Goal: Task Accomplishment & Management: Manage account settings

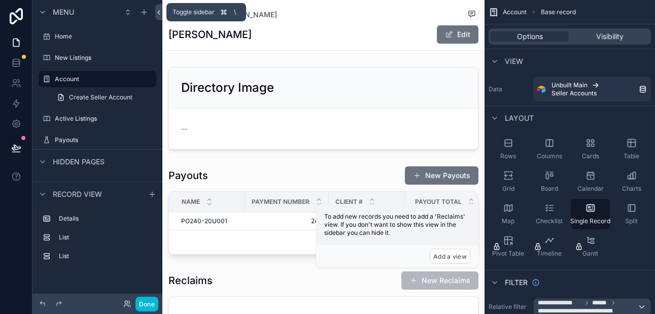
click at [157, 12] on icon at bounding box center [158, 13] width 7 height 8
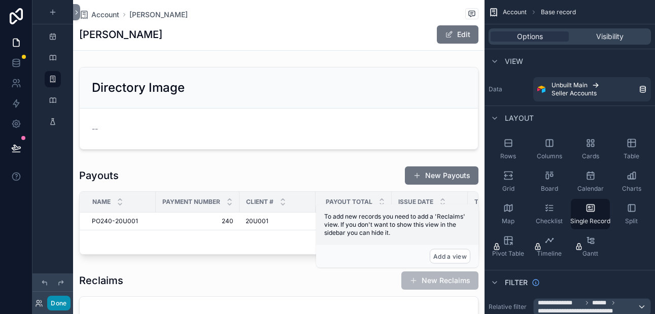
click at [56, 302] on button "Done" at bounding box center [58, 303] width 23 height 15
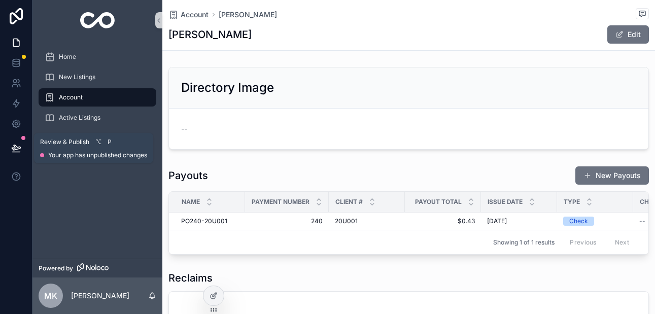
click at [18, 147] on icon at bounding box center [16, 147] width 9 height 5
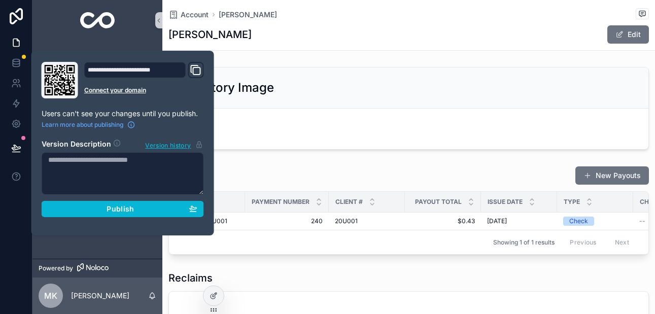
click at [197, 74] on icon "Domain and Custom Link" at bounding box center [196, 70] width 12 height 12
click at [255, 123] on div "--" at bounding box center [408, 129] width 455 height 16
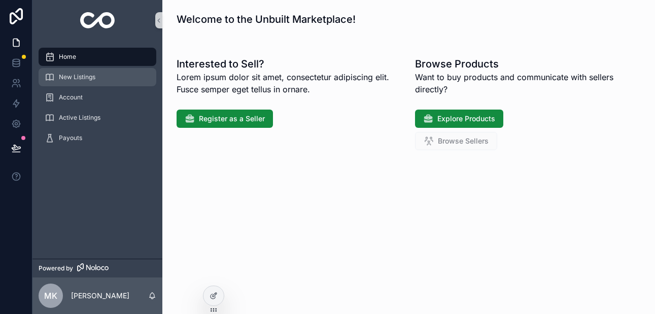
click at [86, 79] on span "New Listings" at bounding box center [77, 77] width 37 height 8
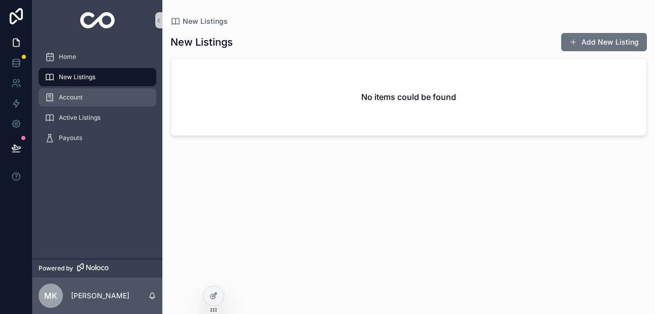
click at [75, 98] on span "Account" at bounding box center [71, 97] width 24 height 8
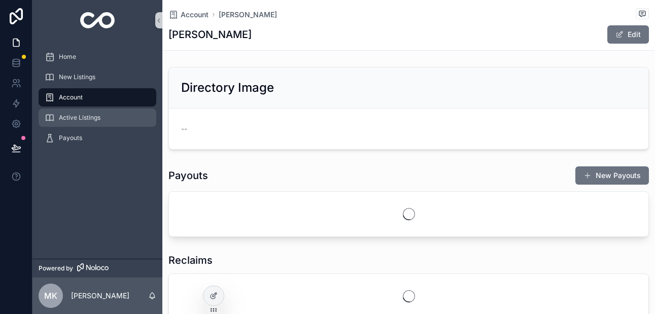
click at [76, 116] on span "Active Listings" at bounding box center [80, 118] width 42 height 8
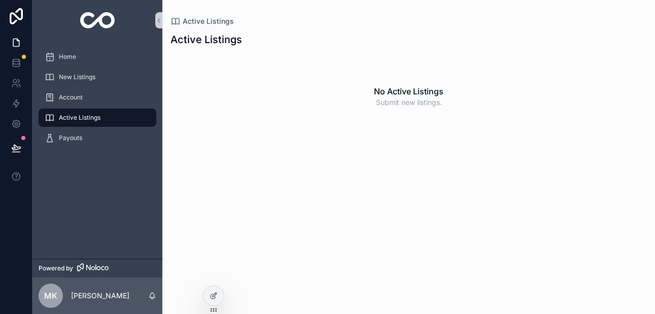
click at [73, 119] on span "Active Listings" at bounding box center [80, 118] width 42 height 8
click at [89, 79] on span "New Listings" at bounding box center [77, 77] width 37 height 8
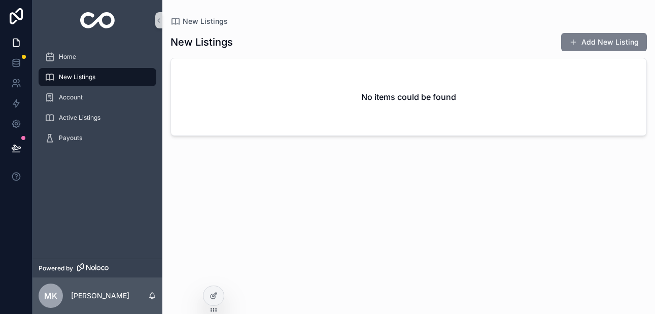
click at [587, 42] on button "Add New Listing" at bounding box center [604, 42] width 86 height 18
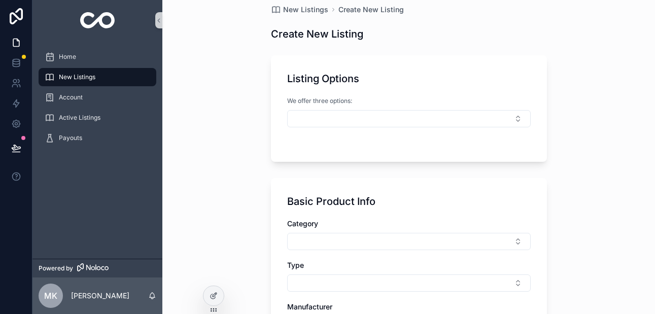
scroll to position [17, 0]
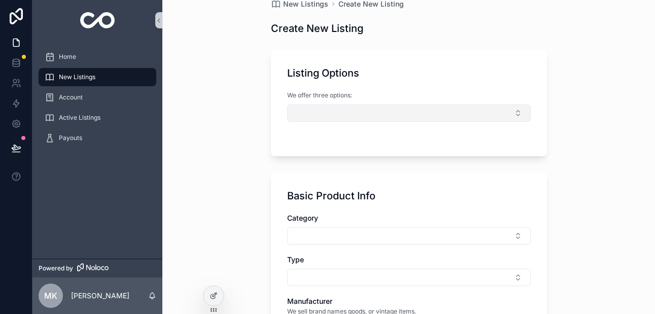
click at [353, 112] on button "Select Button" at bounding box center [408, 112] width 243 height 17
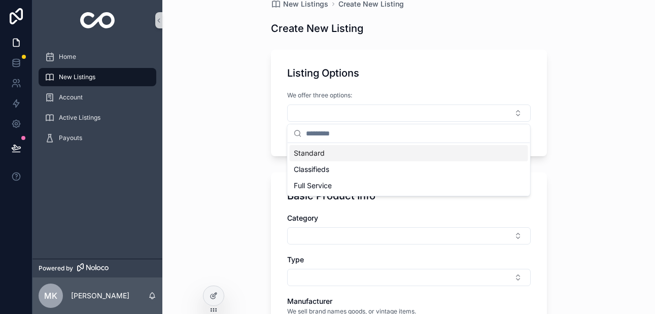
click at [257, 105] on div "New Listings Create New Listing Create New Listing Listing Options We offer thr…" at bounding box center [408, 140] width 492 height 314
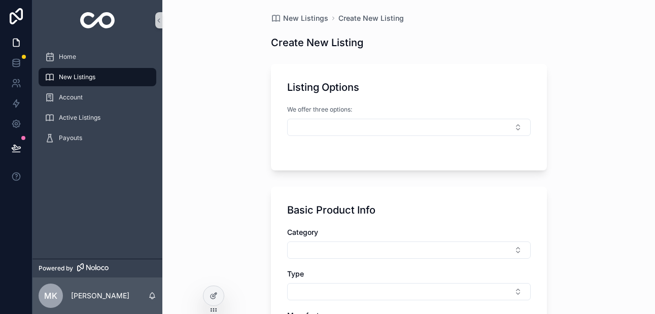
scroll to position [0, 0]
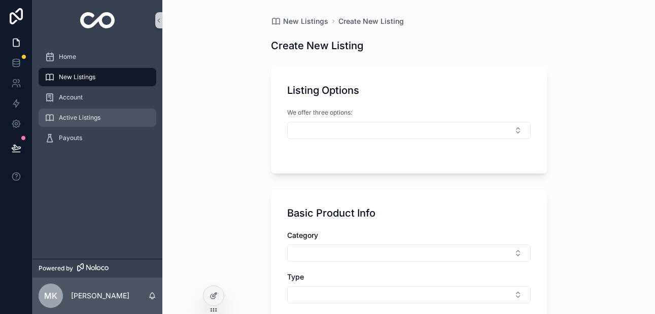
click at [103, 118] on div "Active Listings" at bounding box center [97, 118] width 105 height 16
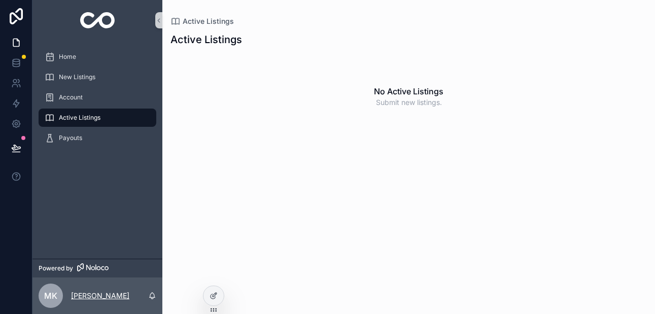
click at [80, 293] on p "[PERSON_NAME]" at bounding box center [100, 296] width 58 height 10
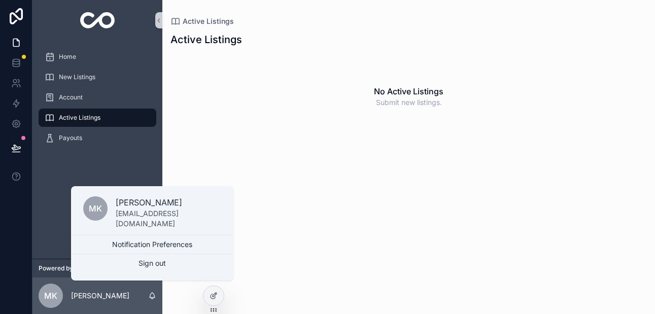
click at [49, 191] on div "Home New Listings Account Active Listings Payouts" at bounding box center [97, 150] width 130 height 218
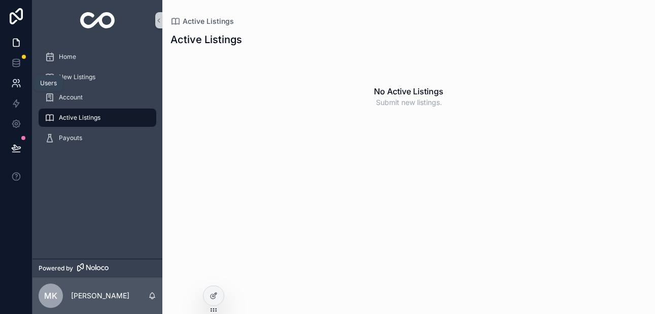
click at [16, 81] on icon at bounding box center [15, 82] width 4 height 4
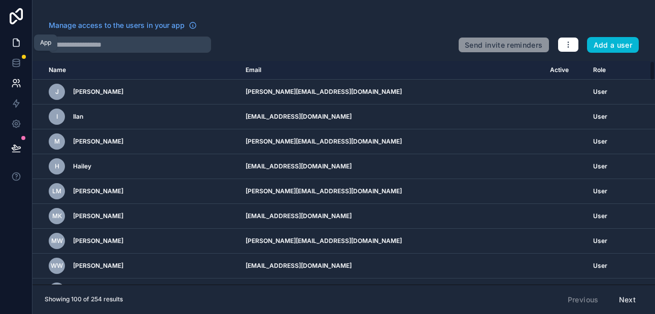
click at [18, 44] on icon at bounding box center [16, 43] width 10 height 10
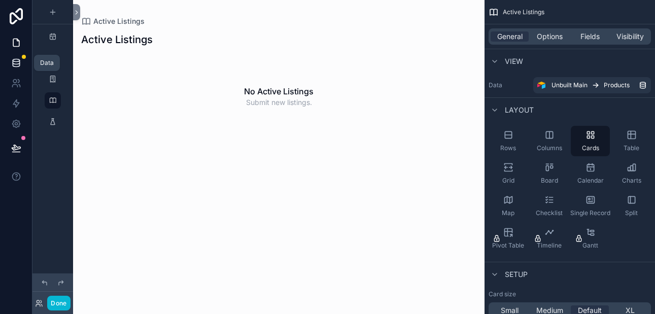
click at [19, 64] on icon at bounding box center [16, 65] width 7 height 4
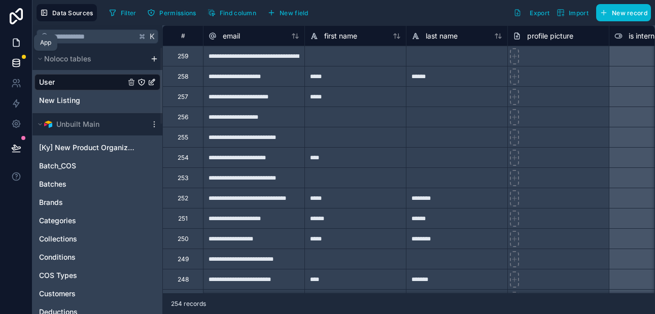
click at [17, 45] on icon at bounding box center [16, 43] width 10 height 10
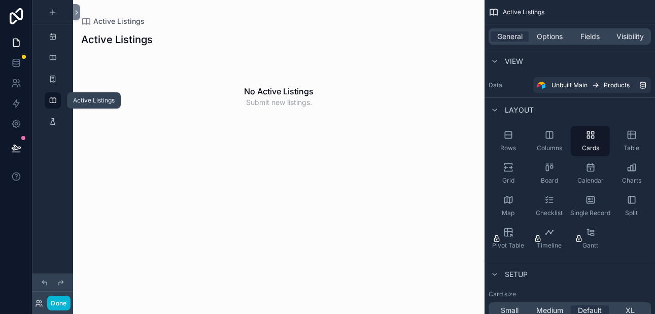
click at [51, 97] on icon "scrollable content" at bounding box center [53, 100] width 8 height 8
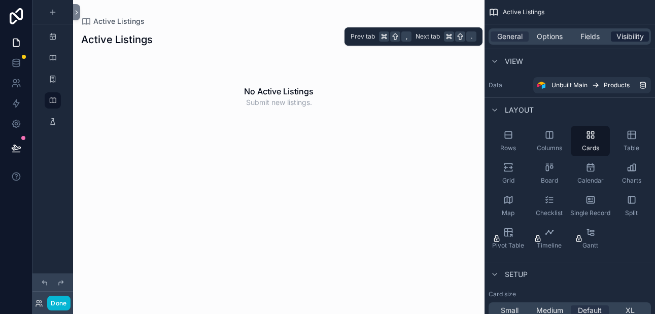
click at [619, 38] on span "Visibility" at bounding box center [629, 36] width 27 height 10
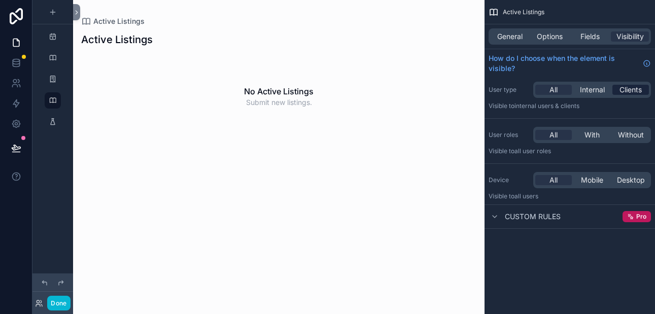
click at [621, 90] on span "Clients" at bounding box center [630, 90] width 22 height 10
click at [598, 90] on span "Internal" at bounding box center [592, 90] width 25 height 10
click at [624, 86] on span "Clients" at bounding box center [630, 90] width 22 height 10
click at [586, 133] on span "With" at bounding box center [591, 135] width 15 height 10
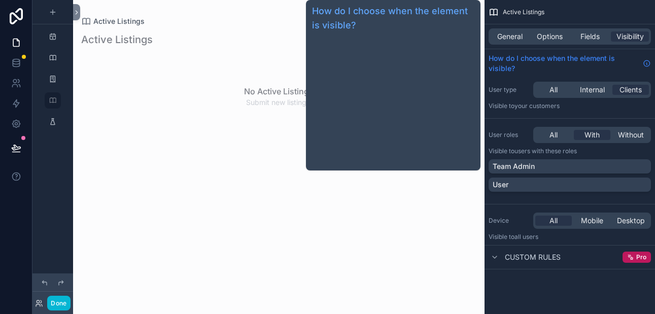
click at [509, 62] on span "How do I choose when the element is visible?" at bounding box center [563, 63] width 150 height 20
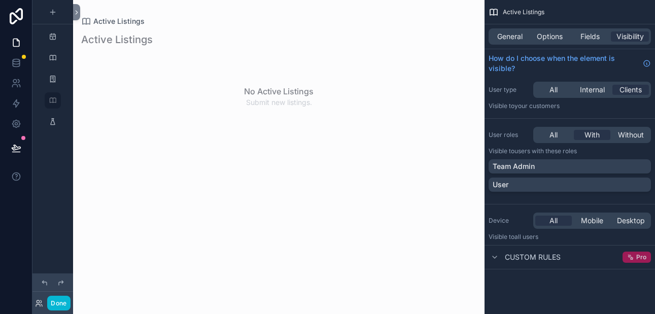
click at [634, 257] on icon "scrollable content" at bounding box center [630, 257] width 7 height 7
click at [641, 257] on span "Pro" at bounding box center [641, 257] width 10 height 8
click at [496, 256] on icon "scrollable content" at bounding box center [494, 257] width 8 height 8
click at [519, 258] on span "Custom rules" at bounding box center [533, 257] width 56 height 10
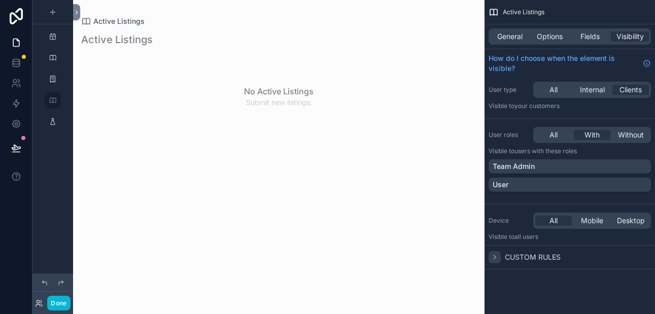
click at [519, 258] on span "Custom rules" at bounding box center [533, 257] width 56 height 10
click at [17, 130] on link at bounding box center [16, 124] width 32 height 20
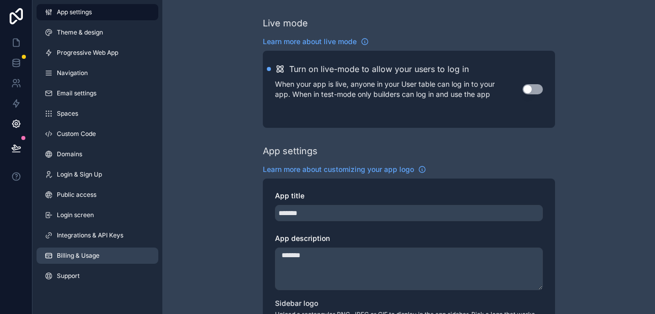
click at [61, 256] on span "Billing & Usage" at bounding box center [78, 256] width 43 height 8
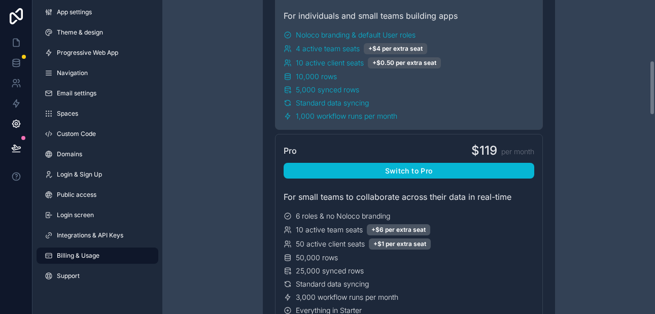
scroll to position [356, 0]
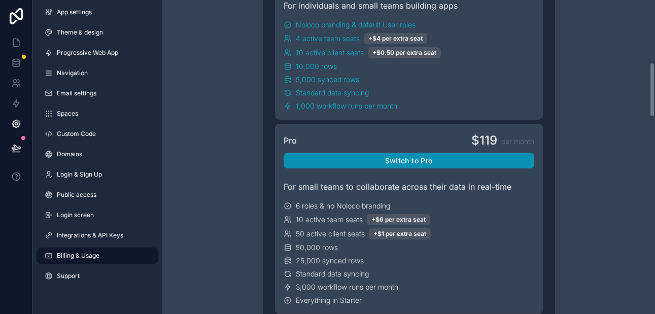
click at [423, 161] on button "Switch to Pro" at bounding box center [408, 161] width 251 height 16
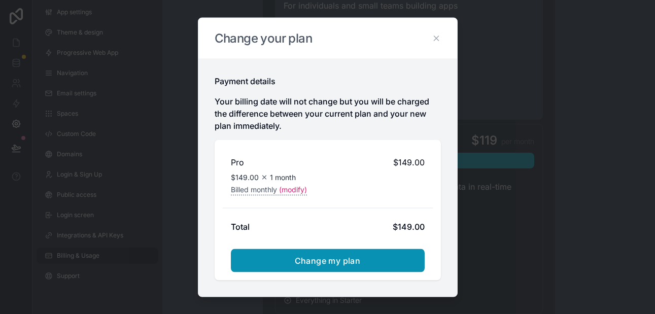
click at [333, 259] on span "Change my plan" at bounding box center [328, 260] width 66 height 10
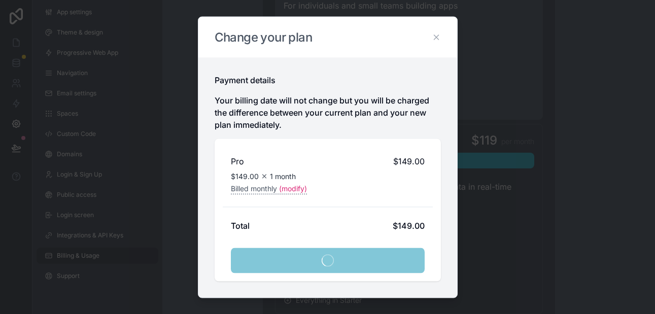
scroll to position [380, 0]
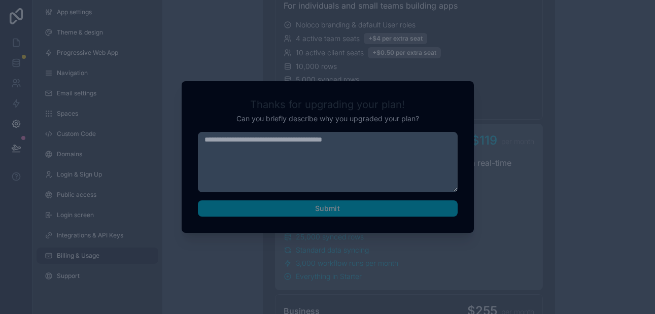
click at [332, 141] on textarea at bounding box center [328, 162] width 260 height 60
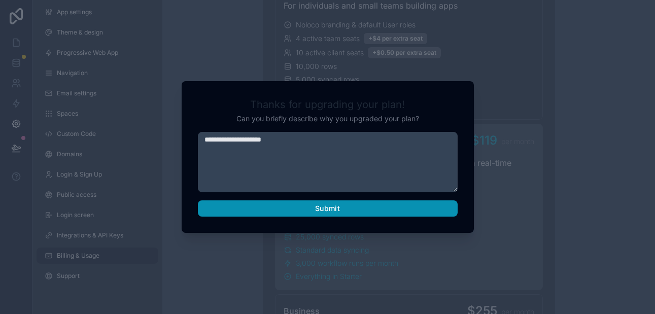
type textarea "**********"
click at [368, 206] on button "Submit" at bounding box center [328, 208] width 260 height 16
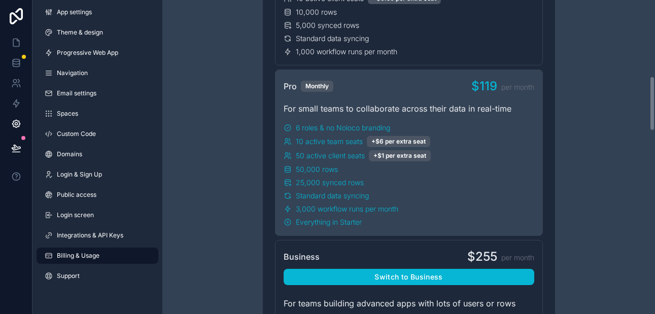
scroll to position [434, 0]
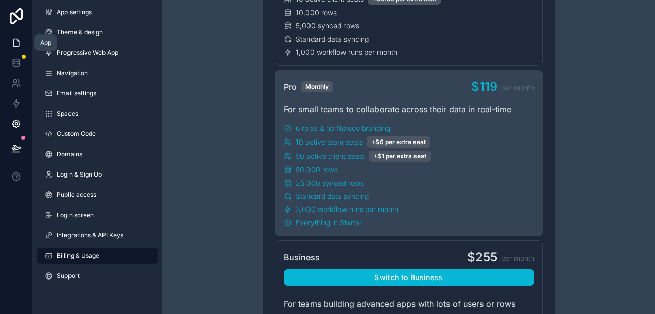
click at [17, 46] on icon at bounding box center [16, 43] width 10 height 10
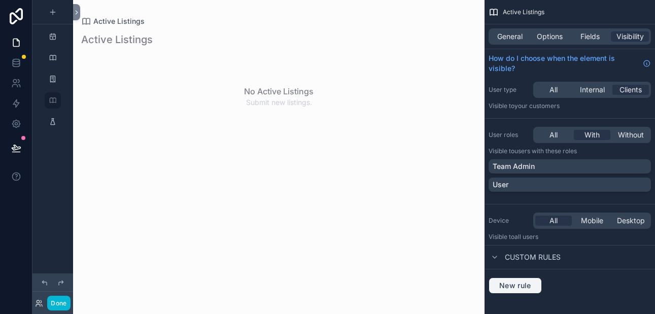
click at [518, 286] on span "New rule" at bounding box center [515, 285] width 40 height 9
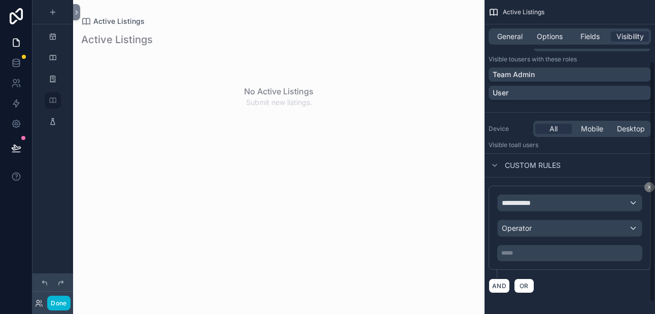
scroll to position [95, 0]
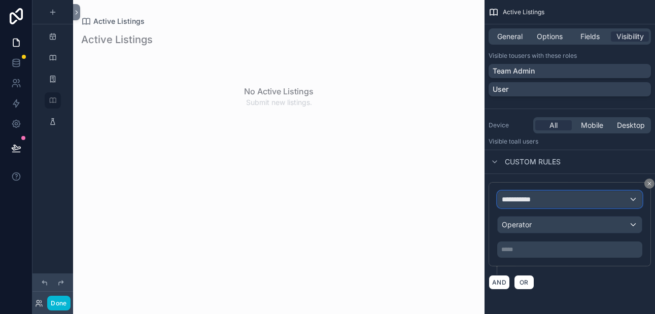
click at [527, 200] on span "**********" at bounding box center [521, 199] width 38 height 10
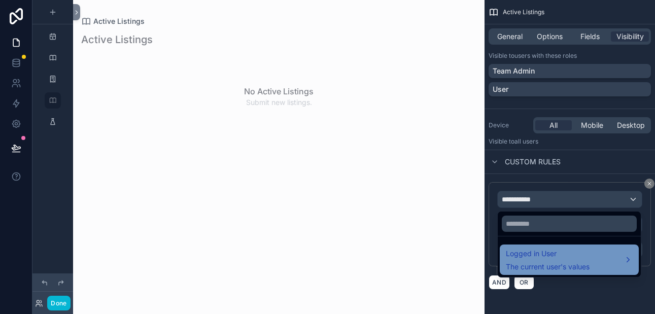
click at [540, 257] on span "Logged in User" at bounding box center [548, 253] width 84 height 12
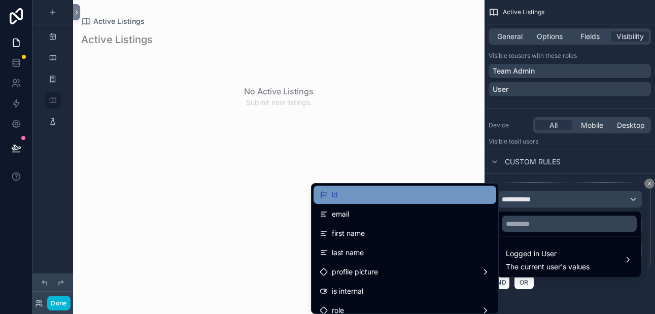
click at [409, 199] on div "id" at bounding box center [404, 195] width 170 height 12
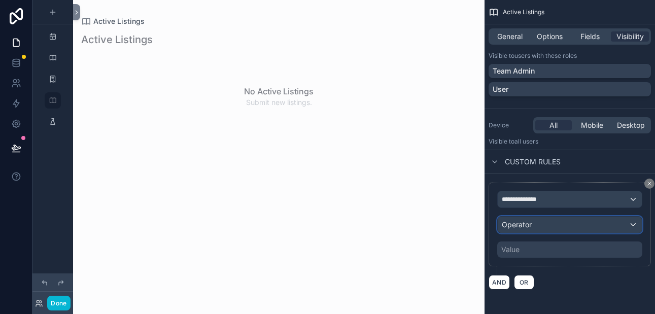
click at [523, 225] on span "Operator" at bounding box center [517, 224] width 30 height 9
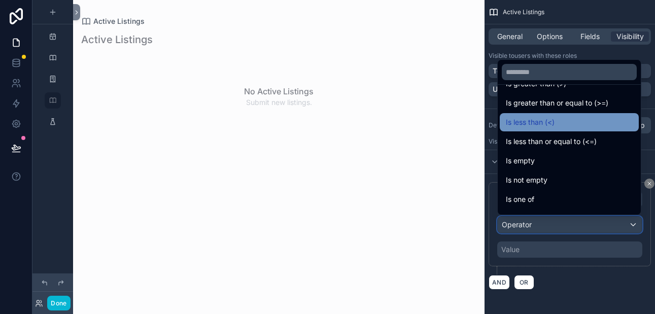
scroll to position [72, 0]
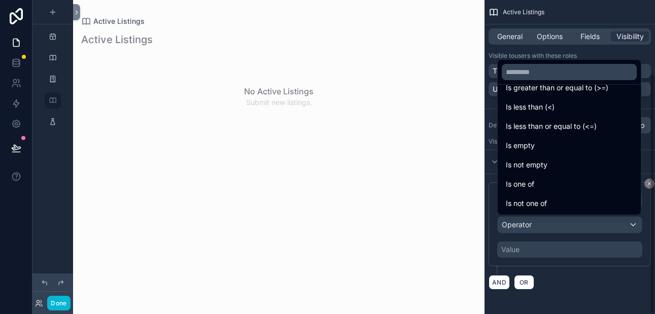
click at [559, 276] on div "scrollable content" at bounding box center [327, 157] width 655 height 314
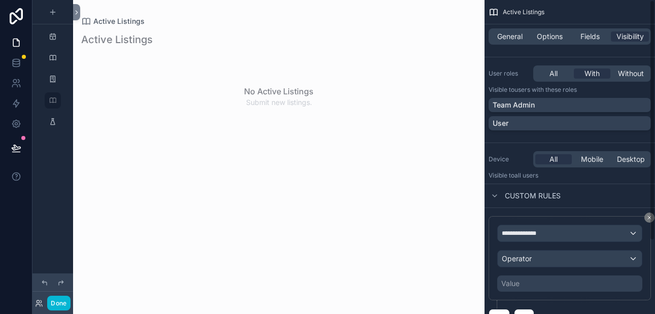
scroll to position [95, 0]
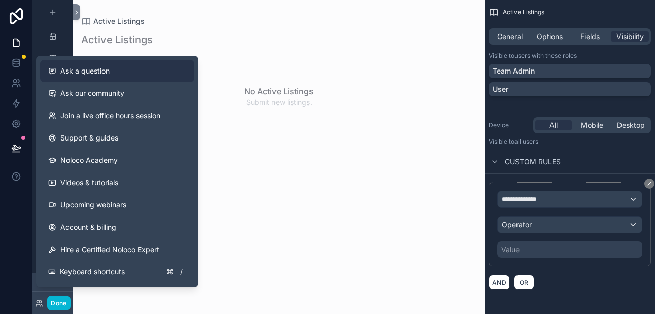
click at [91, 75] on span "Ask a question" at bounding box center [84, 71] width 49 height 10
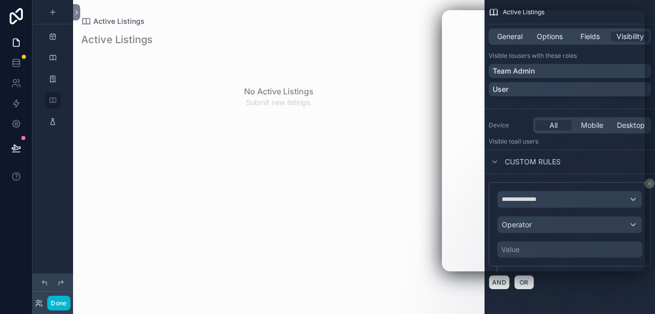
click at [389, 90] on div "scrollable content" at bounding box center [278, 86] width 411 height 172
click at [18, 63] on icon at bounding box center [16, 62] width 7 height 4
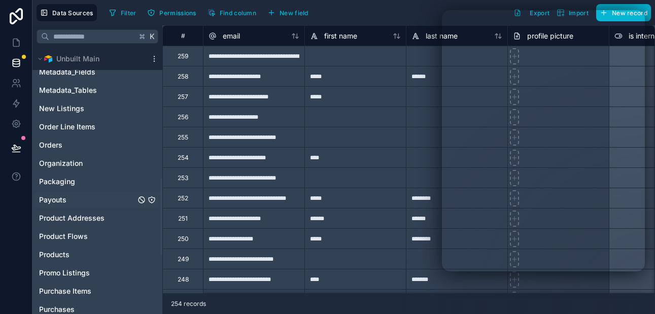
scroll to position [465, 0]
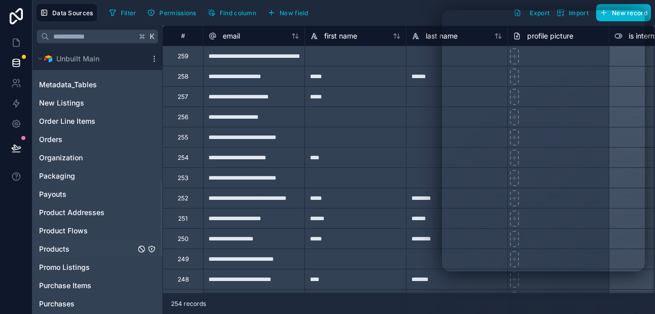
click at [64, 251] on span "Products" at bounding box center [54, 249] width 30 height 10
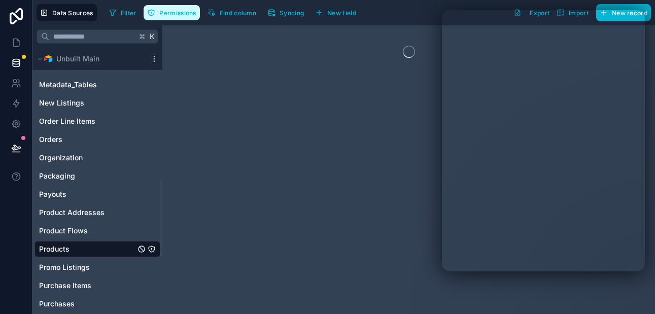
click at [177, 12] on span "Permissions" at bounding box center [177, 13] width 37 height 8
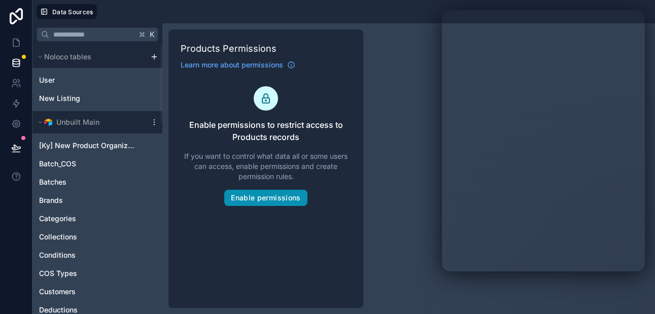
click at [263, 195] on button "Enable permissions" at bounding box center [265, 198] width 83 height 16
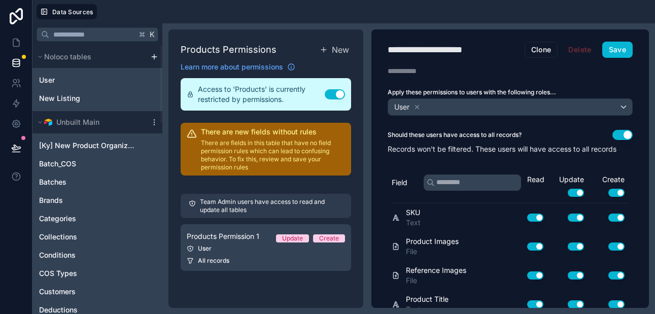
click at [618, 135] on button "Use setting" at bounding box center [622, 135] width 20 height 10
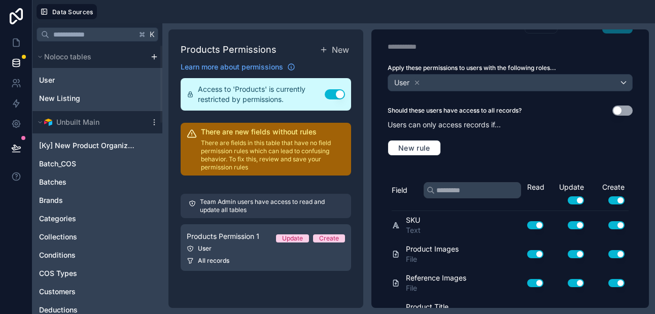
scroll to position [25, 0]
click at [419, 150] on span "New rule" at bounding box center [414, 147] width 40 height 9
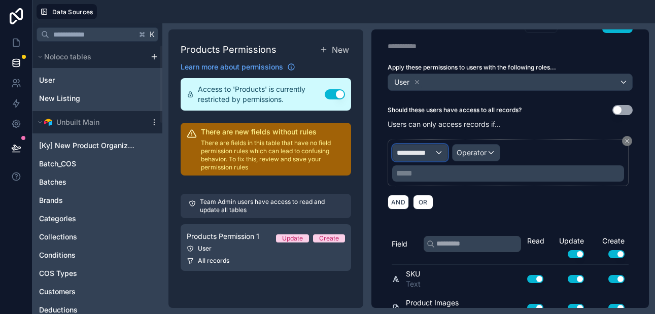
click at [438, 152] on div "**********" at bounding box center [420, 153] width 55 height 16
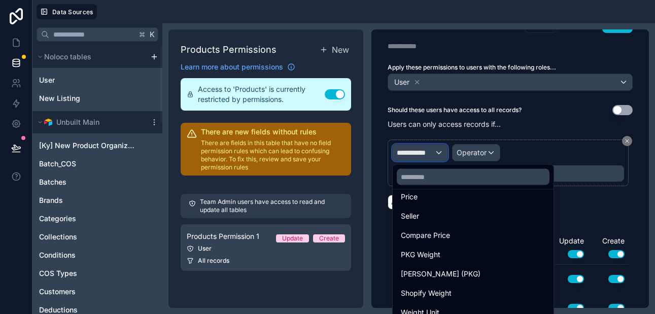
scroll to position [366, 0]
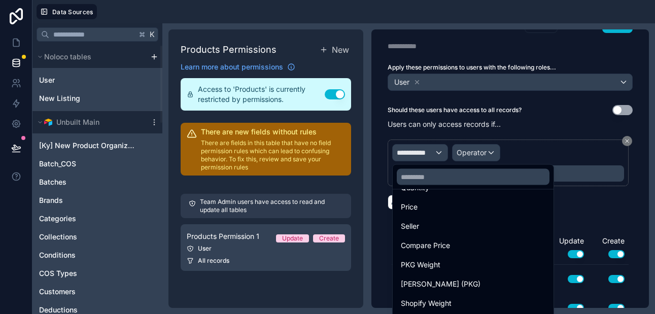
click at [430, 224] on div "Seller" at bounding box center [473, 227] width 145 height 12
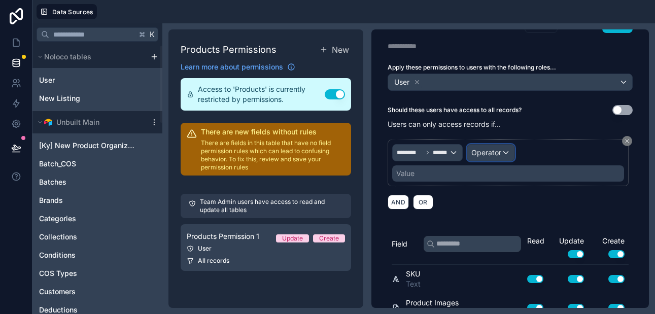
click at [485, 150] on span "Operator" at bounding box center [486, 152] width 30 height 9
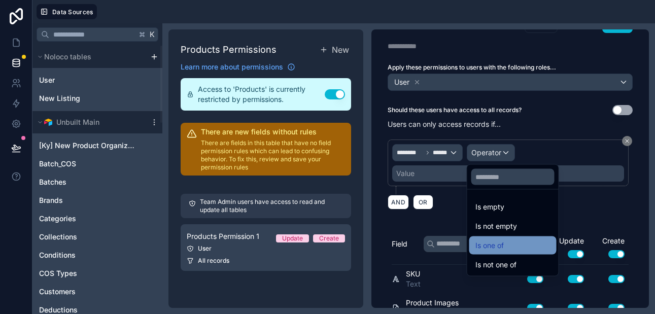
click at [485, 244] on span "Is one of" at bounding box center [489, 245] width 28 height 12
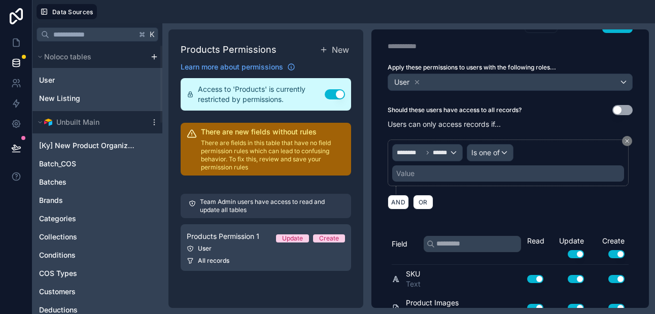
click at [407, 175] on div "Value" at bounding box center [405, 173] width 18 height 10
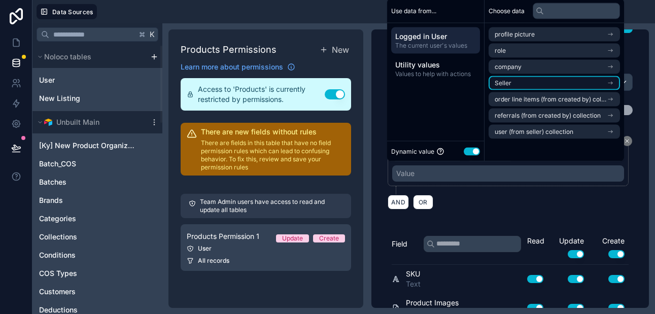
click at [517, 82] on li "Seller" at bounding box center [553, 83] width 131 height 14
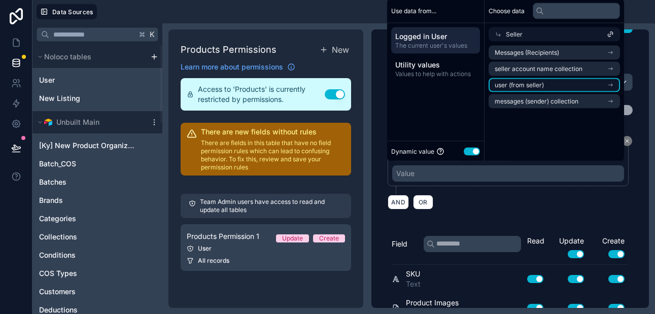
click at [522, 82] on span "user (from seller)" at bounding box center [518, 85] width 49 height 8
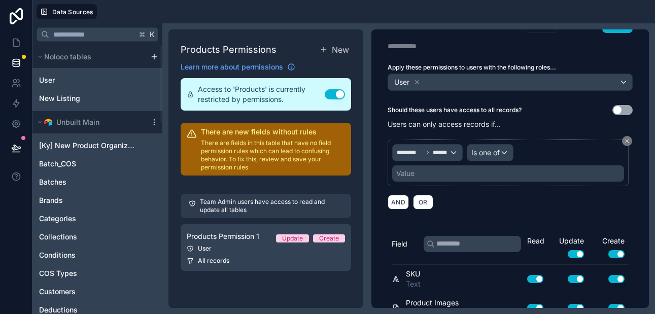
click at [474, 204] on div "AND OR" at bounding box center [509, 201] width 245 height 15
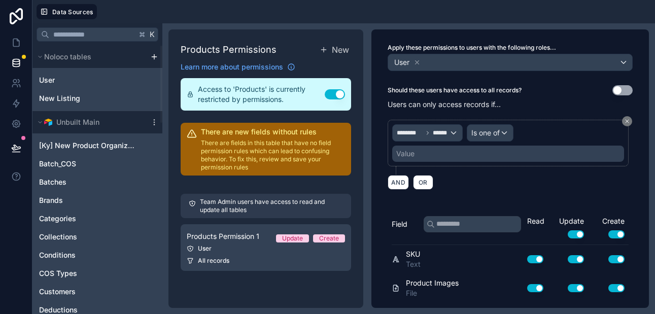
scroll to position [0, 0]
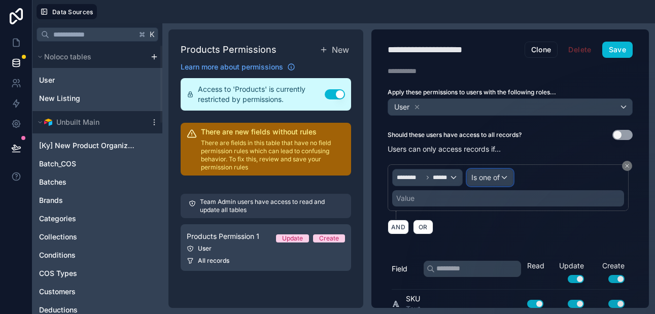
click at [492, 178] on span "Is one of" at bounding box center [485, 177] width 28 height 10
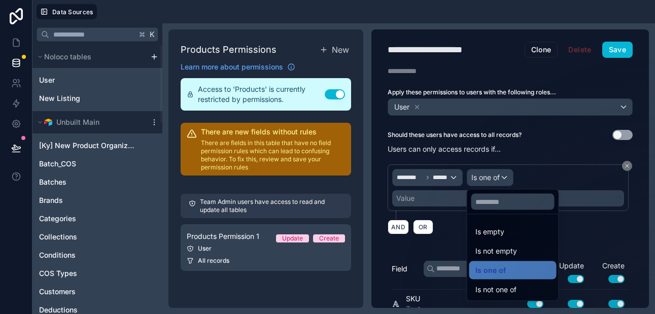
click at [446, 246] on div at bounding box center [327, 157] width 655 height 314
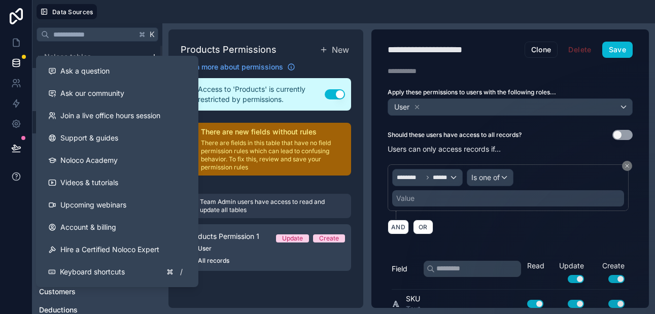
click at [17, 176] on icon at bounding box center [16, 175] width 2 height 3
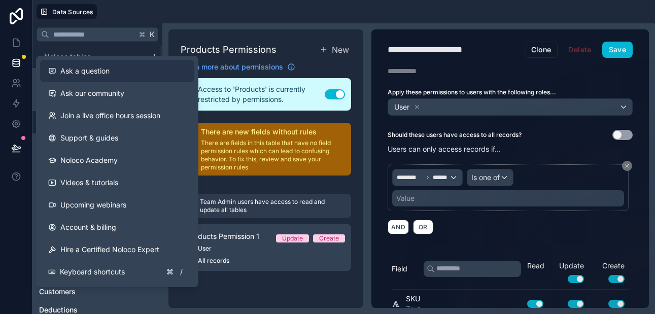
click at [73, 72] on span "Ask a question" at bounding box center [84, 71] width 49 height 10
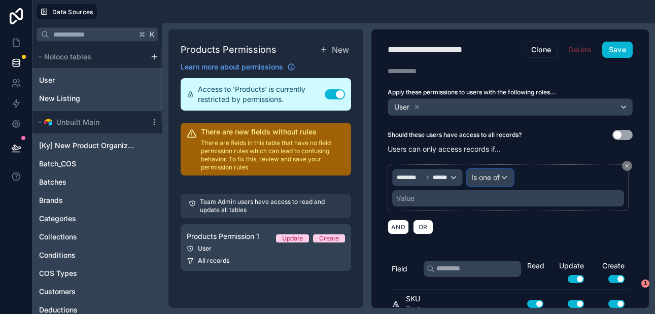
click at [489, 177] on span "Is one of" at bounding box center [485, 177] width 28 height 10
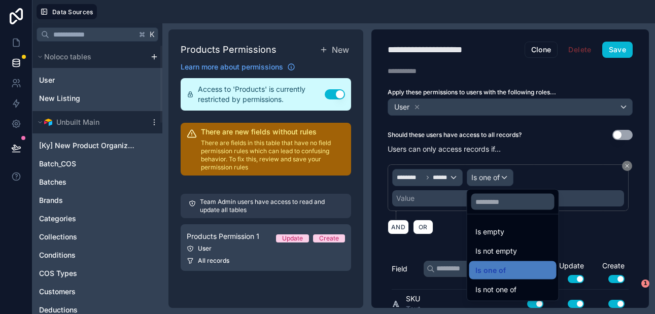
click at [434, 196] on div at bounding box center [327, 157] width 655 height 314
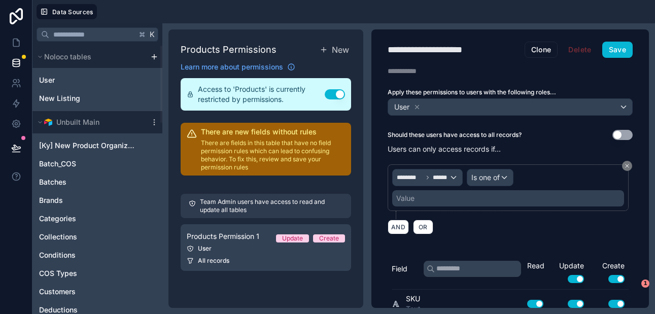
click at [431, 198] on div "Value" at bounding box center [508, 198] width 232 height 16
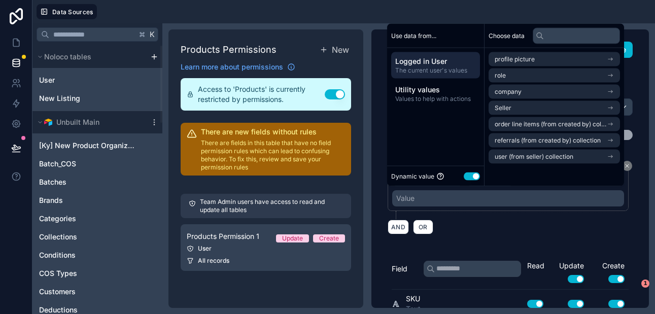
click at [433, 65] on span "Logged in User" at bounding box center [435, 61] width 81 height 10
click at [504, 106] on span "Seller" at bounding box center [502, 108] width 17 height 8
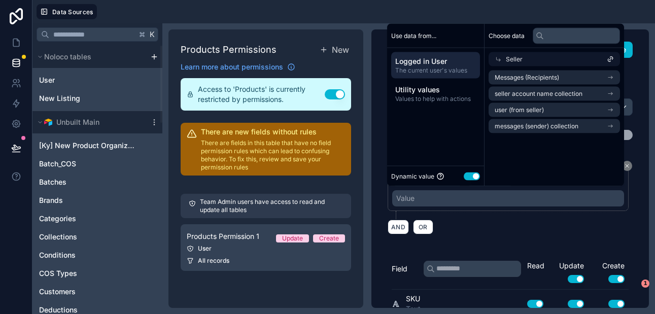
click at [509, 59] on span "Seller" at bounding box center [514, 59] width 17 height 8
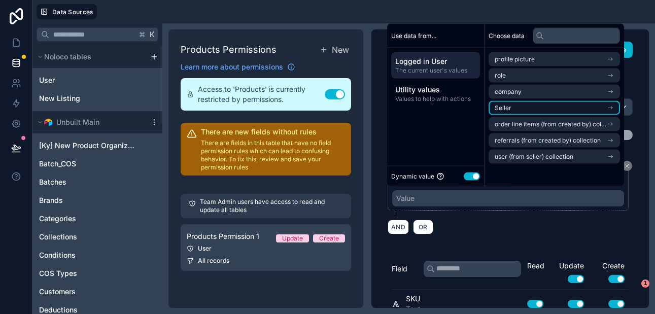
click at [519, 106] on li "Seller" at bounding box center [553, 108] width 131 height 14
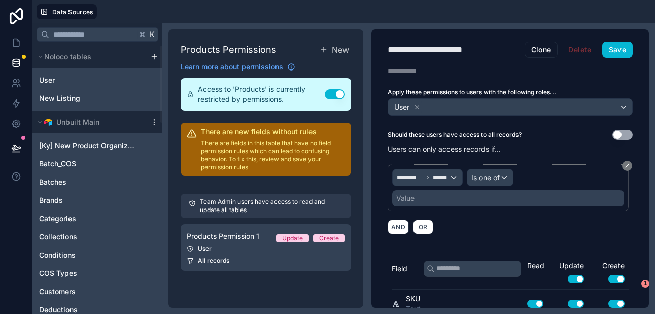
click at [504, 221] on div "AND OR" at bounding box center [509, 226] width 245 height 15
click at [496, 195] on div "Value" at bounding box center [508, 198] width 232 height 16
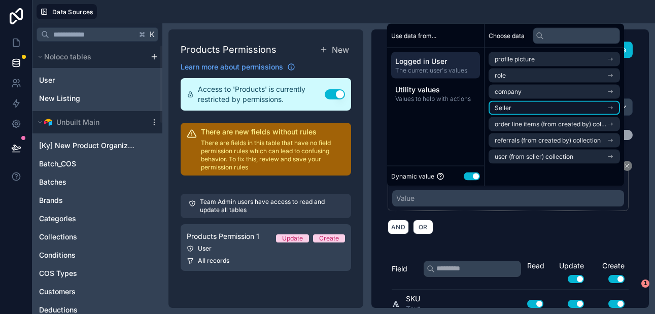
click at [522, 106] on li "Seller" at bounding box center [553, 108] width 131 height 14
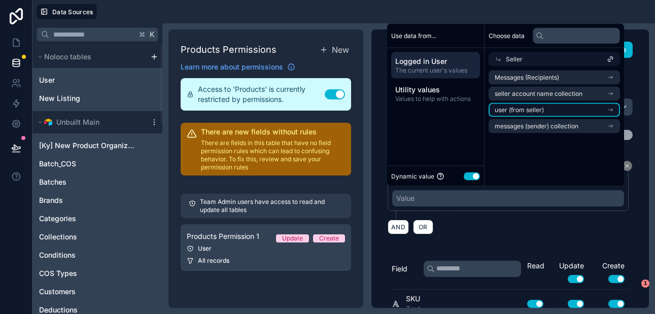
click at [521, 107] on span "user (from seller)" at bounding box center [518, 110] width 49 height 8
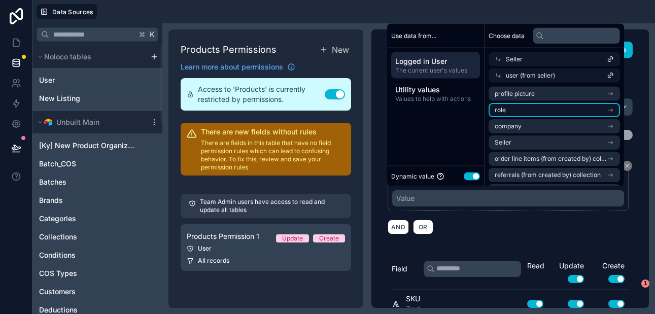
click at [534, 112] on li "role" at bounding box center [553, 110] width 131 height 14
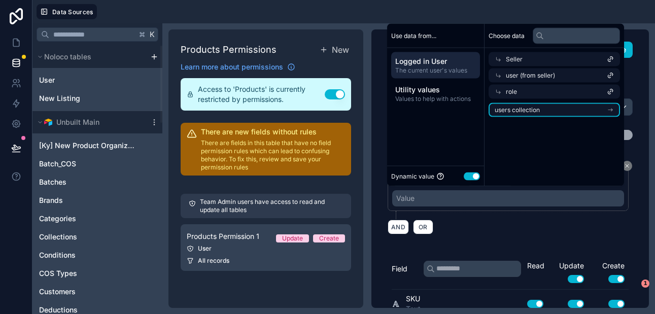
click at [526, 111] on span "users collection" at bounding box center [516, 110] width 45 height 8
click at [511, 106] on span "users collection" at bounding box center [528, 108] width 45 height 8
click at [510, 95] on span "role" at bounding box center [511, 92] width 11 height 8
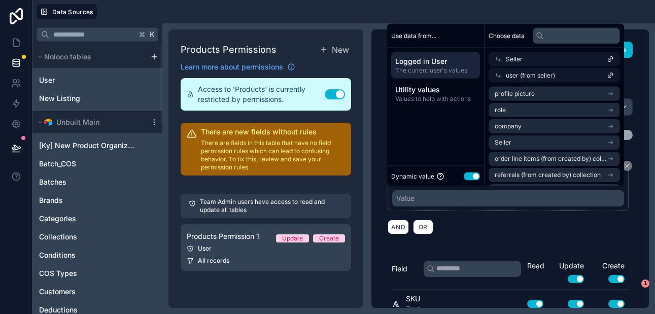
click at [509, 75] on span "user (from seller)" at bounding box center [530, 76] width 49 height 8
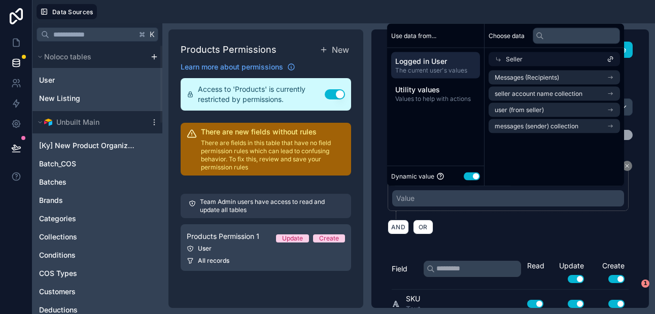
click at [511, 56] on span "Seller" at bounding box center [514, 59] width 17 height 8
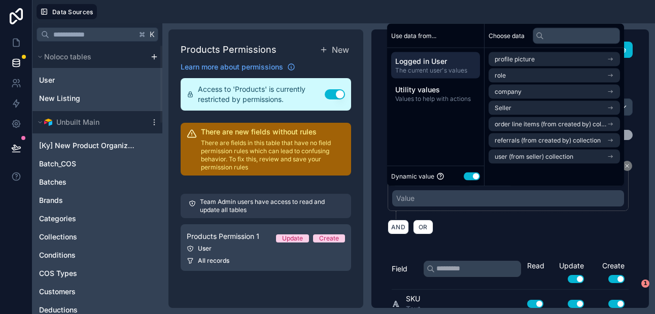
click at [511, 56] on span "profile picture" at bounding box center [514, 59] width 40 height 8
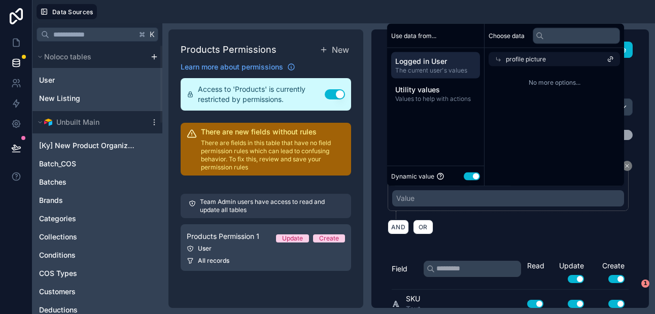
click at [511, 56] on span "profile picture" at bounding box center [526, 59] width 40 height 8
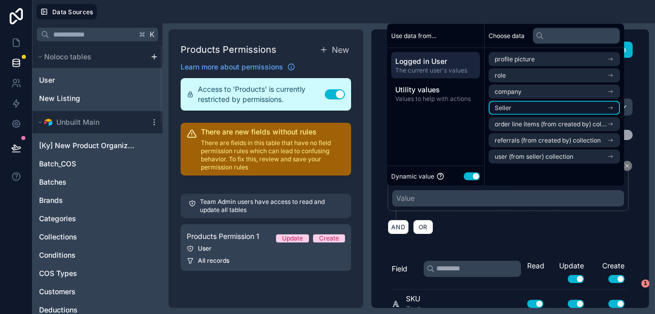
click at [512, 103] on li "Seller" at bounding box center [553, 108] width 131 height 14
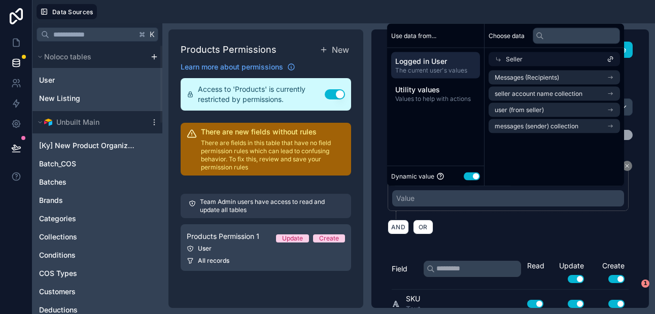
click at [559, 172] on div "Choose data Seller Messages (Recipients) seller account name collection user (f…" at bounding box center [553, 105] width 139 height 162
click at [530, 227] on div "AND OR" at bounding box center [509, 226] width 245 height 15
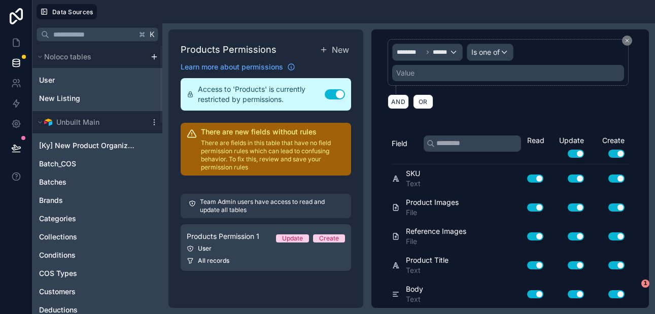
scroll to position [137, 0]
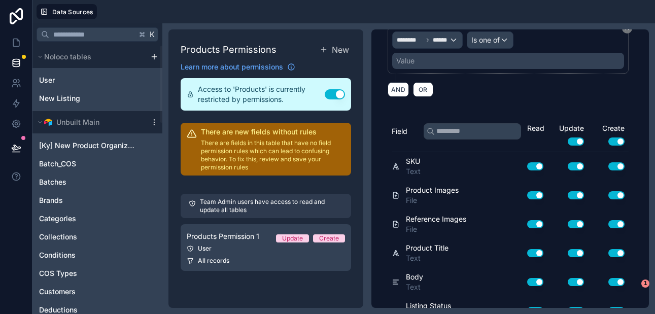
click at [580, 165] on button "Use setting" at bounding box center [575, 166] width 16 height 8
click at [580, 194] on button "Use setting" at bounding box center [575, 195] width 16 height 8
click at [580, 222] on button "Use setting" at bounding box center [575, 224] width 16 height 8
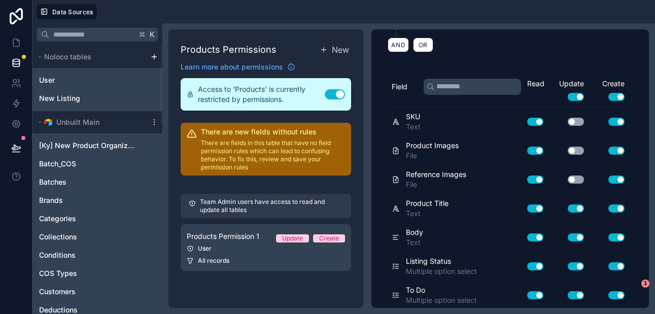
scroll to position [196, 0]
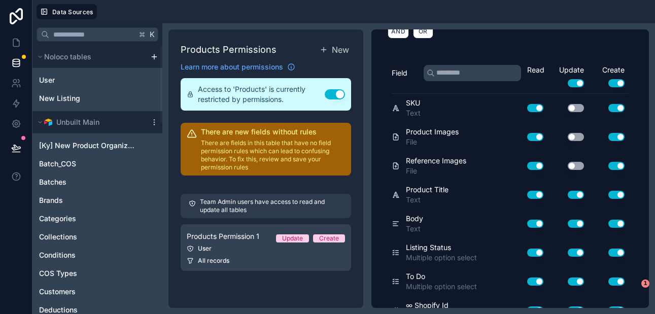
click at [578, 194] on button "Use setting" at bounding box center [575, 195] width 16 height 8
click at [581, 220] on button "Use setting" at bounding box center [575, 224] width 16 height 8
click at [581, 254] on button "Use setting" at bounding box center [575, 252] width 16 height 8
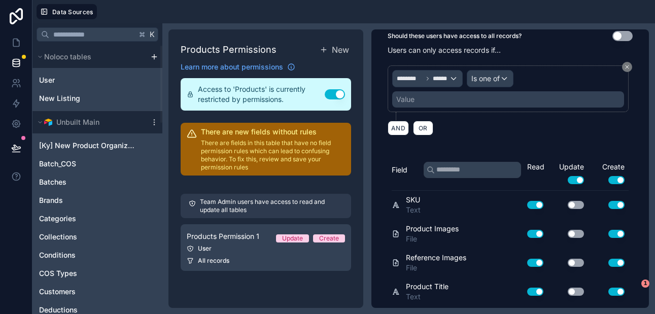
scroll to position [76, 0]
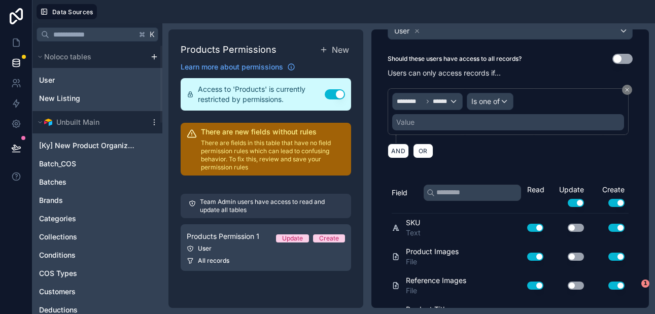
click at [579, 203] on button "Use setting" at bounding box center [575, 203] width 16 height 8
click at [616, 202] on button "Use setting" at bounding box center [616, 203] width 16 height 8
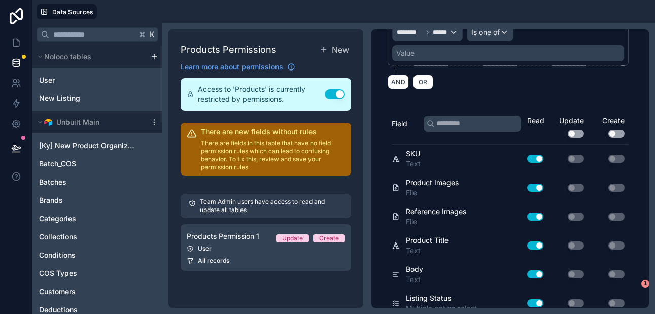
scroll to position [147, 0]
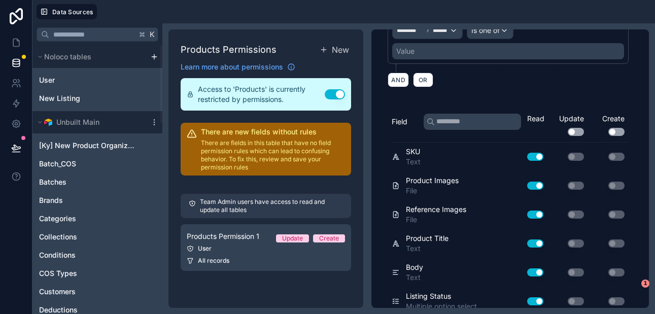
click at [538, 186] on button "Use setting" at bounding box center [535, 186] width 16 height 8
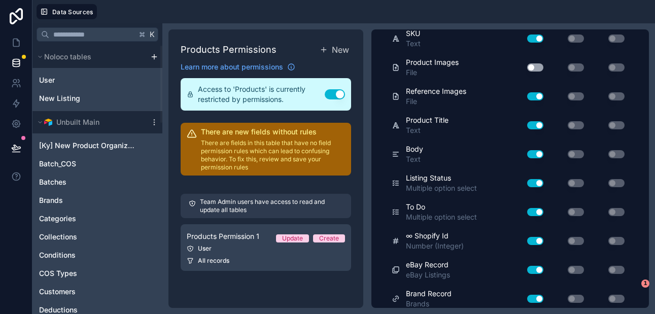
scroll to position [269, 0]
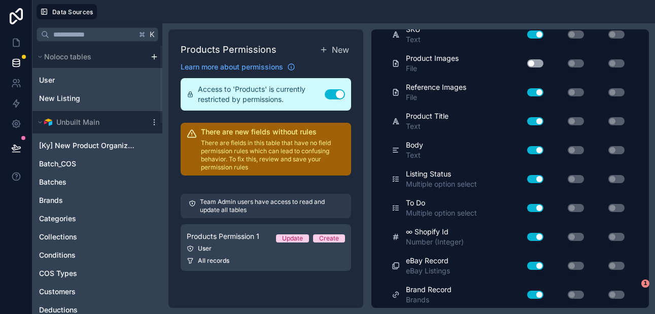
click at [539, 177] on button "Use setting" at bounding box center [535, 179] width 16 height 8
click at [536, 207] on button "Use setting" at bounding box center [535, 208] width 16 height 8
click at [536, 235] on button "Use setting" at bounding box center [535, 237] width 16 height 8
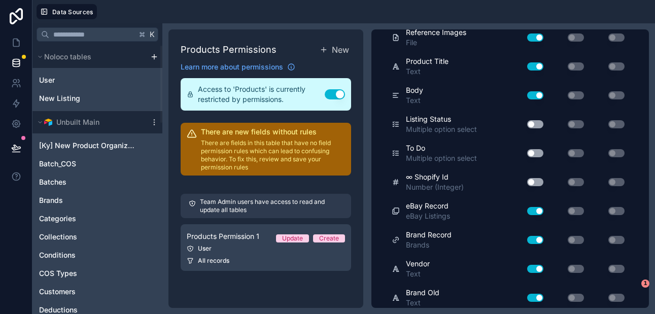
scroll to position [326, 0]
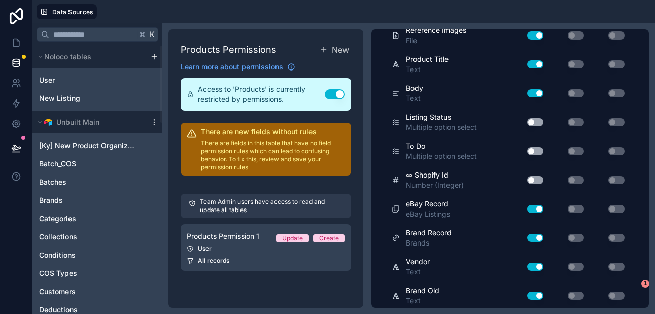
click at [539, 208] on button "Use setting" at bounding box center [535, 209] width 16 height 8
click at [540, 238] on button "Use setting" at bounding box center [535, 238] width 16 height 8
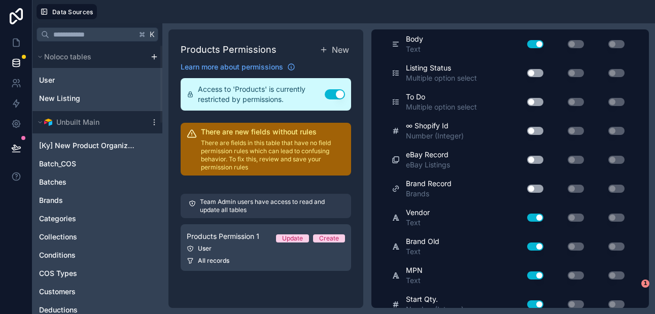
scroll to position [379, 0]
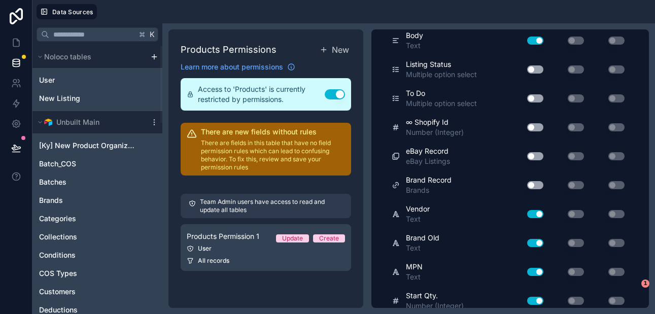
click at [538, 213] on button "Use setting" at bounding box center [535, 214] width 16 height 8
click at [538, 242] on button "Use setting" at bounding box center [535, 243] width 16 height 8
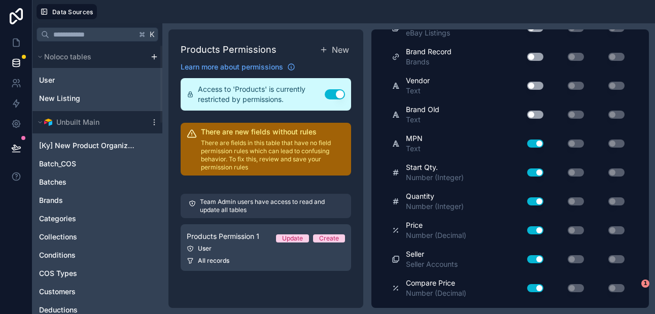
scroll to position [512, 0]
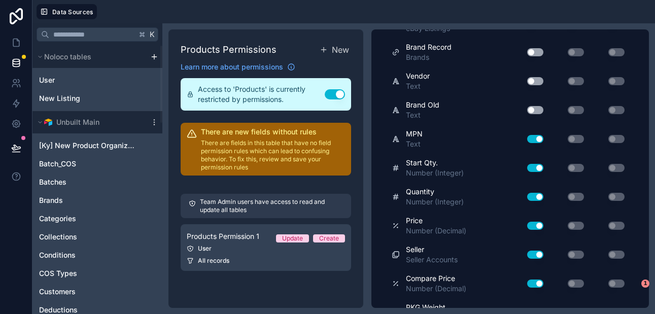
click at [538, 225] on button "Use setting" at bounding box center [535, 226] width 16 height 8
click at [540, 254] on button "Use setting" at bounding box center [535, 255] width 16 height 8
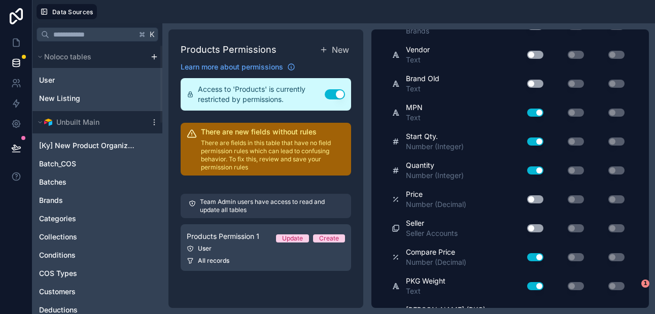
scroll to position [559, 0]
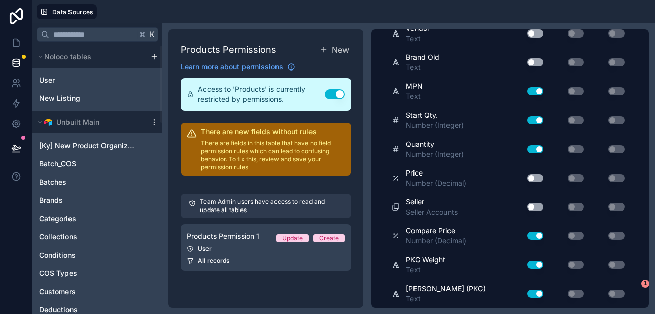
click at [536, 233] on button "Use setting" at bounding box center [535, 236] width 16 height 8
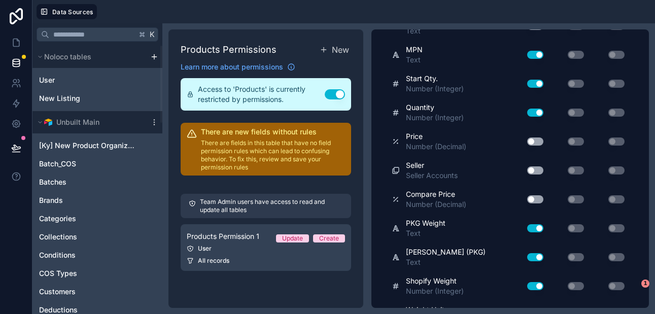
scroll to position [597, 0]
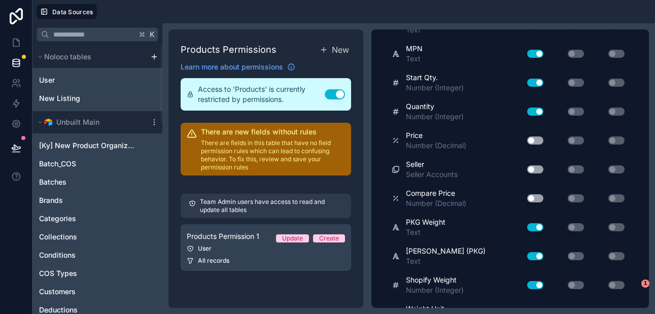
click at [533, 197] on button "Use setting" at bounding box center [535, 198] width 16 height 8
click at [538, 228] on button "Use setting" at bounding box center [535, 227] width 16 height 8
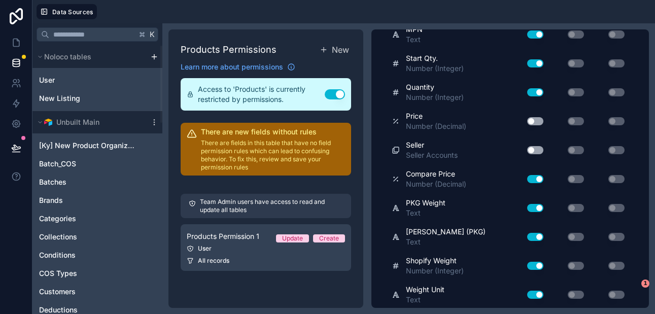
scroll to position [622, 0]
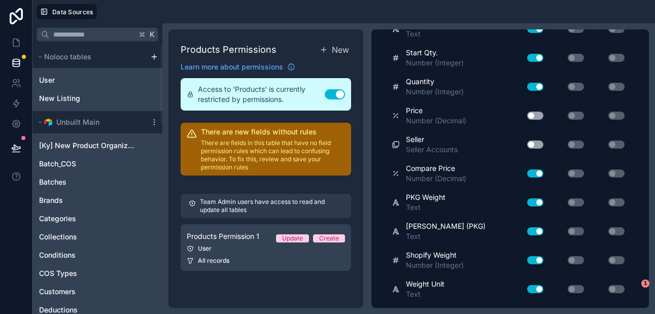
click at [537, 201] on button "Use setting" at bounding box center [535, 202] width 16 height 8
click at [537, 231] on button "Use setting" at bounding box center [535, 231] width 16 height 8
click at [538, 260] on button "Use setting" at bounding box center [535, 260] width 16 height 8
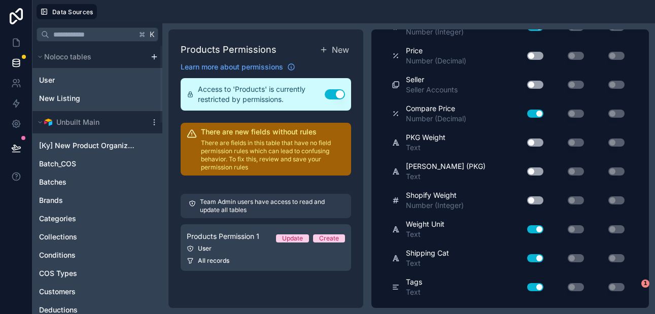
scroll to position [684, 0]
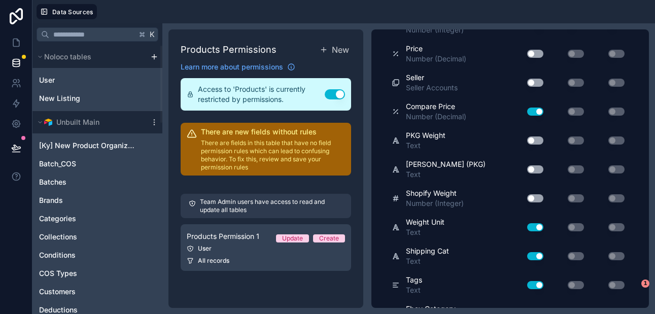
click at [537, 228] on button "Use setting" at bounding box center [535, 227] width 16 height 8
click at [538, 256] on button "Use setting" at bounding box center [535, 256] width 16 height 8
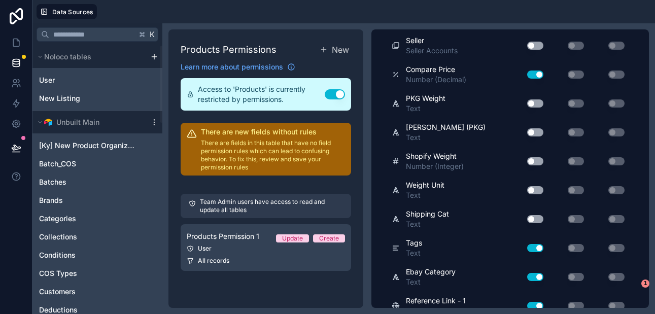
scroll to position [732, 0]
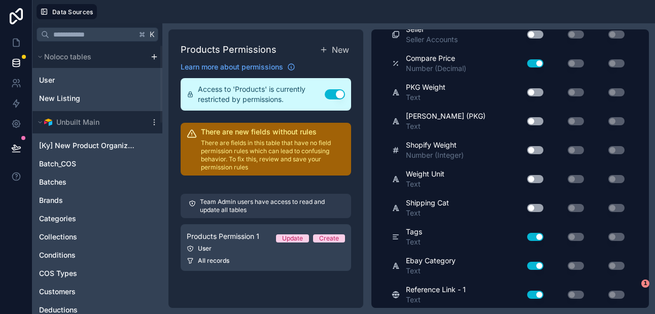
click at [539, 238] on button "Use setting" at bounding box center [535, 237] width 16 height 8
click at [538, 266] on button "Use setting" at bounding box center [535, 266] width 16 height 8
click at [538, 293] on button "Use setting" at bounding box center [535, 295] width 16 height 8
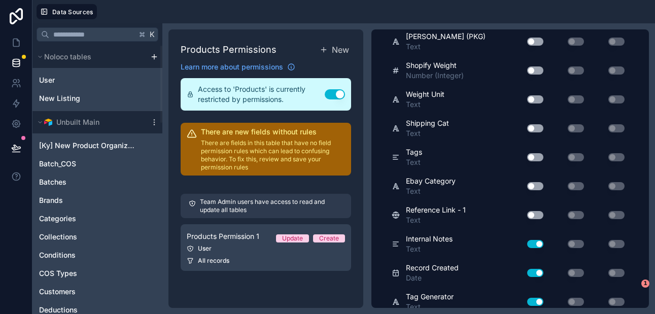
scroll to position [826, 0]
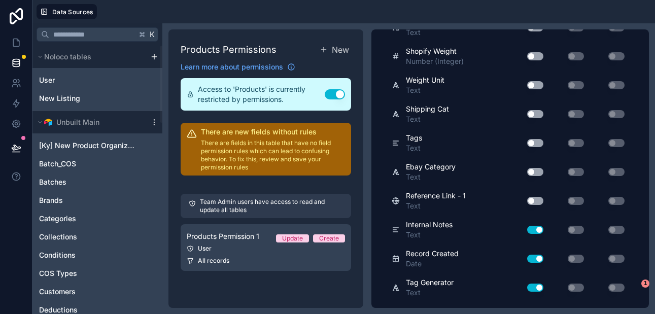
click at [538, 231] on button "Use setting" at bounding box center [535, 230] width 16 height 8
click at [539, 258] on button "Use setting" at bounding box center [535, 259] width 16 height 8
click at [538, 256] on button "Use setting" at bounding box center [535, 259] width 16 height 8
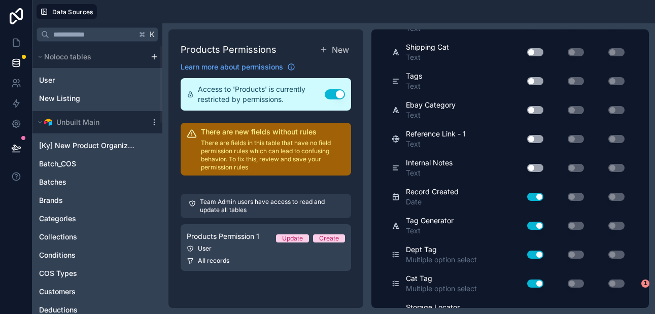
scroll to position [892, 0]
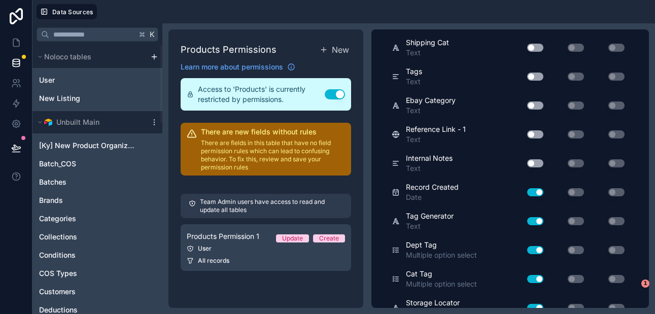
click at [537, 219] on button "Use setting" at bounding box center [535, 221] width 16 height 8
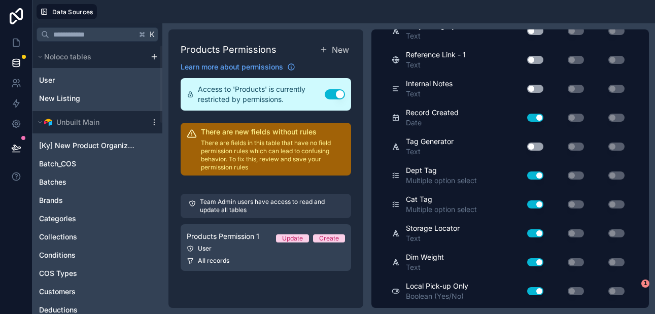
scroll to position [968, 0]
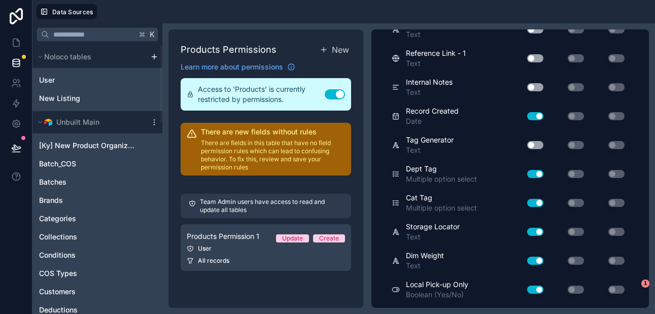
click at [537, 177] on button "Use setting" at bounding box center [535, 174] width 16 height 8
click at [537, 203] on button "Use setting" at bounding box center [535, 203] width 16 height 8
click at [537, 232] on button "Use setting" at bounding box center [535, 232] width 16 height 8
click at [538, 262] on button "Use setting" at bounding box center [535, 261] width 16 height 8
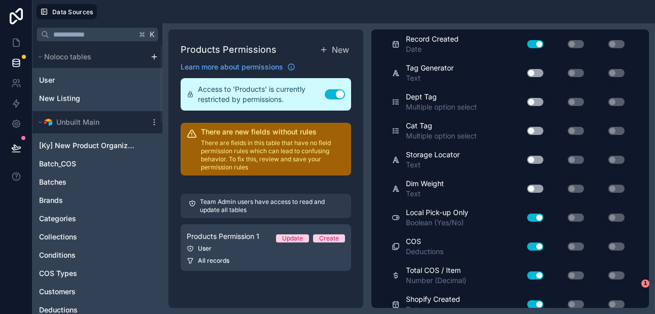
scroll to position [1063, 0]
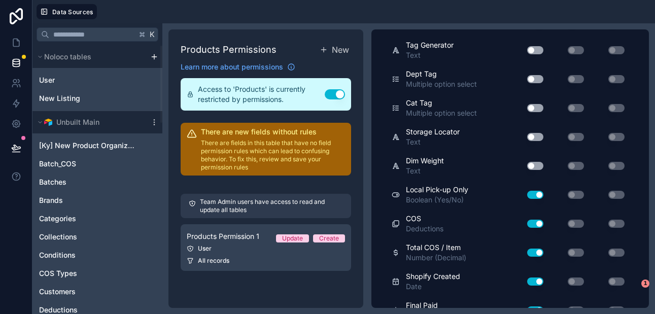
click at [538, 222] on button "Use setting" at bounding box center [535, 224] width 16 height 8
click at [538, 251] on button "Use setting" at bounding box center [535, 252] width 16 height 8
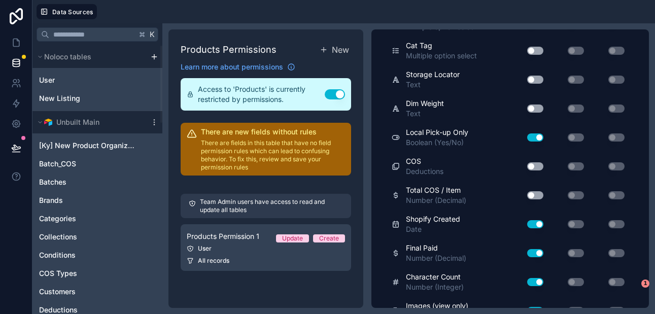
scroll to position [1131, 0]
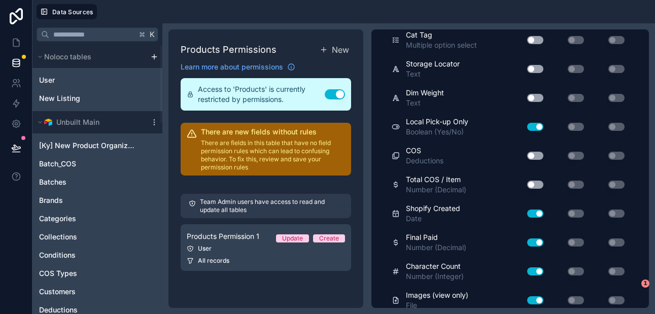
click at [538, 213] on button "Use setting" at bounding box center [535, 213] width 16 height 8
click at [537, 242] on button "Use setting" at bounding box center [535, 242] width 16 height 8
click at [538, 269] on button "Use setting" at bounding box center [535, 271] width 16 height 8
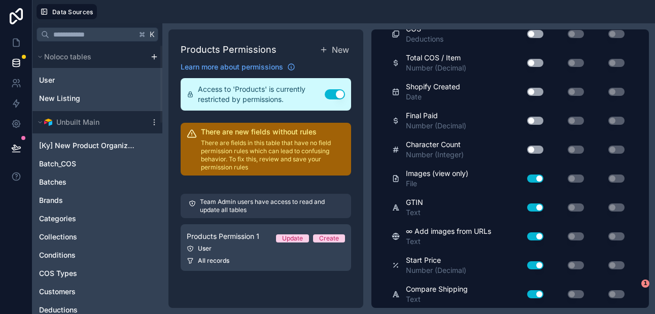
scroll to position [1263, 0]
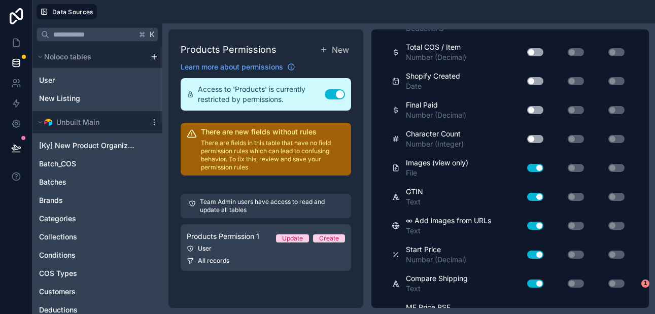
click at [538, 196] on button "Use setting" at bounding box center [535, 197] width 16 height 8
click at [537, 226] on button "Use setting" at bounding box center [535, 226] width 16 height 8
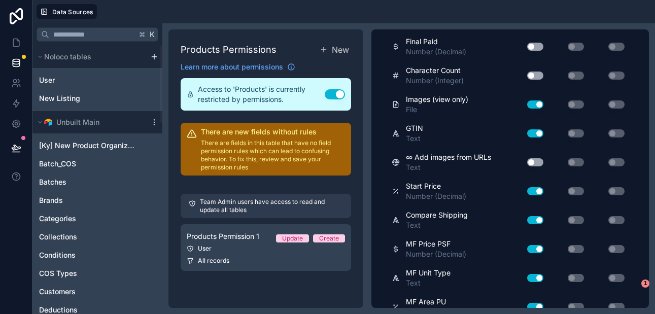
scroll to position [1346, 0]
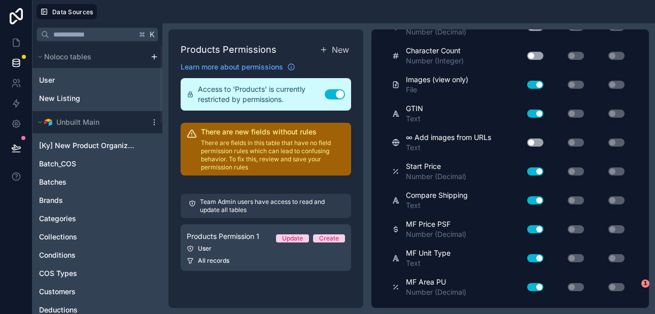
click at [539, 171] on button "Use setting" at bounding box center [535, 171] width 16 height 8
click at [539, 200] on button "Use setting" at bounding box center [535, 200] width 16 height 8
click at [539, 227] on button "Use setting" at bounding box center [535, 229] width 16 height 8
click at [537, 259] on button "Use setting" at bounding box center [535, 258] width 16 height 8
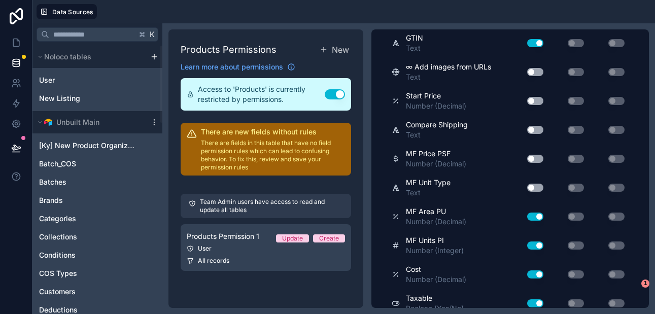
scroll to position [1428, 0]
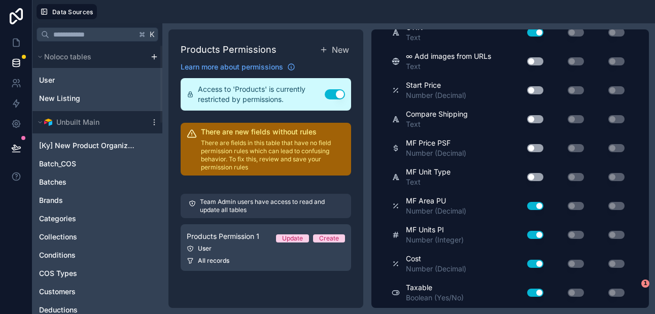
click at [539, 205] on button "Use setting" at bounding box center [535, 206] width 16 height 8
click at [540, 234] on button "Use setting" at bounding box center [535, 235] width 16 height 8
click at [541, 263] on button "Use setting" at bounding box center [535, 264] width 16 height 8
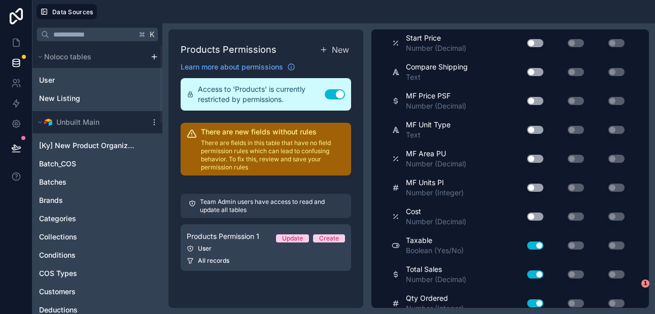
scroll to position [1478, 0]
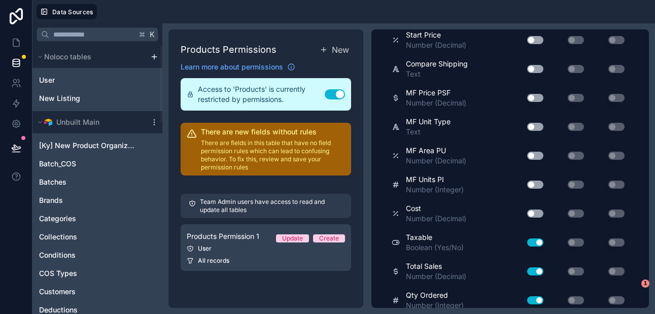
click at [538, 239] on button "Use setting" at bounding box center [535, 242] width 16 height 8
click at [537, 270] on button "Use setting" at bounding box center [535, 271] width 16 height 8
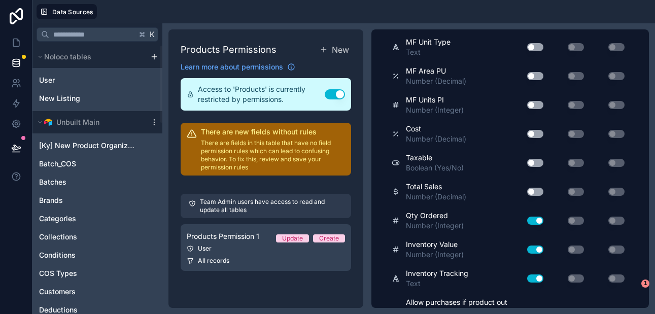
scroll to position [1560, 0]
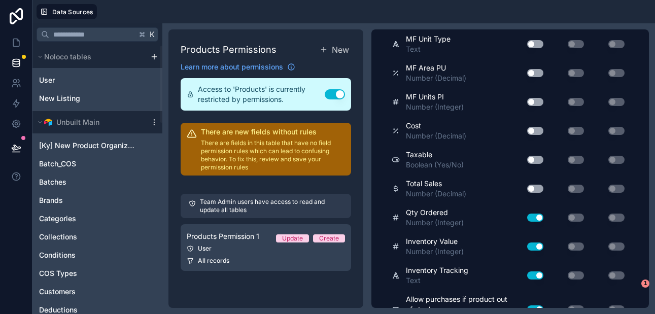
click at [539, 218] on button "Use setting" at bounding box center [535, 217] width 16 height 8
click at [539, 245] on button "Use setting" at bounding box center [535, 246] width 16 height 8
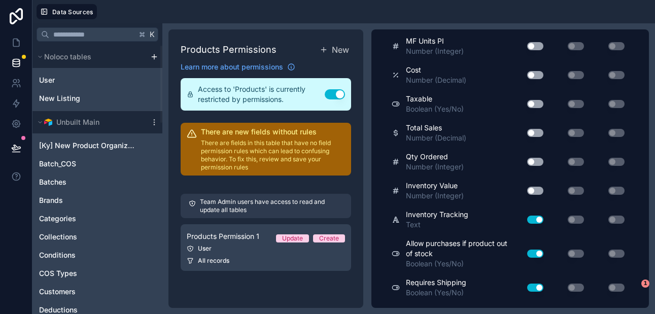
scroll to position [1618, 0]
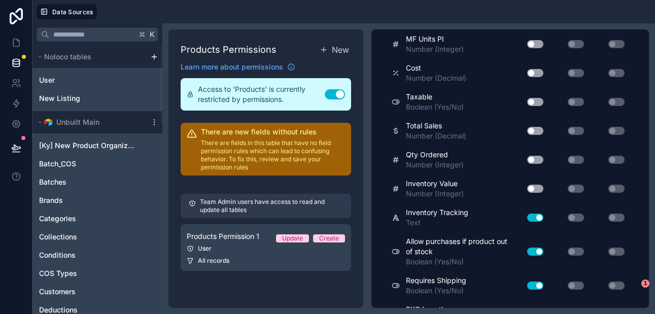
click at [538, 218] on button "Use setting" at bounding box center [535, 217] width 16 height 8
click at [538, 249] on button "Use setting" at bounding box center [535, 251] width 16 height 8
click at [539, 287] on button "Use setting" at bounding box center [535, 285] width 16 height 8
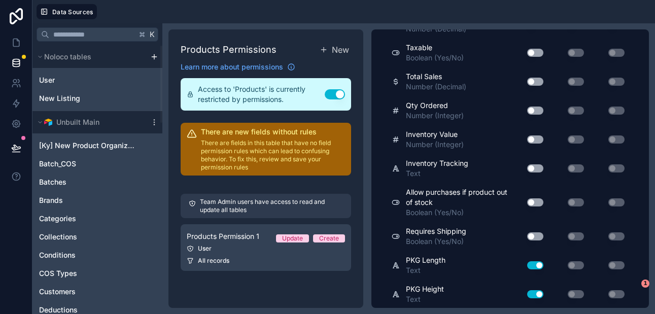
scroll to position [1677, 0]
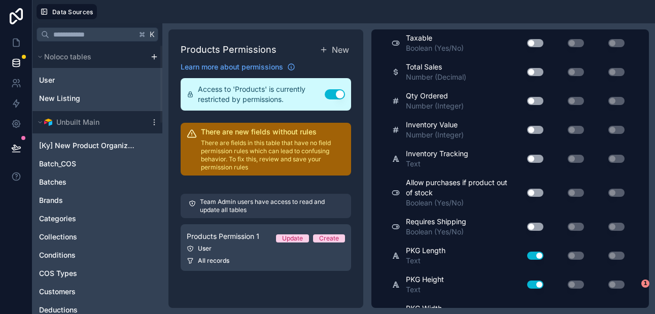
click at [537, 252] on button "Use setting" at bounding box center [535, 256] width 16 height 8
click at [537, 283] on button "Use setting" at bounding box center [535, 284] width 16 height 8
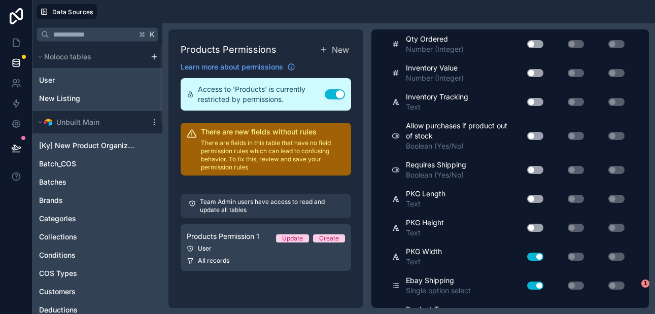
scroll to position [1736, 0]
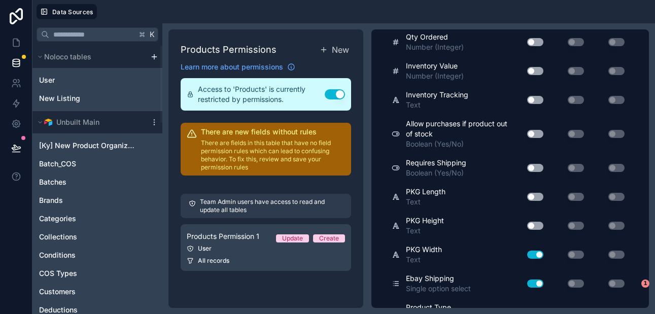
click at [539, 255] on button "Use setting" at bounding box center [535, 255] width 16 height 8
click at [539, 282] on button "Use setting" at bounding box center [535, 283] width 16 height 8
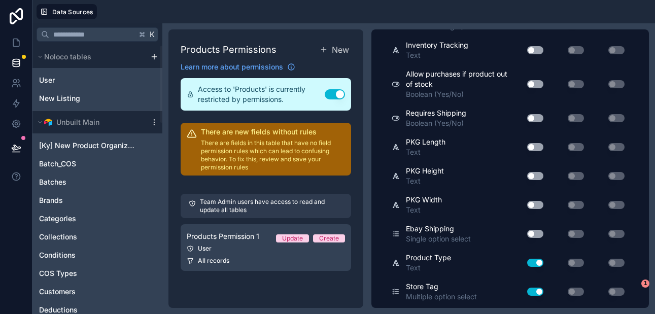
scroll to position [1795, 0]
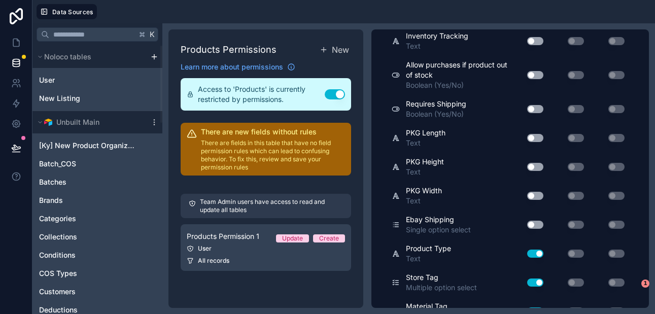
click at [540, 253] on button "Use setting" at bounding box center [535, 254] width 16 height 8
click at [539, 281] on button "Use setting" at bounding box center [535, 282] width 16 height 8
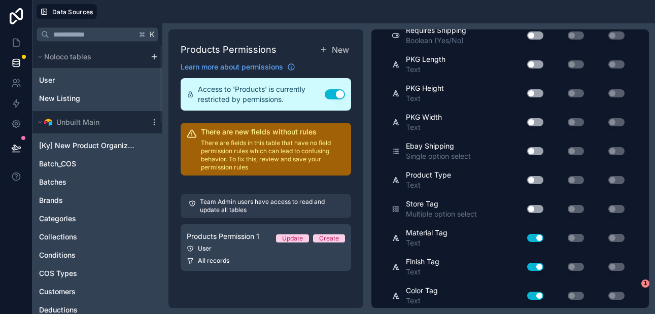
scroll to position [1880, 0]
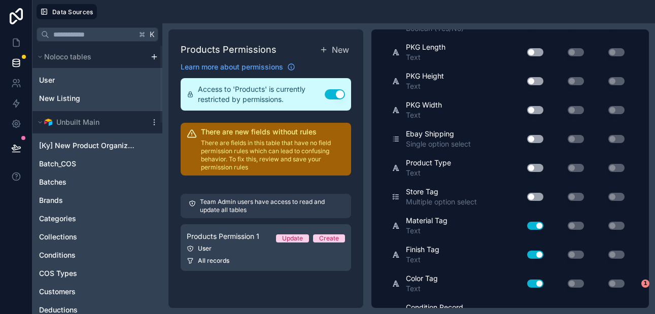
click at [537, 226] on button "Use setting" at bounding box center [535, 226] width 16 height 8
click at [535, 252] on button "Use setting" at bounding box center [535, 255] width 16 height 8
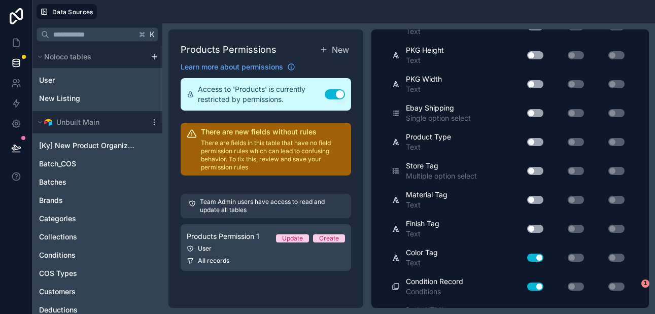
scroll to position [1926, 0]
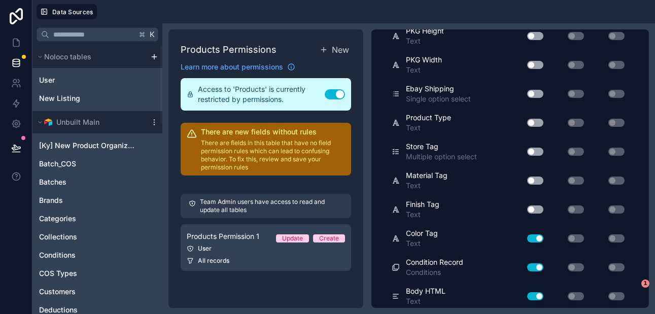
click at [537, 239] on button "Use setting" at bounding box center [535, 238] width 16 height 8
click at [538, 267] on button "Use setting" at bounding box center [535, 268] width 16 height 8
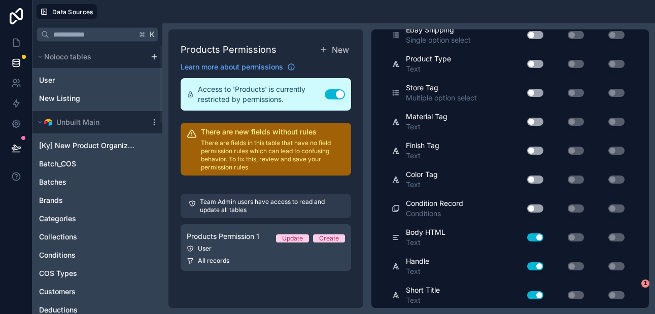
scroll to position [1991, 0]
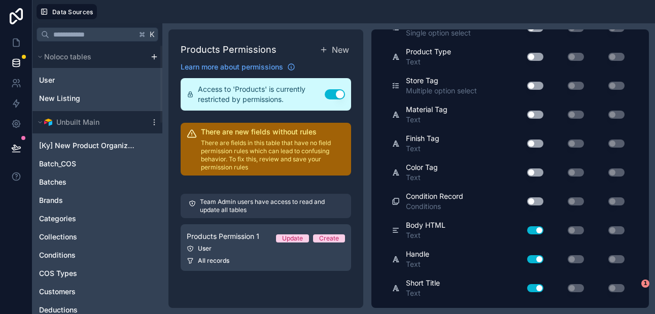
click at [539, 228] on button "Use setting" at bounding box center [535, 230] width 16 height 8
click at [539, 260] on button "Use setting" at bounding box center [535, 259] width 16 height 8
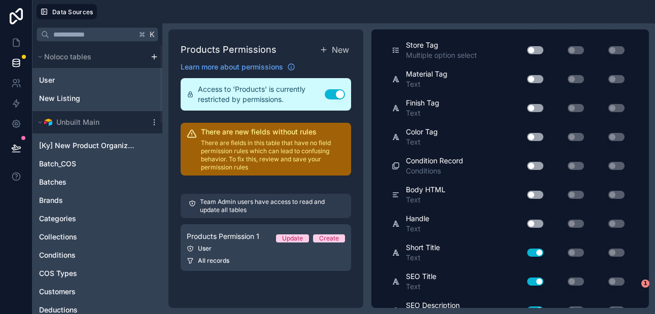
scroll to position [2052, 0]
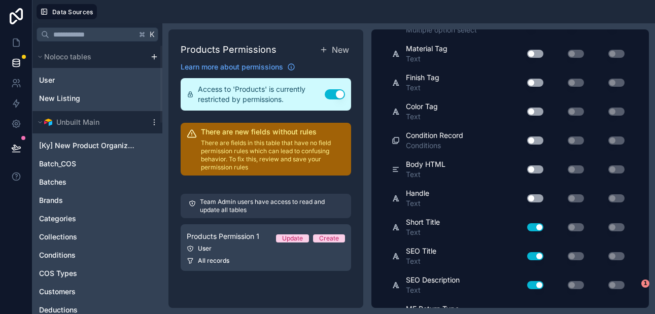
click at [540, 229] on button "Use setting" at bounding box center [535, 227] width 16 height 8
click at [538, 257] on button "Use setting" at bounding box center [535, 256] width 16 height 8
click at [538, 284] on button "Use setting" at bounding box center [535, 285] width 16 height 8
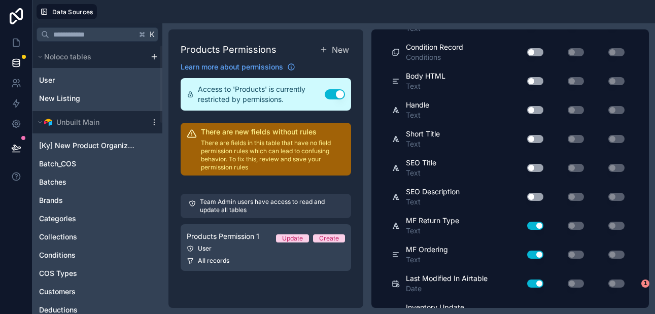
scroll to position [2144, 0]
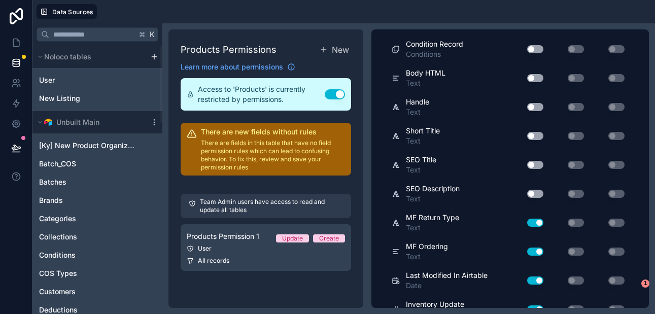
click at [540, 223] on button "Use setting" at bounding box center [535, 223] width 16 height 8
click at [540, 252] on button "Use setting" at bounding box center [535, 251] width 16 height 8
click at [539, 280] on button "Use setting" at bounding box center [535, 280] width 16 height 8
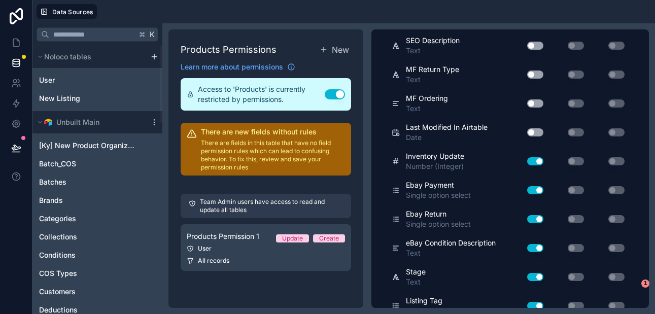
scroll to position [2298, 0]
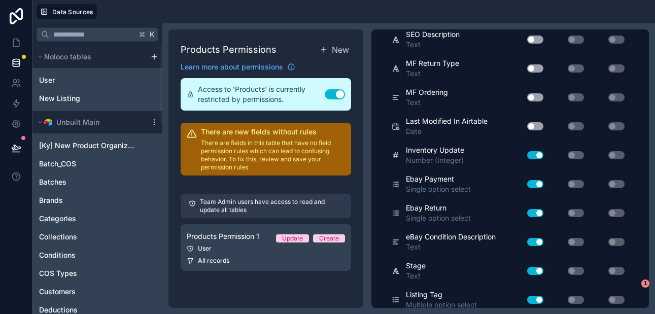
click at [539, 155] on button "Use setting" at bounding box center [535, 155] width 16 height 8
click at [539, 185] on button "Use setting" at bounding box center [535, 184] width 16 height 8
click at [539, 212] on button "Use setting" at bounding box center [535, 213] width 16 height 8
click at [539, 241] on button "Use setting" at bounding box center [535, 242] width 16 height 8
click at [539, 270] on button "Use setting" at bounding box center [535, 271] width 16 height 8
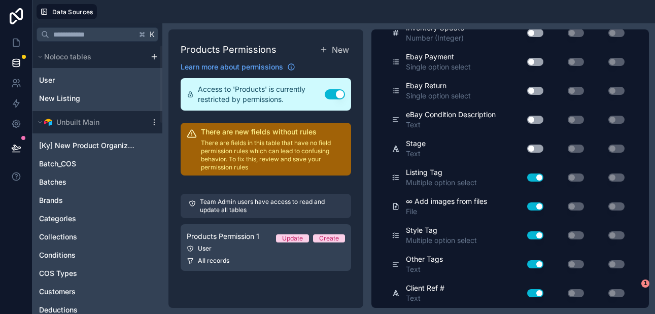
scroll to position [2429, 0]
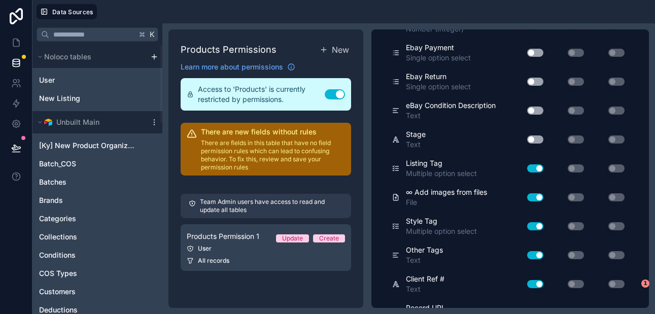
click at [538, 168] on button "Use setting" at bounding box center [535, 168] width 16 height 8
click at [539, 197] on button "Use setting" at bounding box center [535, 197] width 16 height 8
click at [539, 225] on button "Use setting" at bounding box center [535, 226] width 16 height 8
click at [539, 259] on div "Use setting" at bounding box center [531, 255] width 32 height 16
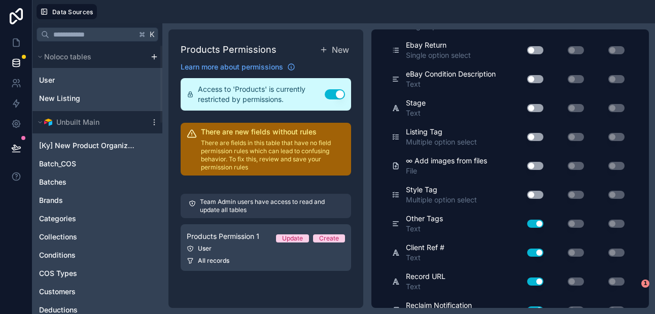
scroll to position [2468, 0]
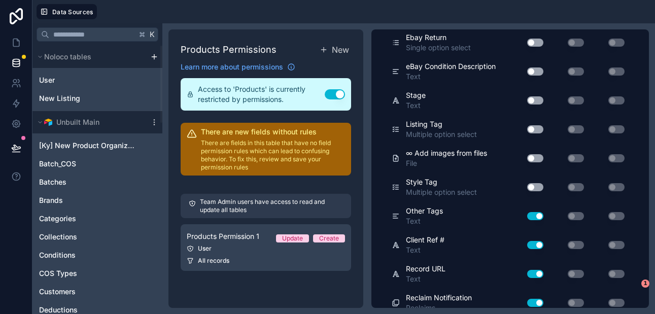
click at [539, 215] on button "Use setting" at bounding box center [535, 216] width 16 height 8
click at [539, 244] on button "Use setting" at bounding box center [535, 245] width 16 height 8
click at [539, 270] on button "Use setting" at bounding box center [535, 274] width 16 height 8
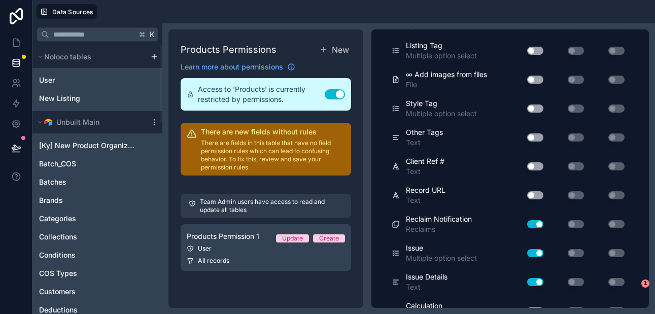
scroll to position [2551, 0]
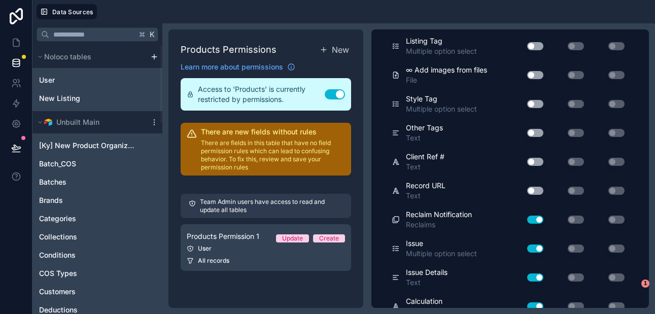
click at [539, 221] on button "Use setting" at bounding box center [535, 220] width 16 height 8
click at [538, 246] on button "Use setting" at bounding box center [535, 248] width 16 height 8
click at [539, 278] on button "Use setting" at bounding box center [535, 277] width 16 height 8
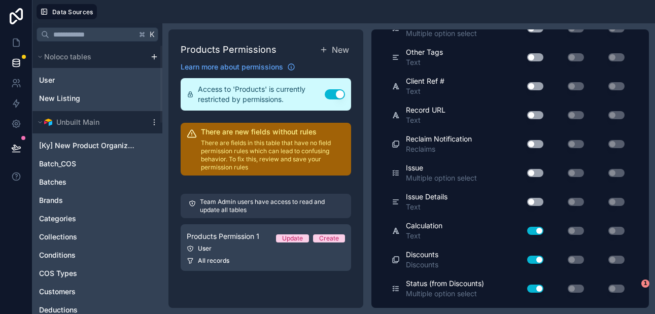
scroll to position [2638, 0]
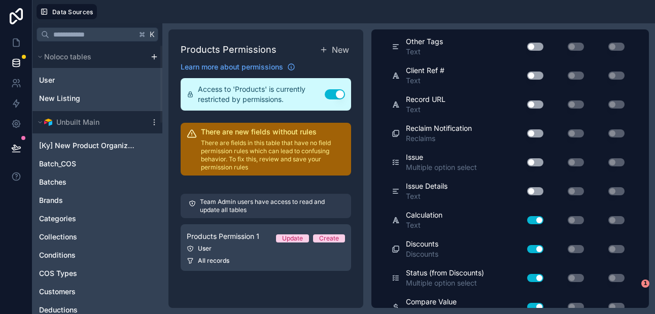
click at [540, 219] on button "Use setting" at bounding box center [535, 220] width 16 height 8
click at [538, 245] on button "Use setting" at bounding box center [535, 249] width 16 height 8
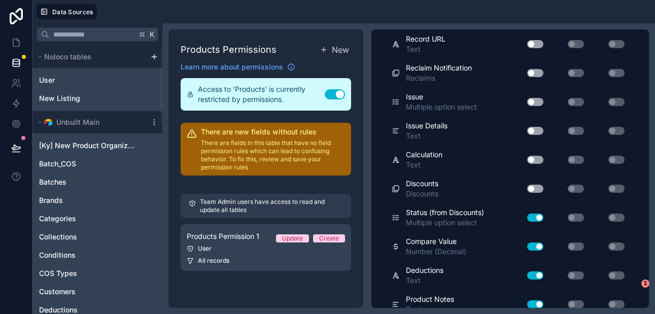
scroll to position [2719, 0]
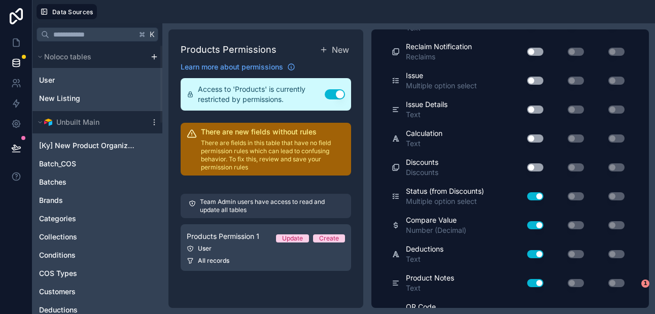
click at [540, 196] on button "Use setting" at bounding box center [535, 196] width 16 height 8
click at [540, 223] on button "Use setting" at bounding box center [535, 225] width 16 height 8
click at [538, 254] on button "Use setting" at bounding box center [535, 254] width 16 height 8
click at [539, 280] on button "Use setting" at bounding box center [535, 283] width 16 height 8
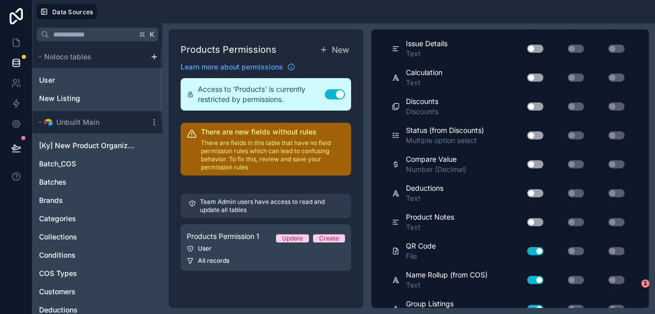
scroll to position [2799, 0]
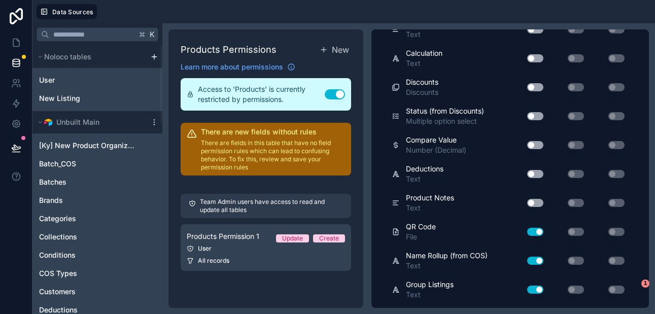
click at [540, 230] on button "Use setting" at bounding box center [535, 232] width 16 height 8
click at [539, 259] on button "Use setting" at bounding box center [535, 261] width 16 height 8
click at [539, 286] on button "Use setting" at bounding box center [535, 290] width 16 height 8
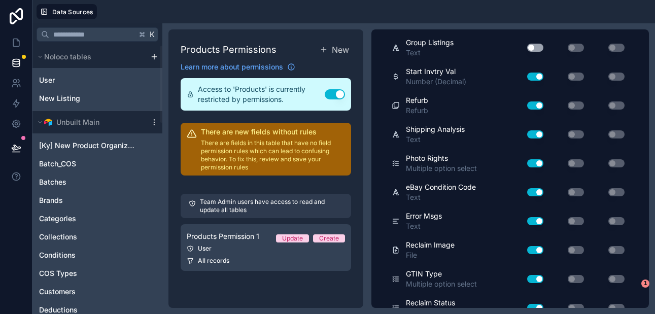
scroll to position [3042, 0]
click at [540, 76] on button "Use setting" at bounding box center [535, 76] width 16 height 8
click at [539, 104] on button "Use setting" at bounding box center [535, 105] width 16 height 8
click at [539, 133] on button "Use setting" at bounding box center [535, 134] width 16 height 8
click at [536, 167] on div "Use setting" at bounding box center [531, 163] width 32 height 16
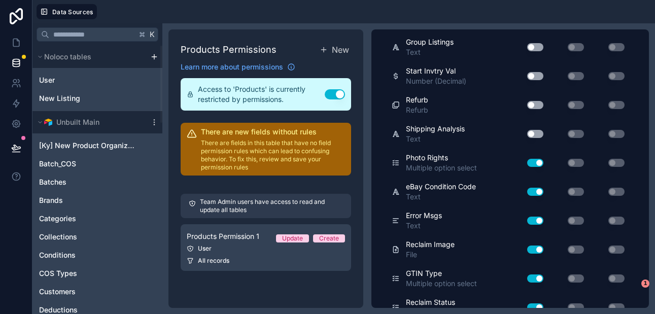
click at [538, 164] on button "Use setting" at bounding box center [535, 163] width 16 height 8
click at [538, 192] on button "Use setting" at bounding box center [535, 192] width 16 height 8
click at [538, 220] on button "Use setting" at bounding box center [535, 221] width 16 height 8
click at [541, 249] on button "Use setting" at bounding box center [535, 249] width 16 height 8
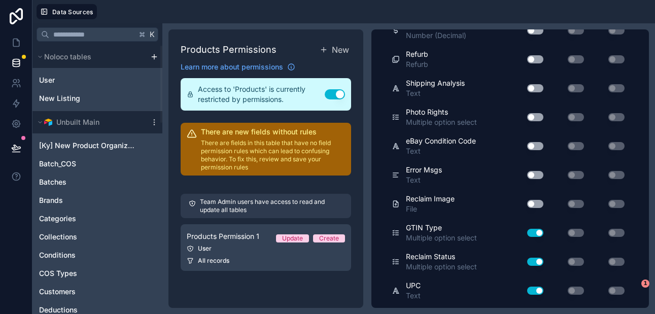
scroll to position [3092, 0]
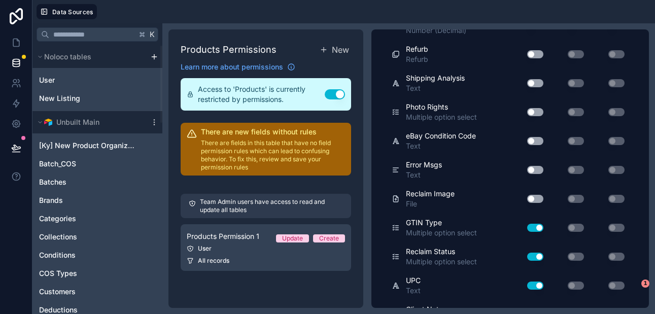
click at [542, 226] on button "Use setting" at bounding box center [535, 228] width 16 height 8
click at [540, 258] on button "Use setting" at bounding box center [535, 257] width 16 height 8
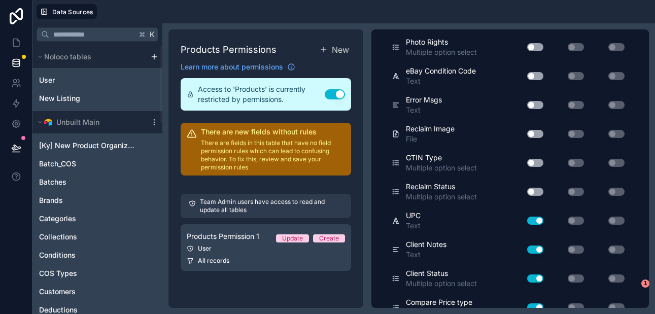
scroll to position [3174, 0]
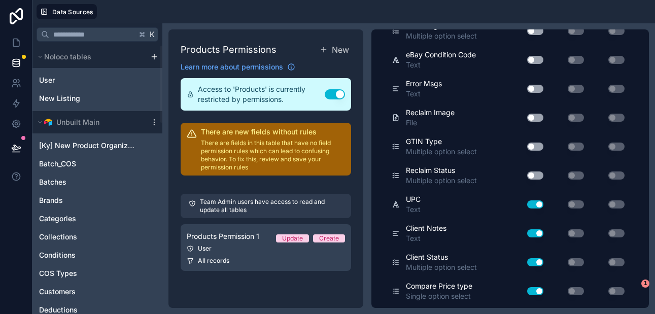
click at [540, 203] on button "Use setting" at bounding box center [535, 204] width 16 height 8
click at [539, 233] on button "Use setting" at bounding box center [535, 233] width 16 height 8
click at [538, 263] on button "Use setting" at bounding box center [535, 262] width 16 height 8
click at [540, 290] on button "Use setting" at bounding box center [535, 291] width 16 height 8
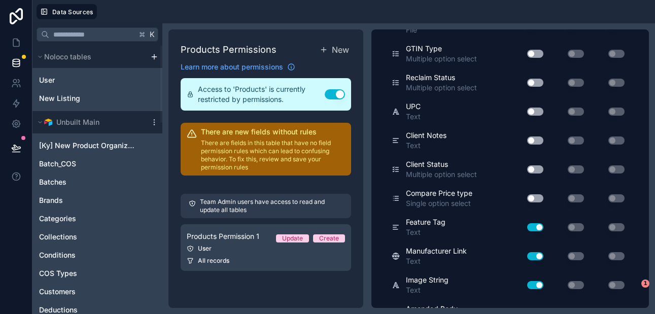
scroll to position [3268, 0]
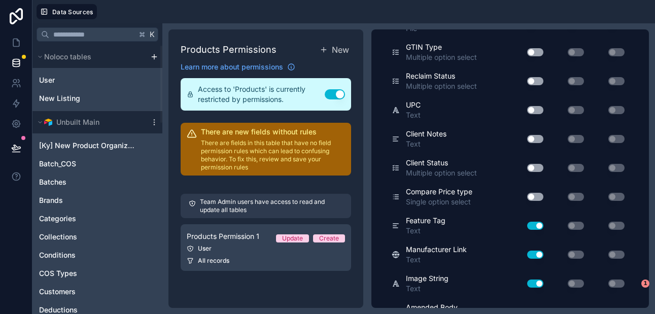
click at [540, 225] on button "Use setting" at bounding box center [535, 226] width 16 height 8
click at [539, 254] on button "Use setting" at bounding box center [535, 255] width 16 height 8
click at [539, 283] on button "Use setting" at bounding box center [535, 283] width 16 height 8
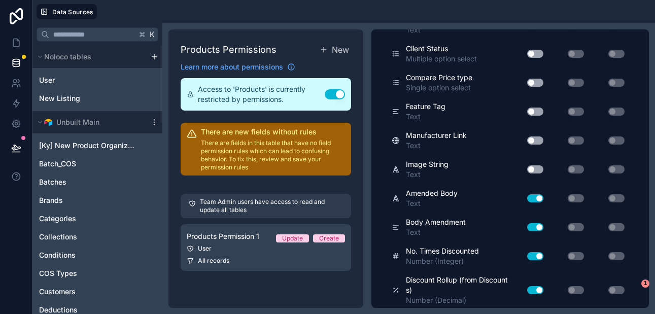
scroll to position [3389, 0]
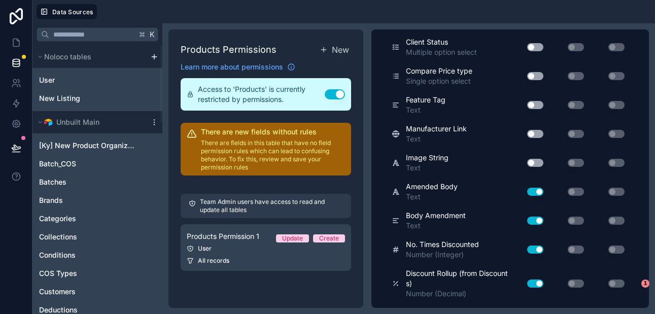
click at [537, 191] on button "Use setting" at bounding box center [535, 192] width 16 height 8
click at [539, 221] on button "Use setting" at bounding box center [535, 221] width 16 height 8
click at [541, 248] on button "Use setting" at bounding box center [535, 249] width 16 height 8
click at [542, 281] on button "Use setting" at bounding box center [535, 283] width 16 height 8
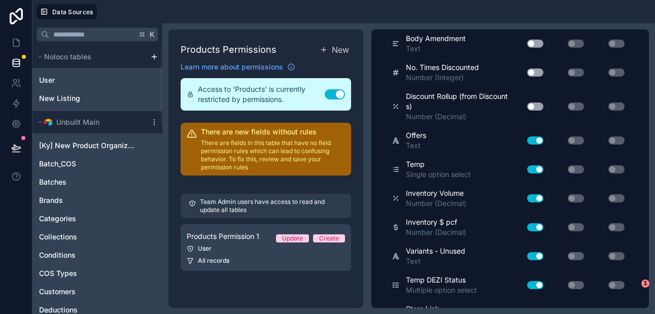
scroll to position [3584, 0]
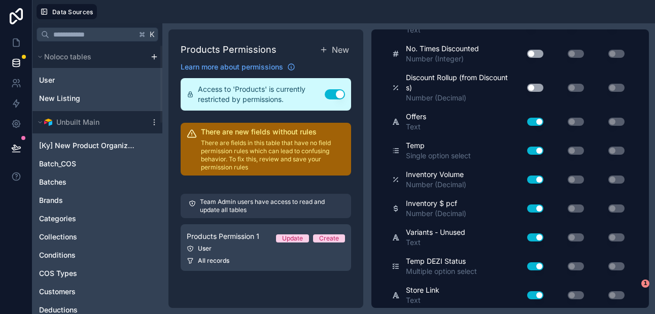
click at [538, 123] on button "Use setting" at bounding box center [535, 122] width 16 height 8
click at [538, 150] on button "Use setting" at bounding box center [535, 151] width 16 height 8
click at [539, 178] on button "Use setting" at bounding box center [535, 179] width 16 height 8
click at [538, 208] on button "Use setting" at bounding box center [535, 208] width 16 height 8
click at [539, 236] on button "Use setting" at bounding box center [535, 237] width 16 height 8
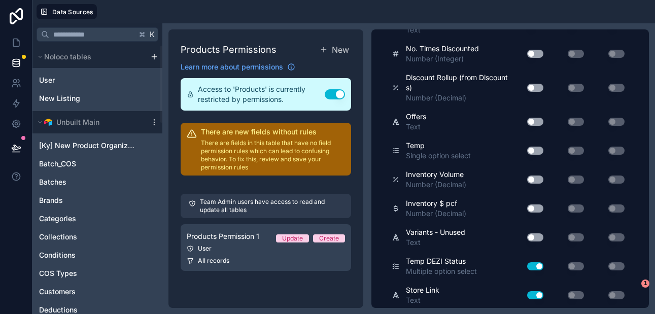
click at [541, 262] on button "Use setting" at bounding box center [535, 266] width 16 height 8
click at [539, 293] on button "Use setting" at bounding box center [535, 295] width 16 height 8
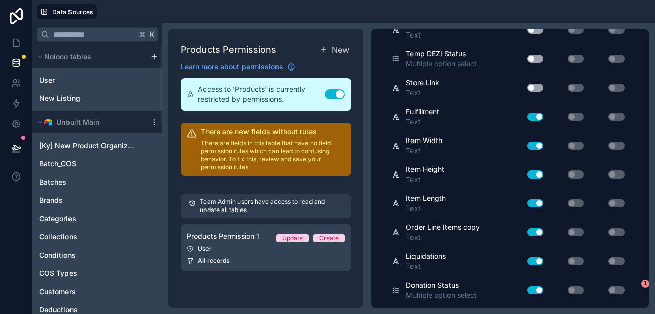
scroll to position [3798, 0]
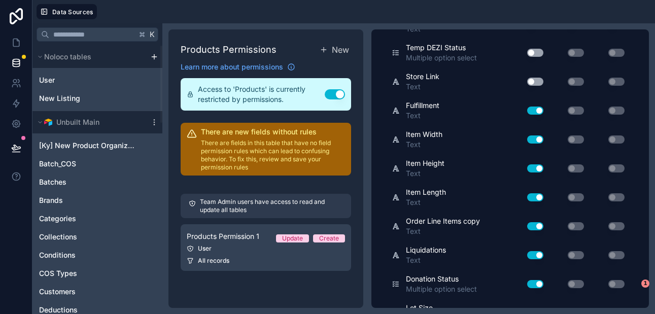
click at [538, 109] on button "Use setting" at bounding box center [535, 110] width 16 height 8
click at [539, 141] on button "Use setting" at bounding box center [535, 139] width 16 height 8
click at [540, 166] on button "Use setting" at bounding box center [535, 168] width 16 height 8
click at [541, 198] on button "Use setting" at bounding box center [535, 197] width 16 height 8
click at [540, 225] on button "Use setting" at bounding box center [535, 226] width 16 height 8
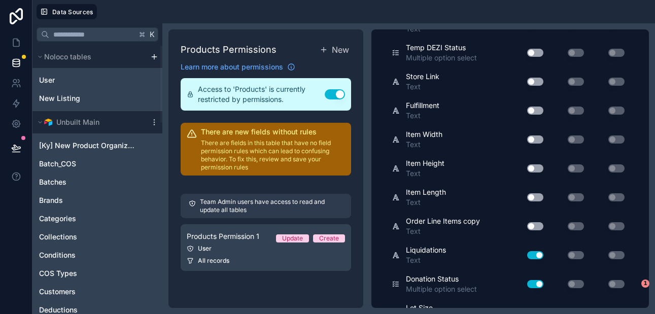
click at [539, 253] on button "Use setting" at bounding box center [535, 255] width 16 height 8
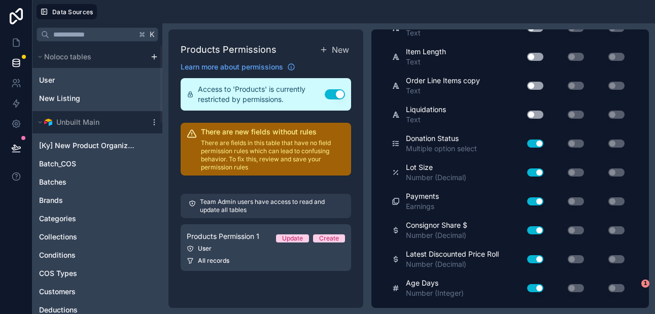
scroll to position [3947, 0]
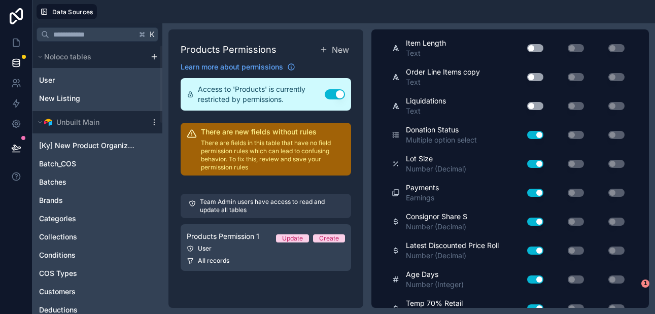
click at [540, 134] on button "Use setting" at bounding box center [535, 135] width 16 height 8
click at [538, 164] on button "Use setting" at bounding box center [535, 164] width 16 height 8
click at [538, 191] on button "Use setting" at bounding box center [535, 193] width 16 height 8
click at [539, 219] on button "Use setting" at bounding box center [535, 222] width 16 height 8
click at [539, 250] on button "Use setting" at bounding box center [535, 250] width 16 height 8
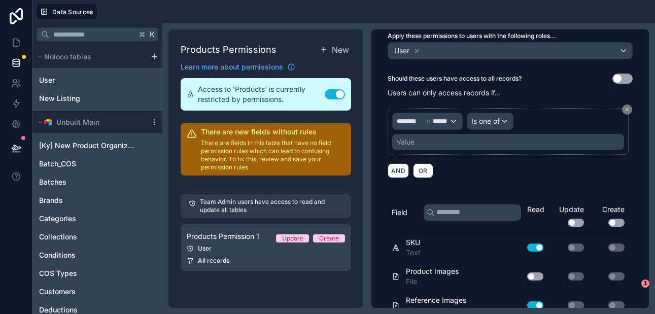
scroll to position [145, 0]
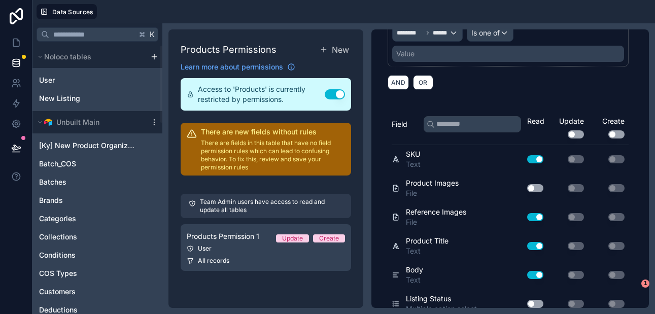
click at [536, 158] on button "Use setting" at bounding box center [535, 159] width 16 height 8
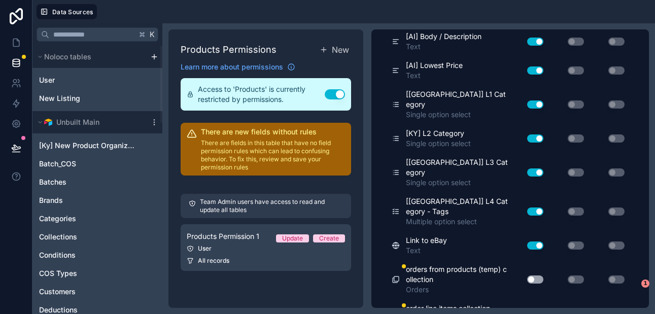
scroll to position [7073, 0]
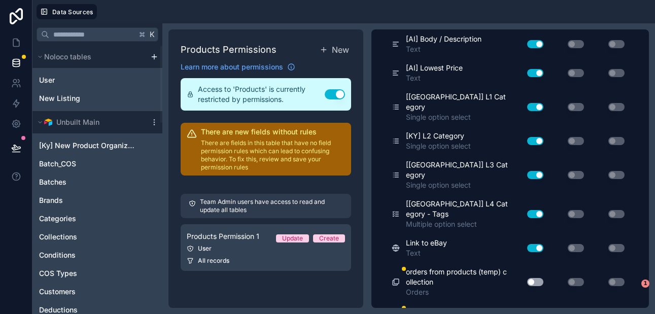
click at [536, 244] on button "Use setting" at bounding box center [535, 248] width 16 height 8
click at [535, 206] on div "Use setting" at bounding box center [531, 214] width 32 height 16
click at [535, 210] on button "Use setting" at bounding box center [535, 214] width 16 height 8
click at [535, 171] on button "Use setting" at bounding box center [535, 175] width 16 height 8
click at [535, 137] on button "Use setting" at bounding box center [535, 141] width 16 height 8
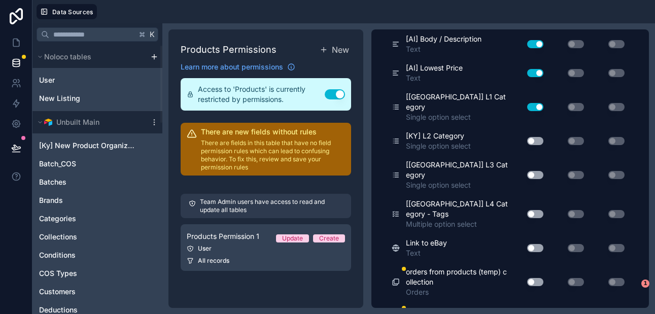
click at [535, 103] on button "Use setting" at bounding box center [535, 107] width 16 height 8
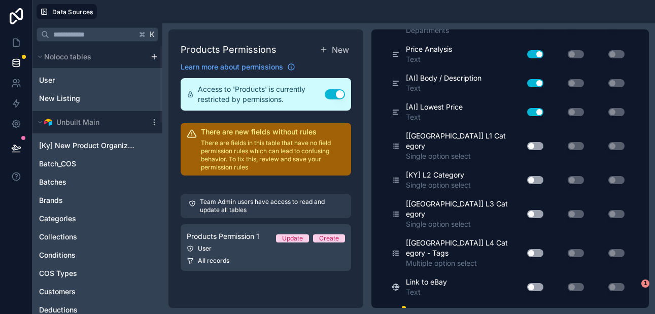
scroll to position [7031, 0]
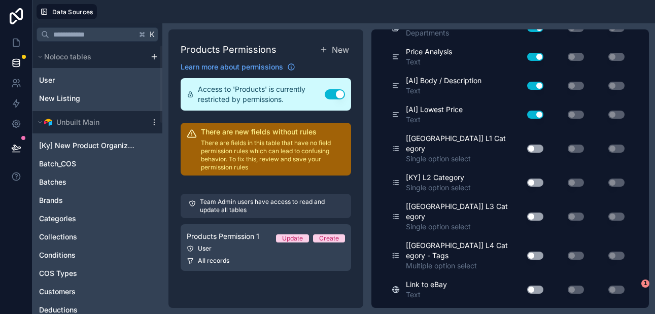
click at [536, 115] on button "Use setting" at bounding box center [535, 115] width 16 height 8
click at [537, 87] on button "Use setting" at bounding box center [535, 86] width 16 height 8
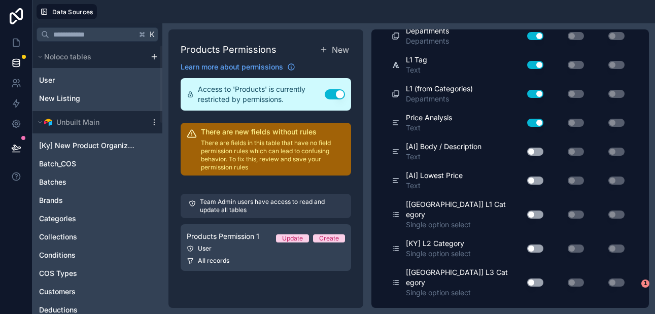
scroll to position [6941, 0]
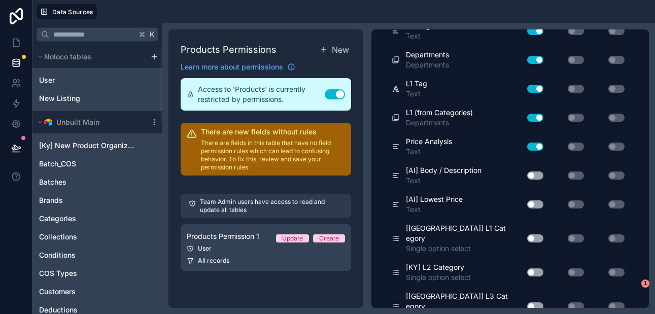
click at [536, 144] on button "Use setting" at bounding box center [535, 147] width 16 height 8
click at [538, 111] on div "Use setting" at bounding box center [531, 118] width 32 height 16
click at [538, 117] on button "Use setting" at bounding box center [535, 118] width 16 height 8
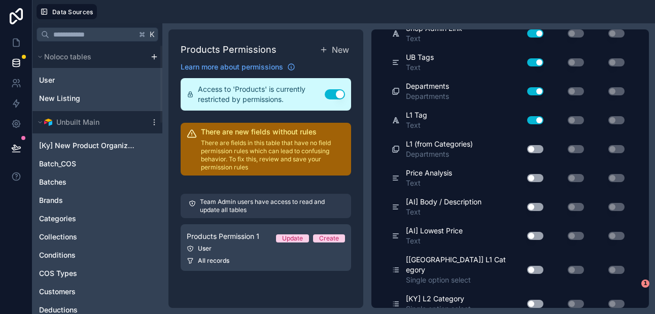
scroll to position [6897, 0]
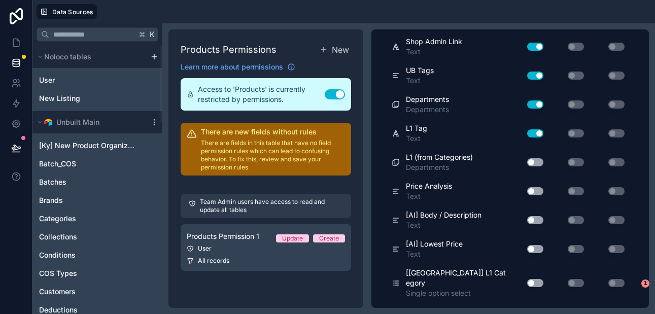
click at [538, 135] on button "Use setting" at bounding box center [535, 133] width 16 height 8
click at [538, 105] on button "Use setting" at bounding box center [535, 104] width 16 height 8
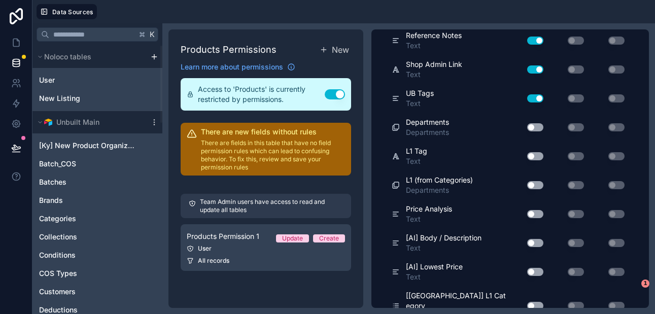
click at [537, 95] on button "Use setting" at bounding box center [535, 98] width 16 height 8
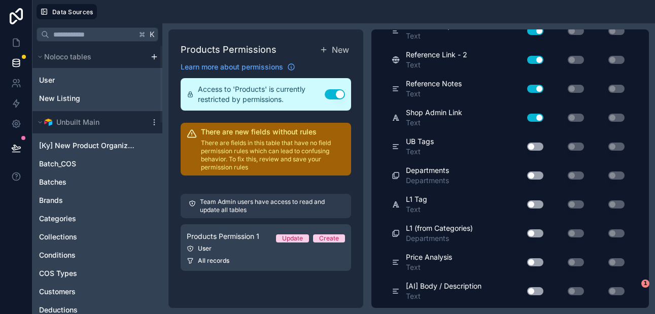
scroll to position [6818, 0]
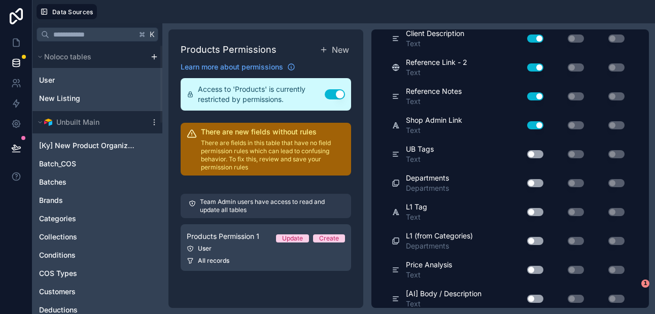
click at [538, 123] on button "Use setting" at bounding box center [535, 125] width 16 height 8
click at [539, 95] on button "Use setting" at bounding box center [535, 96] width 16 height 8
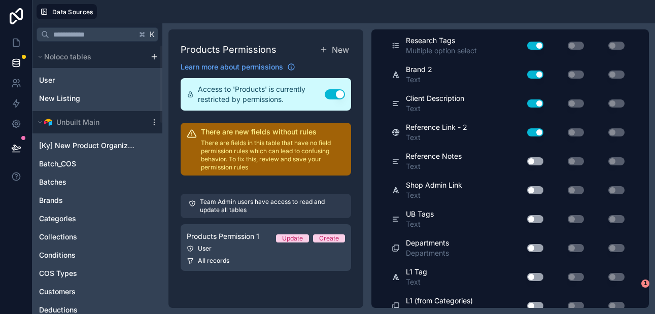
scroll to position [6752, 0]
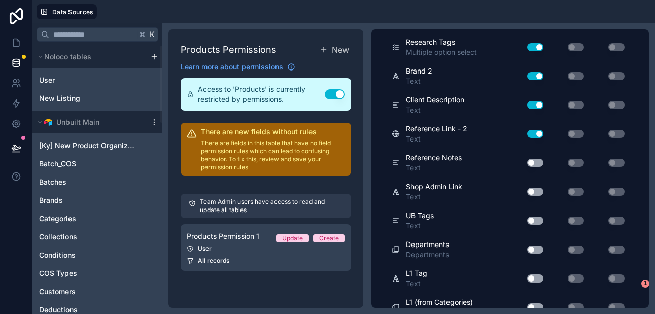
click at [537, 133] on button "Use setting" at bounding box center [535, 134] width 16 height 8
click at [537, 103] on button "Use setting" at bounding box center [535, 105] width 16 height 8
click at [539, 77] on button "Use setting" at bounding box center [535, 76] width 16 height 8
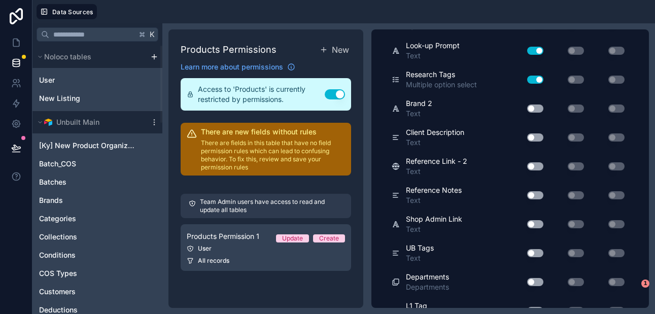
click at [539, 77] on button "Use setting" at bounding box center [535, 80] width 16 height 8
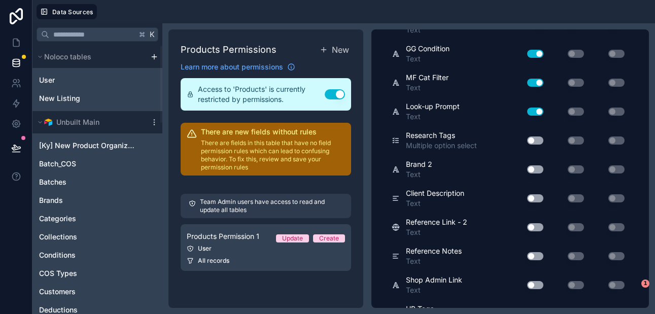
scroll to position [6652, 0]
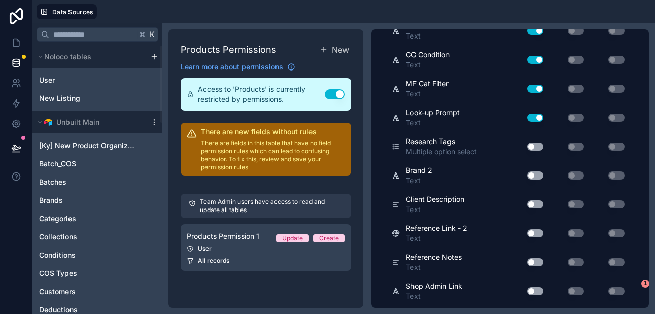
click at [539, 115] on button "Use setting" at bounding box center [535, 118] width 16 height 8
click at [540, 91] on button "Use setting" at bounding box center [535, 89] width 16 height 8
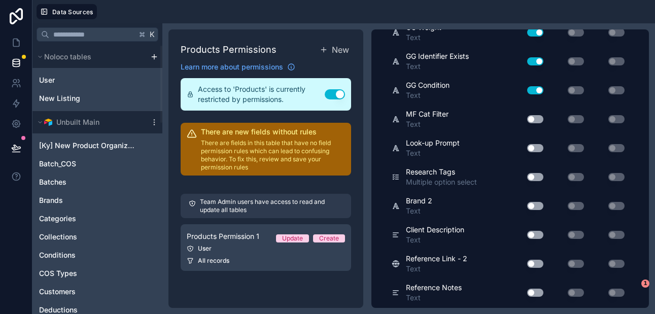
scroll to position [6597, 0]
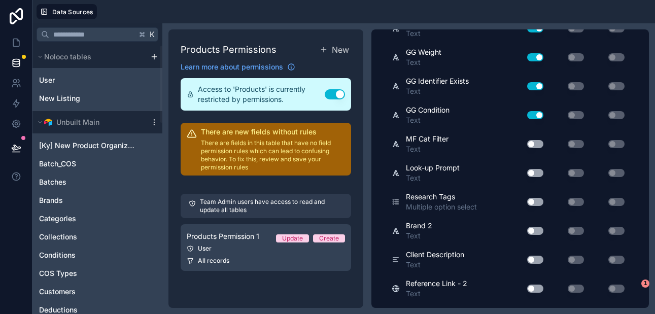
click at [539, 117] on button "Use setting" at bounding box center [535, 115] width 16 height 8
click at [540, 87] on button "Use setting" at bounding box center [535, 86] width 16 height 8
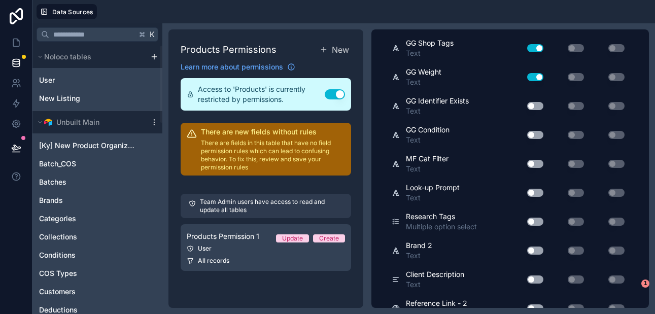
scroll to position [6570, 0]
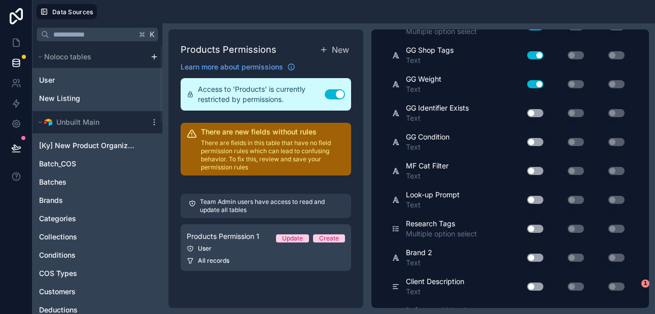
click at [540, 83] on button "Use setting" at bounding box center [535, 84] width 16 height 8
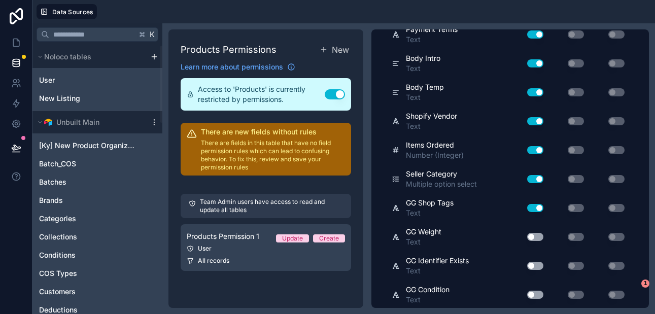
scroll to position [6411, 0]
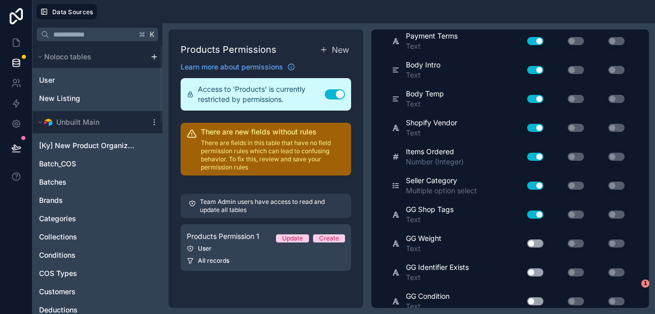
click at [541, 212] on button "Use setting" at bounding box center [535, 214] width 16 height 8
click at [540, 184] on button "Use setting" at bounding box center [535, 186] width 16 height 8
click at [540, 158] on button "Use setting" at bounding box center [535, 157] width 16 height 8
click at [539, 126] on button "Use setting" at bounding box center [535, 128] width 16 height 8
click at [540, 96] on button "Use setting" at bounding box center [535, 99] width 16 height 8
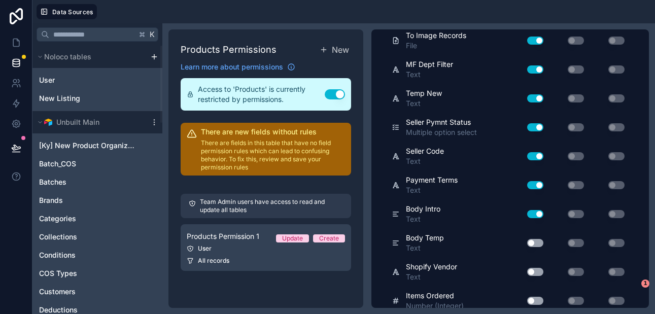
scroll to position [6261, 0]
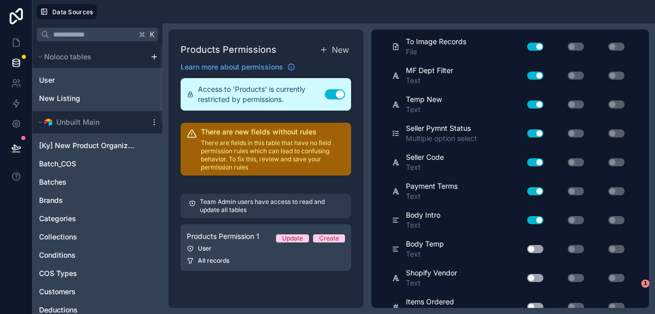
click at [539, 218] on button "Use setting" at bounding box center [535, 220] width 16 height 8
click at [539, 189] on button "Use setting" at bounding box center [535, 191] width 16 height 8
click at [540, 156] on div "Use setting" at bounding box center [531, 162] width 32 height 16
click at [539, 162] on button "Use setting" at bounding box center [535, 162] width 16 height 8
click at [540, 130] on button "Use setting" at bounding box center [535, 133] width 16 height 8
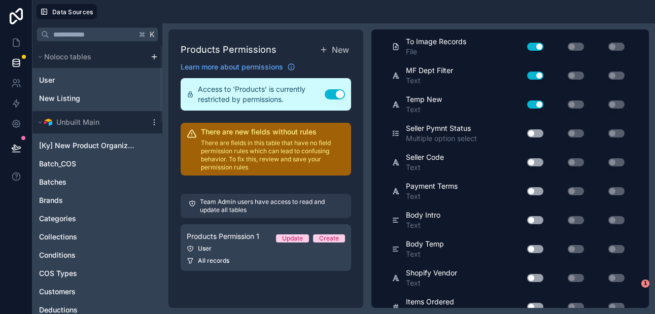
click at [540, 101] on button "Use setting" at bounding box center [535, 104] width 16 height 8
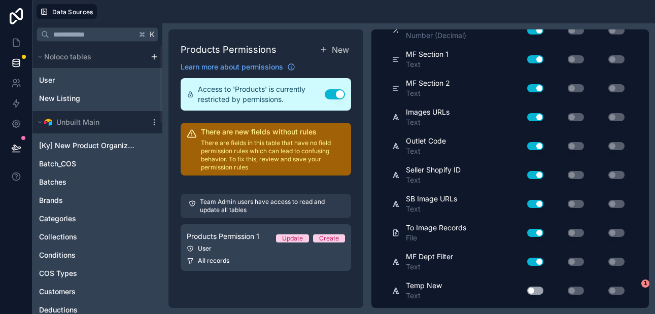
scroll to position [6073, 0]
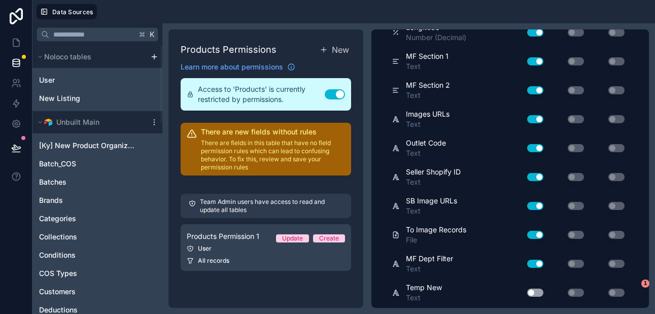
click at [539, 264] on button "Use setting" at bounding box center [535, 264] width 16 height 8
click at [540, 235] on button "Use setting" at bounding box center [535, 235] width 16 height 8
click at [540, 206] on button "Use setting" at bounding box center [535, 206] width 16 height 8
click at [540, 176] on button "Use setting" at bounding box center [535, 177] width 16 height 8
click at [540, 146] on button "Use setting" at bounding box center [535, 148] width 16 height 8
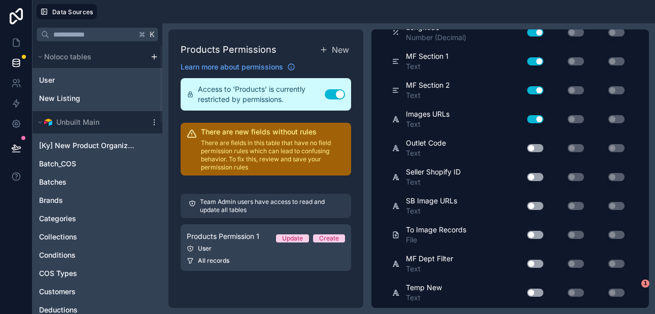
click at [539, 119] on button "Use setting" at bounding box center [535, 119] width 16 height 8
click at [539, 91] on button "Use setting" at bounding box center [535, 90] width 16 height 8
click at [539, 61] on button "Use setting" at bounding box center [535, 61] width 16 height 8
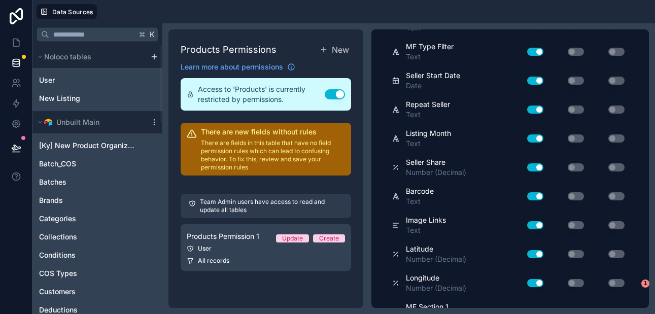
scroll to position [5833, 0]
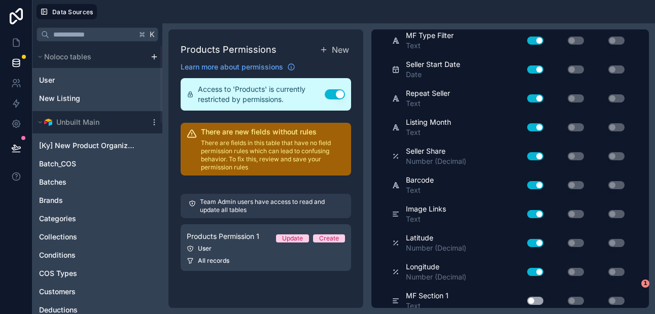
click at [541, 271] on button "Use setting" at bounding box center [535, 272] width 16 height 8
click at [541, 240] on button "Use setting" at bounding box center [535, 243] width 16 height 8
click at [541, 213] on button "Use setting" at bounding box center [535, 214] width 16 height 8
click at [539, 181] on button "Use setting" at bounding box center [535, 185] width 16 height 8
click at [539, 156] on button "Use setting" at bounding box center [535, 156] width 16 height 8
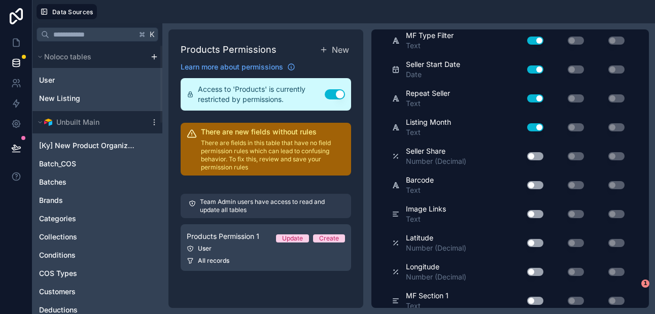
click at [540, 127] on button "Use setting" at bounding box center [535, 127] width 16 height 8
click at [541, 99] on button "Use setting" at bounding box center [535, 98] width 16 height 8
click at [540, 69] on button "Use setting" at bounding box center [535, 69] width 16 height 8
click at [540, 40] on button "Use setting" at bounding box center [535, 41] width 16 height 8
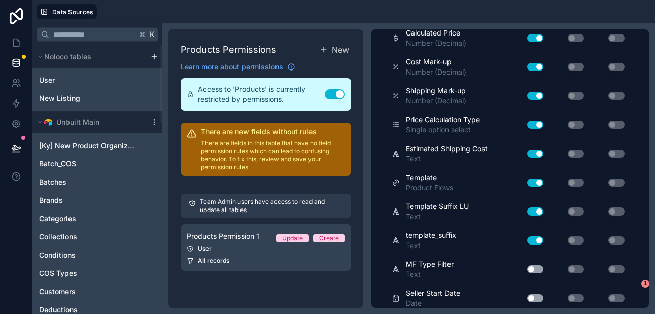
scroll to position [5560, 0]
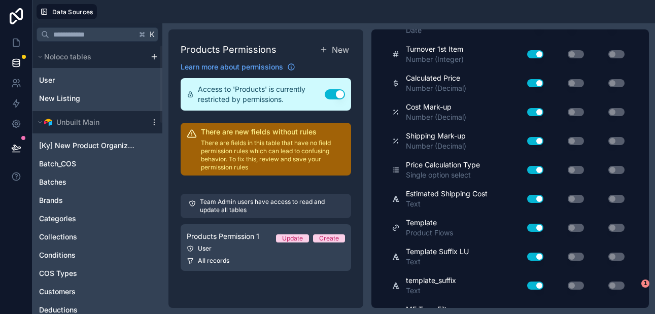
click at [539, 283] on button "Use setting" at bounding box center [535, 285] width 16 height 8
click at [539, 258] on button "Use setting" at bounding box center [535, 257] width 16 height 8
click at [540, 226] on button "Use setting" at bounding box center [535, 228] width 16 height 8
click at [539, 197] on button "Use setting" at bounding box center [535, 199] width 16 height 8
click at [540, 167] on button "Use setting" at bounding box center [535, 170] width 16 height 8
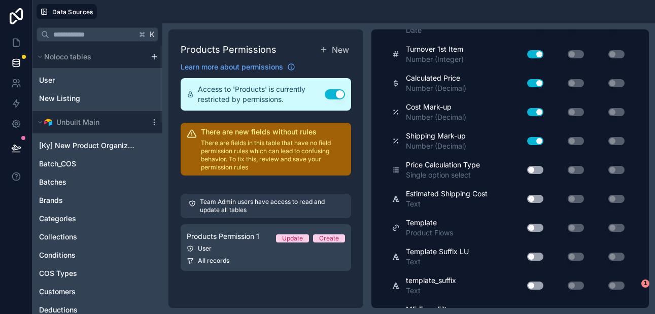
click at [540, 139] on button "Use setting" at bounding box center [535, 141] width 16 height 8
click at [540, 109] on button "Use setting" at bounding box center [535, 112] width 16 height 8
click at [540, 82] on button "Use setting" at bounding box center [535, 83] width 16 height 8
click at [540, 53] on button "Use setting" at bounding box center [535, 54] width 16 height 8
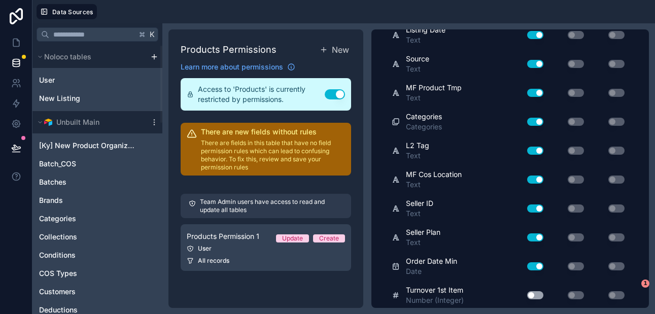
scroll to position [5293, 0]
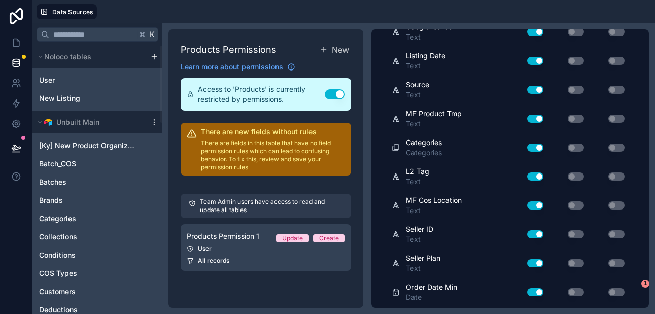
click at [543, 290] on button "Use setting" at bounding box center [535, 292] width 16 height 8
click at [541, 260] on button "Use setting" at bounding box center [535, 263] width 16 height 8
click at [541, 232] on button "Use setting" at bounding box center [535, 234] width 16 height 8
click at [541, 203] on button "Use setting" at bounding box center [535, 205] width 16 height 8
click at [540, 176] on button "Use setting" at bounding box center [535, 176] width 16 height 8
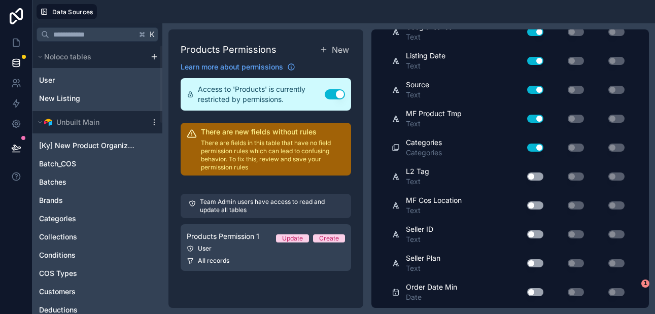
click at [540, 146] on button "Use setting" at bounding box center [535, 148] width 16 height 8
click at [539, 117] on button "Use setting" at bounding box center [535, 119] width 16 height 8
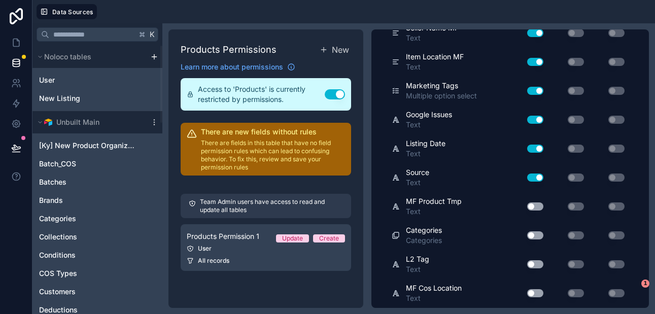
scroll to position [5194, 0]
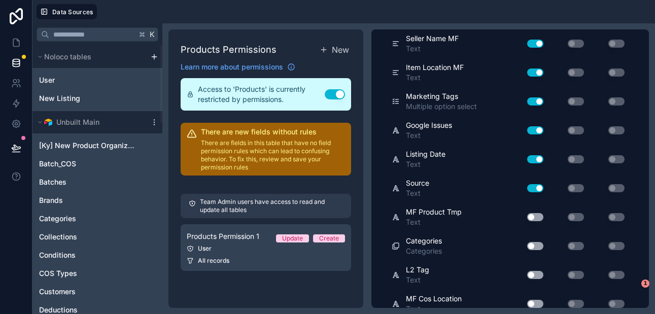
click at [538, 188] on button "Use setting" at bounding box center [535, 188] width 16 height 8
click at [538, 155] on button "Use setting" at bounding box center [535, 159] width 16 height 8
click at [540, 130] on button "Use setting" at bounding box center [535, 130] width 16 height 8
click at [540, 102] on button "Use setting" at bounding box center [535, 101] width 16 height 8
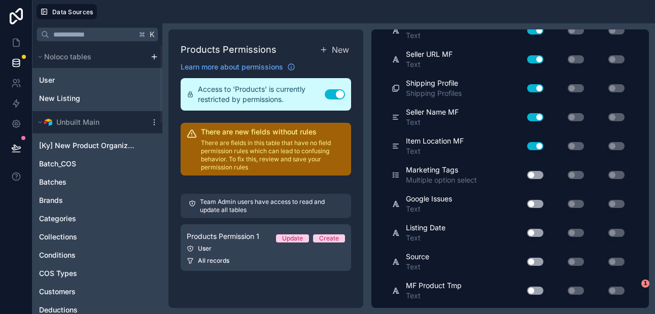
scroll to position [5116, 0]
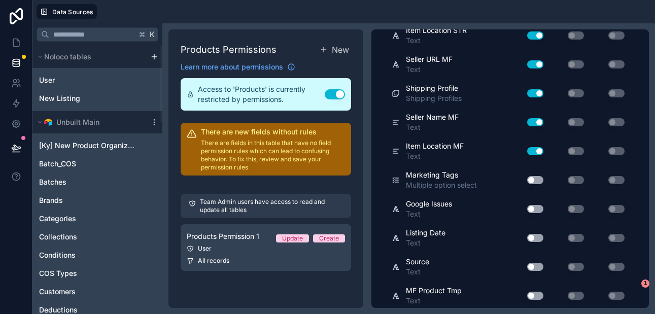
click at [539, 148] on button "Use setting" at bounding box center [535, 151] width 16 height 8
click at [539, 122] on button "Use setting" at bounding box center [535, 122] width 16 height 8
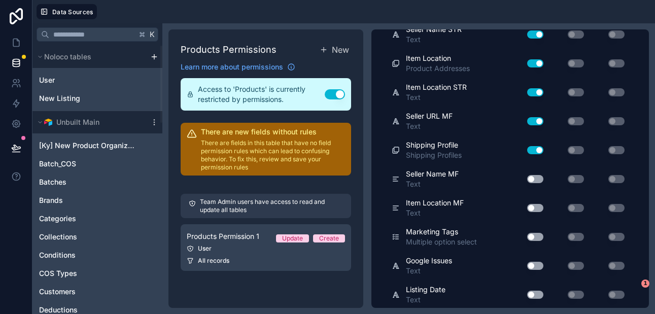
scroll to position [5055, 0]
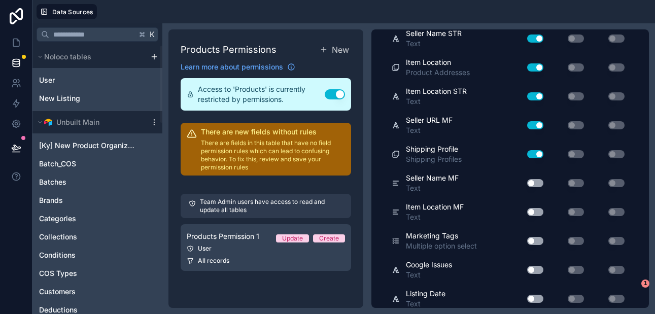
click at [539, 154] on button "Use setting" at bounding box center [535, 154] width 16 height 8
click at [541, 124] on button "Use setting" at bounding box center [535, 125] width 16 height 8
click at [540, 95] on button "Use setting" at bounding box center [535, 96] width 16 height 8
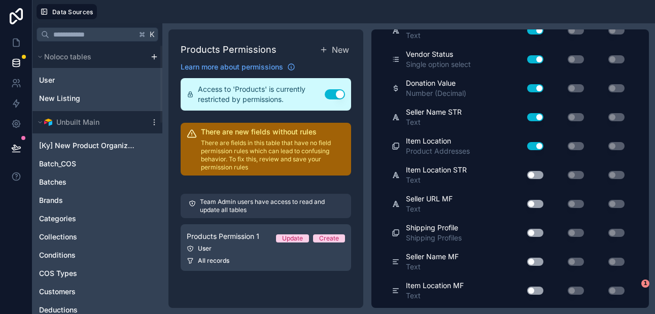
scroll to position [4971, 0]
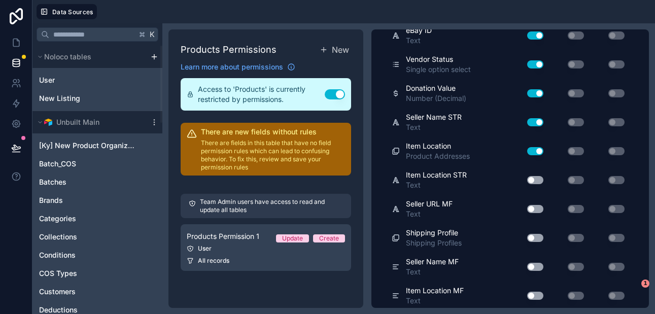
click at [539, 148] on button "Use setting" at bounding box center [535, 151] width 16 height 8
click at [539, 121] on button "Use setting" at bounding box center [535, 122] width 16 height 8
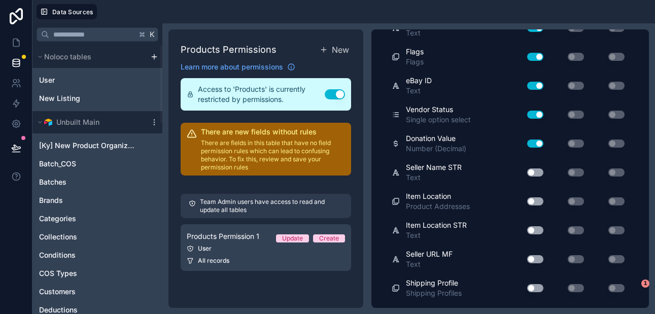
scroll to position [4919, 0]
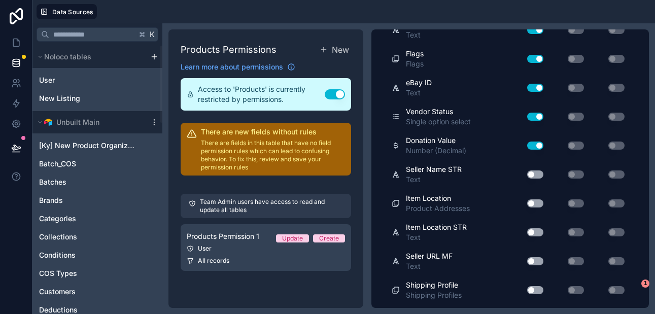
click at [538, 146] on button "Use setting" at bounding box center [535, 145] width 16 height 8
click at [539, 114] on button "Use setting" at bounding box center [535, 117] width 16 height 8
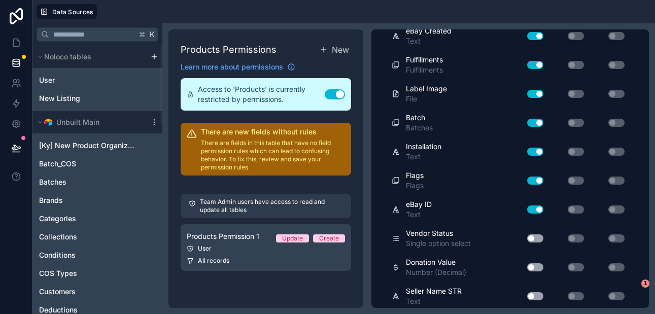
scroll to position [4796, 0]
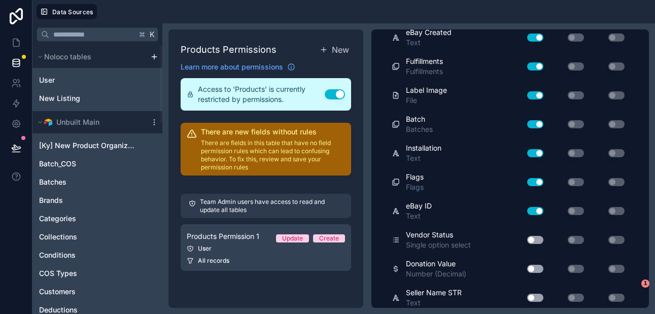
click at [540, 210] on button "Use setting" at bounding box center [535, 211] width 16 height 8
click at [540, 181] on button "Use setting" at bounding box center [535, 182] width 16 height 8
click at [540, 150] on button "Use setting" at bounding box center [535, 153] width 16 height 8
click at [540, 124] on button "Use setting" at bounding box center [535, 124] width 16 height 8
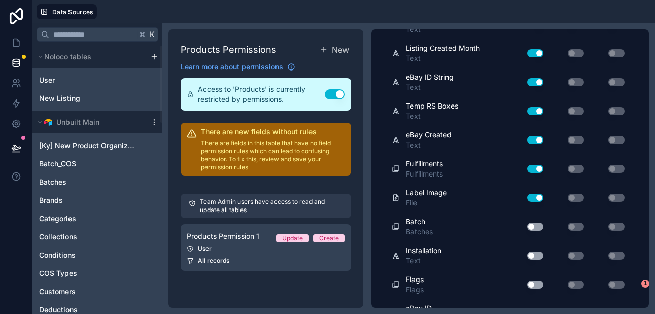
scroll to position [4672, 0]
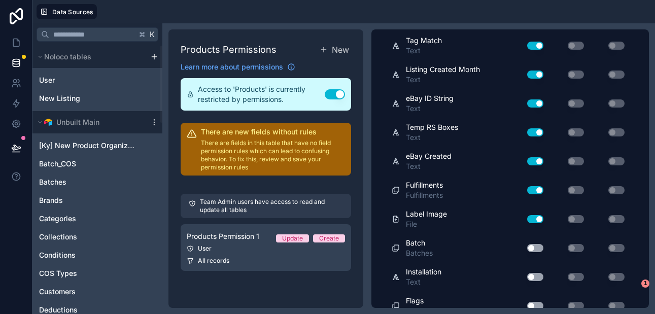
click at [538, 217] on button "Use setting" at bounding box center [535, 219] width 16 height 8
click at [539, 190] on button "Use setting" at bounding box center [535, 190] width 16 height 8
click at [540, 158] on button "Use setting" at bounding box center [535, 161] width 16 height 8
click at [540, 130] on button "Use setting" at bounding box center [535, 132] width 16 height 8
click at [540, 99] on button "Use setting" at bounding box center [535, 103] width 16 height 8
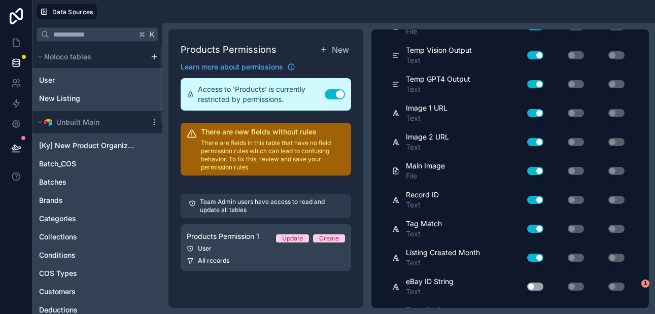
scroll to position [4482, 0]
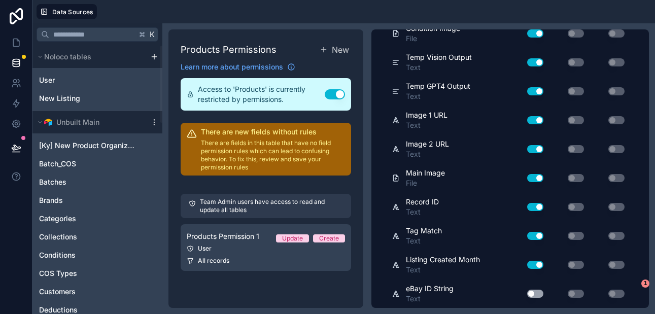
click at [540, 263] on button "Use setting" at bounding box center [535, 265] width 16 height 8
click at [540, 232] on button "Use setting" at bounding box center [535, 236] width 16 height 8
click at [540, 204] on button "Use setting" at bounding box center [535, 207] width 16 height 8
click at [539, 178] on button "Use setting" at bounding box center [535, 178] width 16 height 8
click at [538, 148] on button "Use setting" at bounding box center [535, 149] width 16 height 8
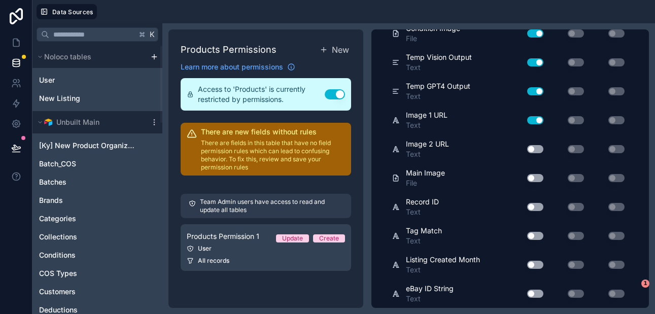
click at [539, 118] on button "Use setting" at bounding box center [535, 120] width 16 height 8
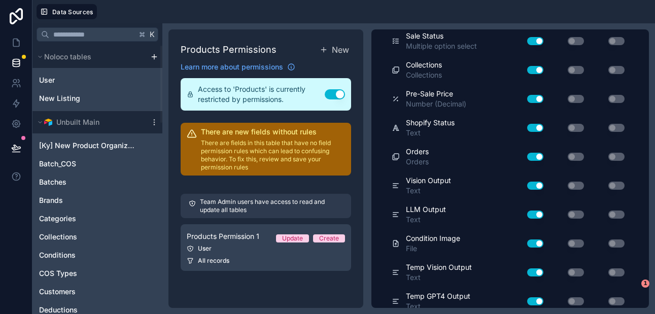
scroll to position [4288, 0]
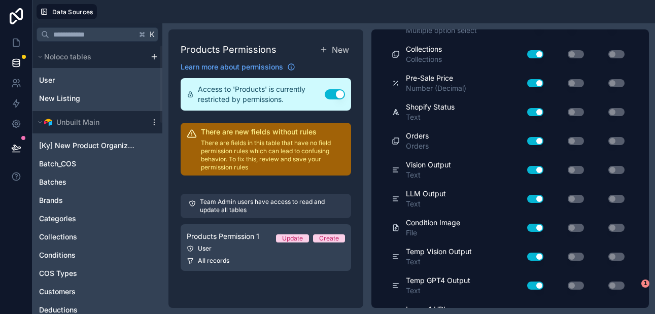
click at [540, 282] on button "Use setting" at bounding box center [535, 285] width 16 height 8
click at [540, 257] on button "Use setting" at bounding box center [535, 257] width 16 height 8
click at [538, 227] on button "Use setting" at bounding box center [535, 228] width 16 height 8
click at [539, 197] on button "Use setting" at bounding box center [535, 199] width 16 height 8
click at [539, 167] on button "Use setting" at bounding box center [535, 170] width 16 height 8
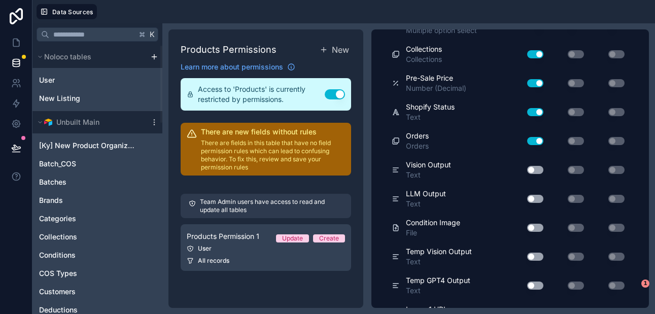
click at [538, 140] on button "Use setting" at bounding box center [535, 141] width 16 height 8
click at [539, 111] on button "Use setting" at bounding box center [535, 112] width 16 height 8
click at [540, 81] on button "Use setting" at bounding box center [535, 83] width 16 height 8
click at [539, 54] on button "Use setting" at bounding box center [535, 54] width 16 height 8
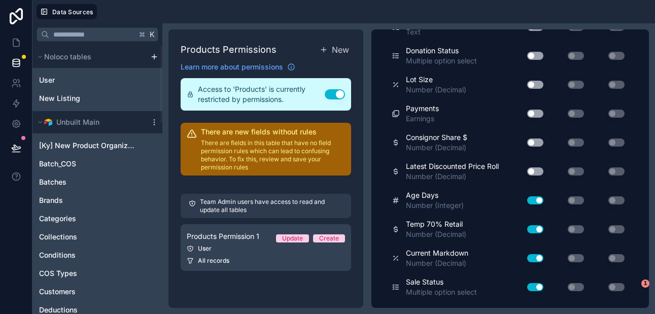
scroll to position [4020, 0]
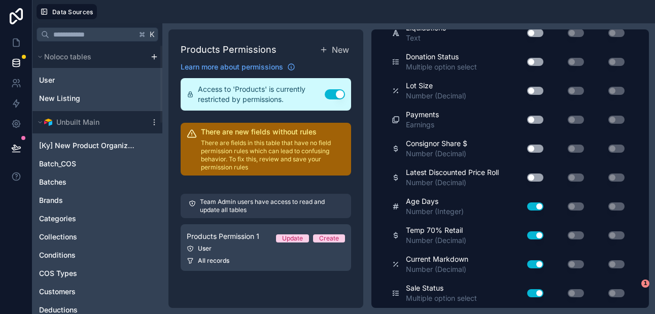
click at [542, 291] on button "Use setting" at bounding box center [535, 293] width 16 height 8
click at [540, 261] on button "Use setting" at bounding box center [535, 264] width 16 height 8
click at [540, 231] on button "Use setting" at bounding box center [535, 235] width 16 height 8
click at [540, 202] on button "Use setting" at bounding box center [535, 206] width 16 height 8
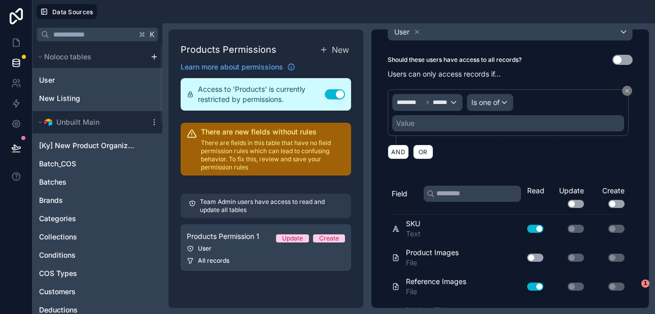
scroll to position [68, 0]
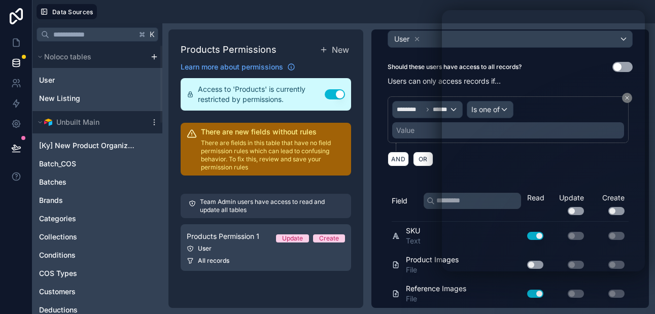
click at [383, 113] on div "Should these users have access to all records? Use setting Users can only acces…" at bounding box center [509, 117] width 277 height 111
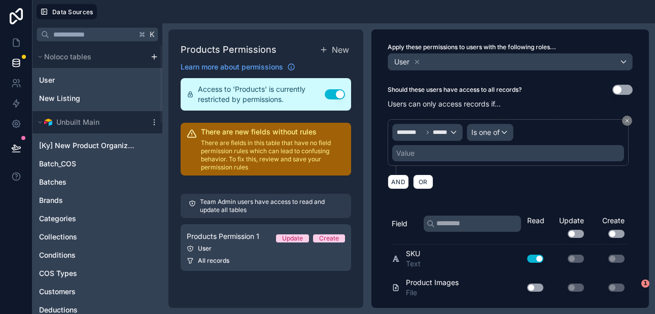
scroll to position [48, 0]
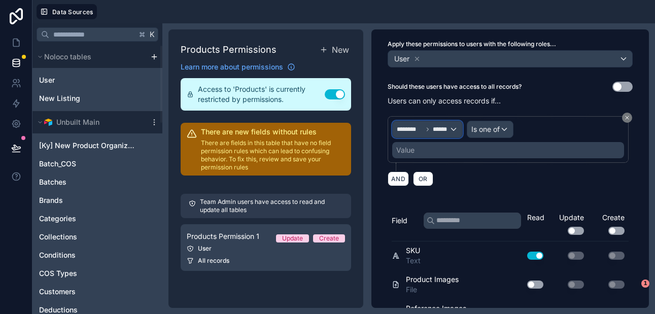
click at [453, 128] on div "******** ******" at bounding box center [427, 129] width 69 height 16
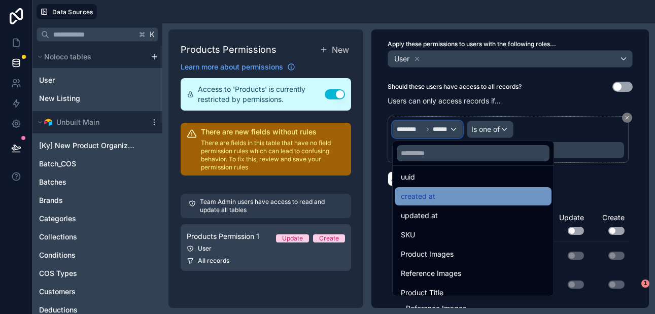
scroll to position [0, 0]
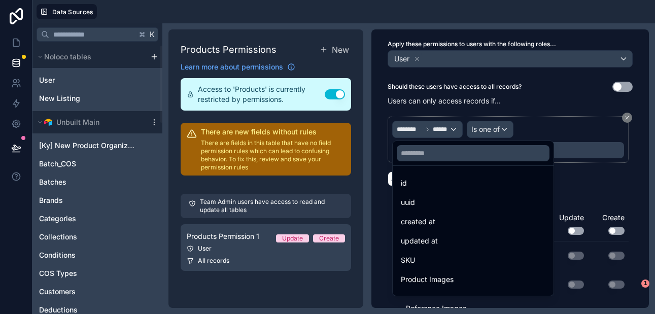
click at [504, 128] on div at bounding box center [327, 157] width 655 height 314
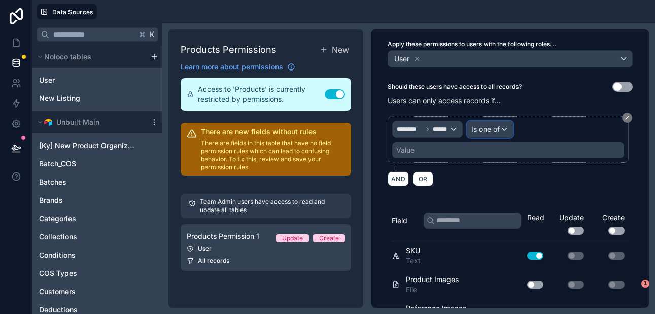
click at [504, 128] on div "Is one of" at bounding box center [490, 129] width 46 height 16
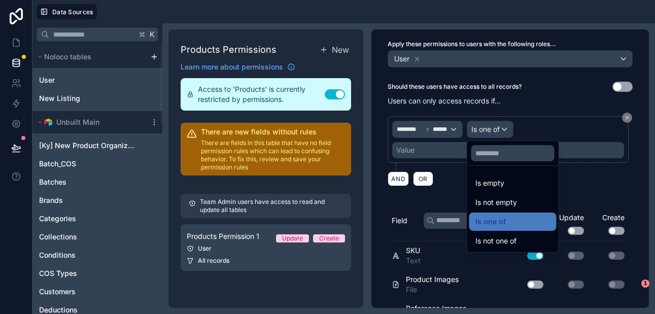
click at [524, 110] on div at bounding box center [327, 157] width 655 height 314
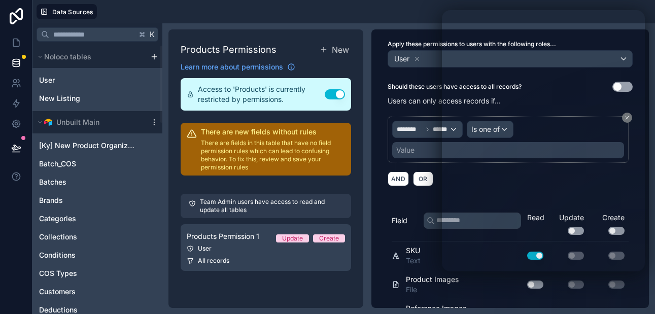
click at [381, 141] on div "Should these users have access to all records? Use setting Users can only acces…" at bounding box center [509, 137] width 277 height 111
click at [404, 106] on div "Should these users have access to all records? Use setting Users can only acces…" at bounding box center [509, 137] width 277 height 111
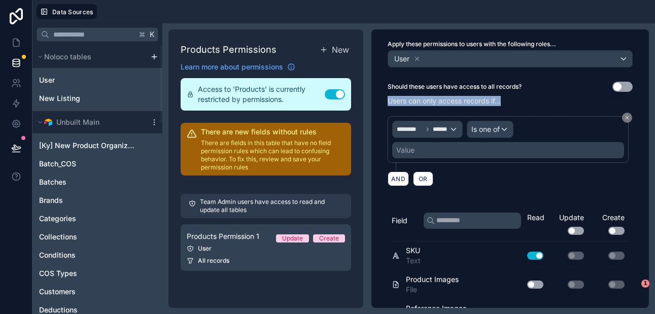
drag, startPoint x: 388, startPoint y: 97, endPoint x: 504, endPoint y: 97, distance: 115.6
click at [504, 97] on p "Users can only access records if..." at bounding box center [509, 101] width 245 height 10
copy p "Users can only access records if..."
click at [455, 152] on div "Value" at bounding box center [508, 150] width 232 height 16
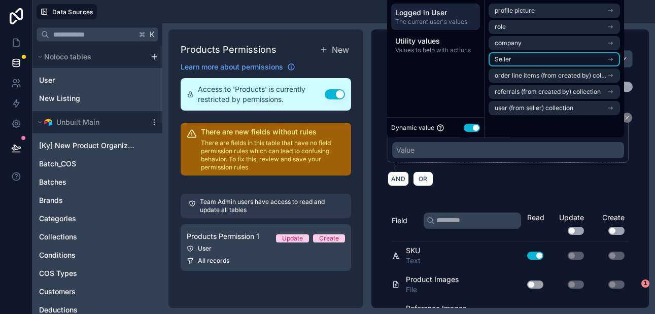
click at [550, 56] on li "Seller" at bounding box center [553, 59] width 131 height 14
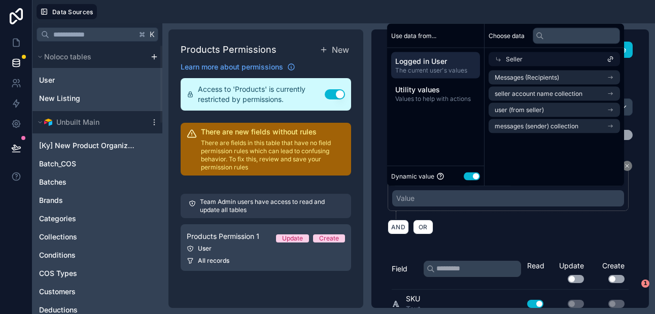
click at [636, 184] on div "Should these users have access to all records? Use setting Users can only acces…" at bounding box center [509, 185] width 277 height 111
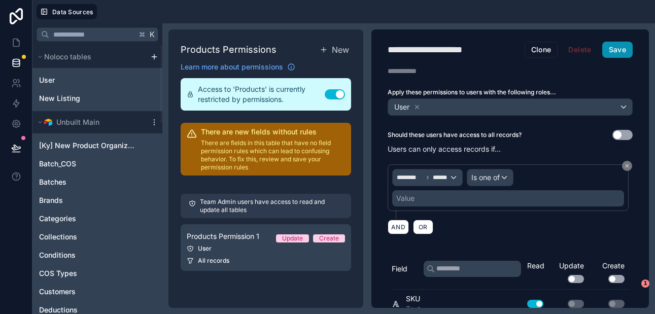
click at [619, 47] on button "Save" at bounding box center [617, 50] width 30 height 16
click at [19, 43] on icon at bounding box center [16, 43] width 10 height 10
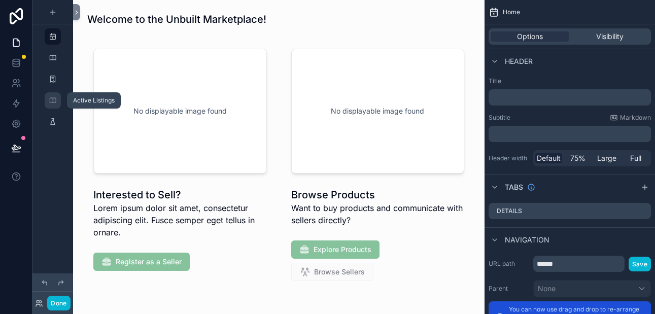
click at [54, 97] on icon "scrollable content" at bounding box center [53, 100] width 8 height 8
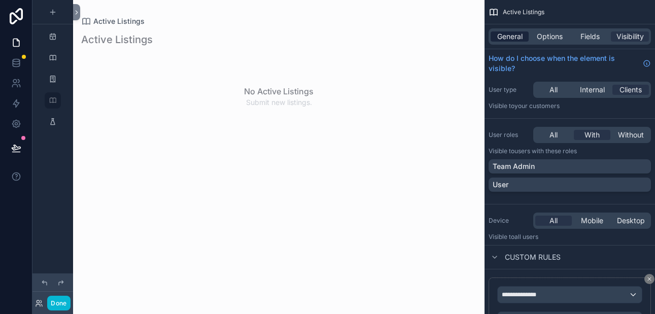
click at [519, 38] on span "General" at bounding box center [509, 36] width 25 height 10
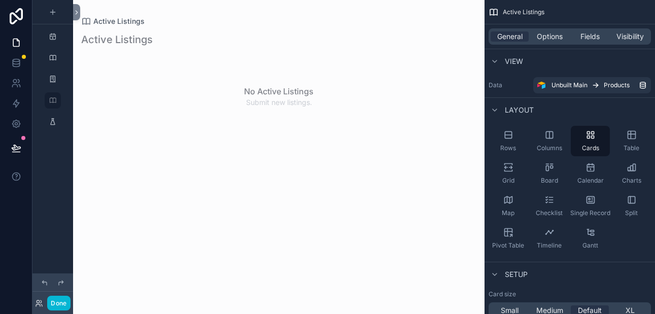
drag, startPoint x: 514, startPoint y: 134, endPoint x: 401, endPoint y: 158, distance: 116.1
click at [401, 158] on div "**********" at bounding box center [364, 157] width 582 height 314
click at [509, 140] on div "Rows" at bounding box center [507, 141] width 39 height 30
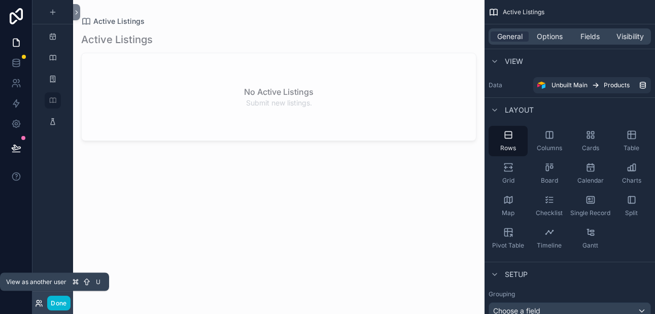
click at [40, 305] on icon at bounding box center [38, 305] width 4 height 2
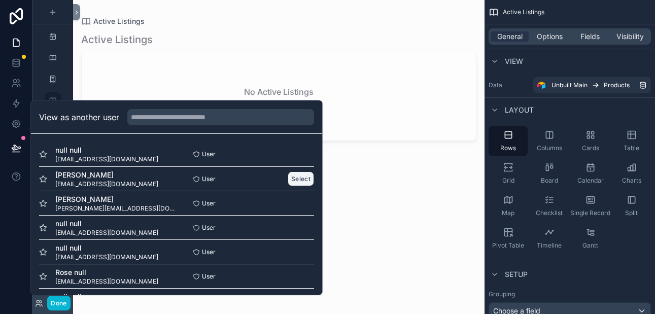
click at [292, 177] on button "Select" at bounding box center [301, 178] width 26 height 15
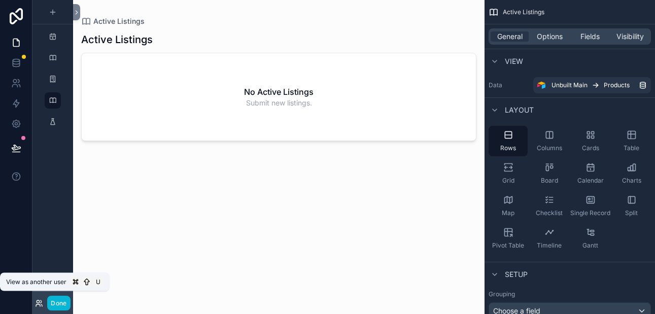
click at [38, 303] on icon at bounding box center [38, 301] width 3 height 3
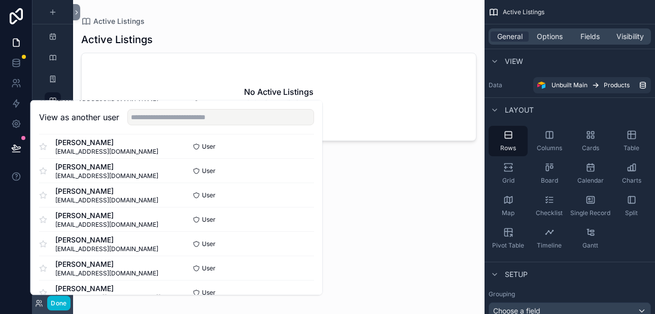
scroll to position [641, 0]
click at [295, 195] on button "Select" at bounding box center [301, 195] width 26 height 15
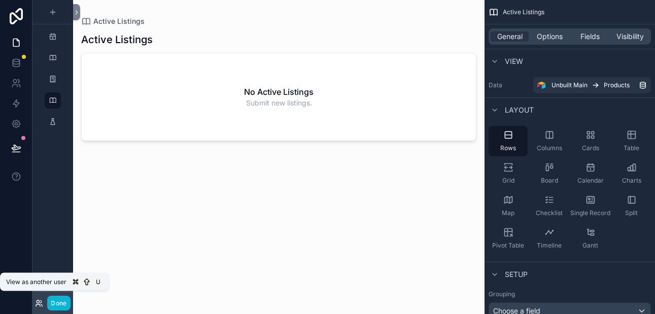
click at [41, 303] on icon at bounding box center [39, 303] width 8 height 8
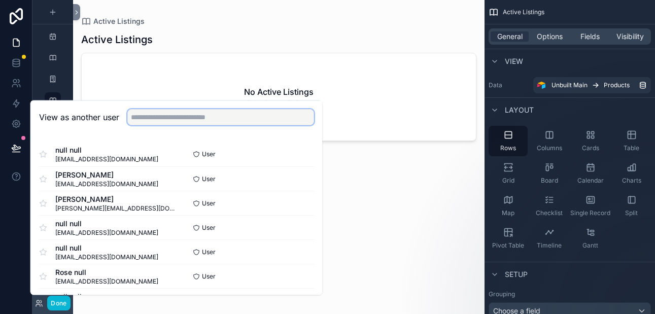
click at [156, 118] on input "text" at bounding box center [220, 117] width 187 height 16
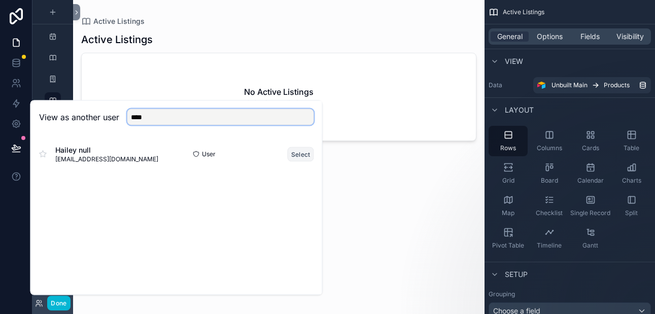
type input "****"
click at [294, 151] on button "Select" at bounding box center [301, 154] width 26 height 15
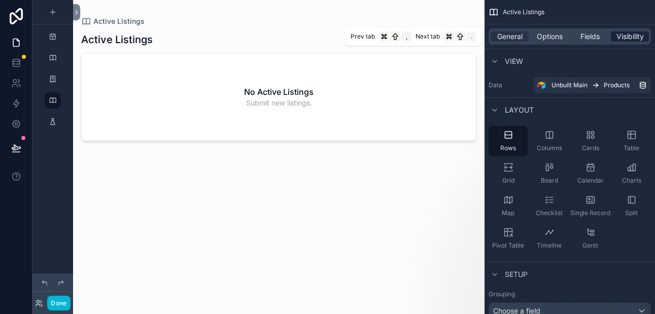
click at [625, 37] on span "Visibility" at bounding box center [629, 36] width 27 height 10
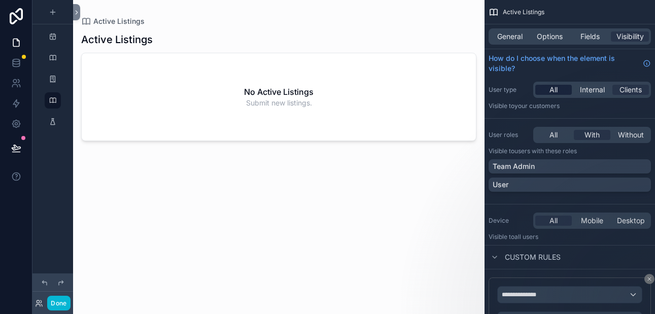
click at [556, 88] on span "All" at bounding box center [553, 90] width 8 height 10
click at [556, 134] on span "All" at bounding box center [553, 135] width 8 height 10
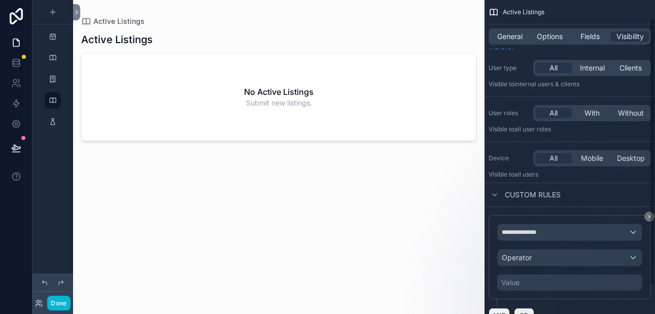
scroll to position [55, 0]
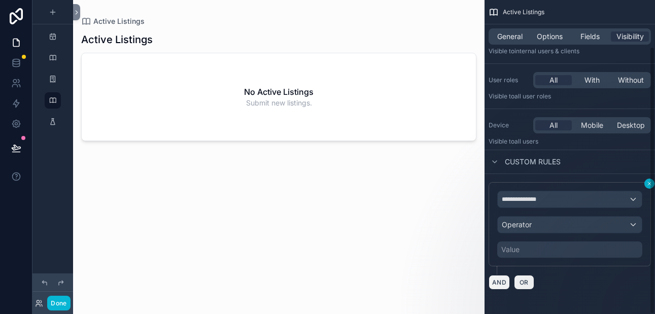
click at [649, 183] on div "**********" at bounding box center [569, 157] width 170 height 314
click at [646, 182] on icon "scrollable content" at bounding box center [649, 184] width 6 height 6
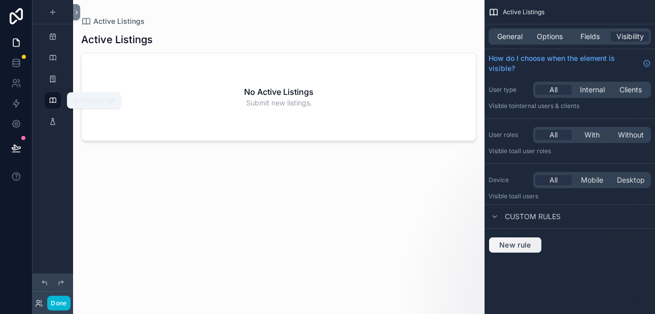
click at [51, 99] on icon "scrollable content" at bounding box center [53, 100] width 8 height 8
click at [516, 32] on span "General" at bounding box center [509, 36] width 25 height 10
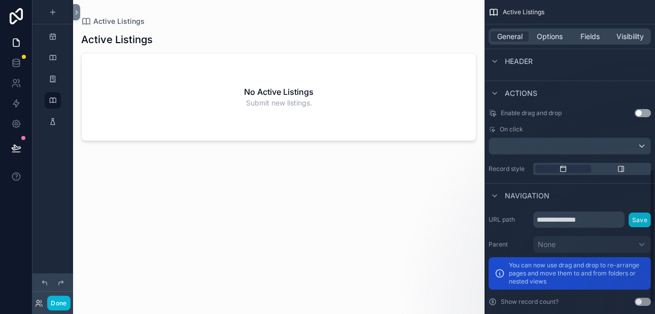
scroll to position [372, 0]
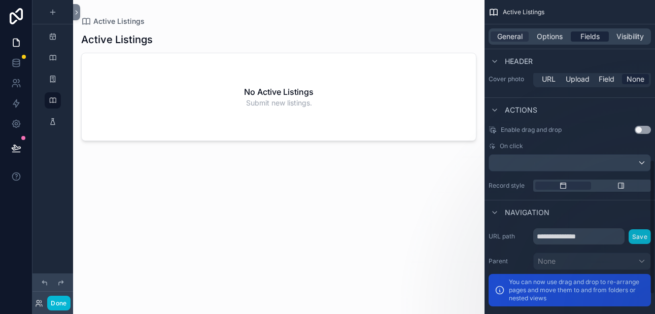
click at [589, 33] on span "Fields" at bounding box center [589, 36] width 19 height 10
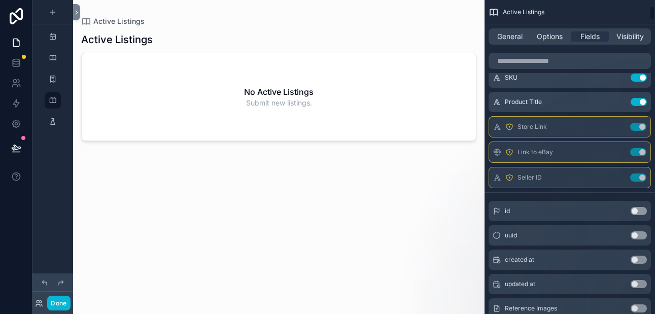
scroll to position [0, 0]
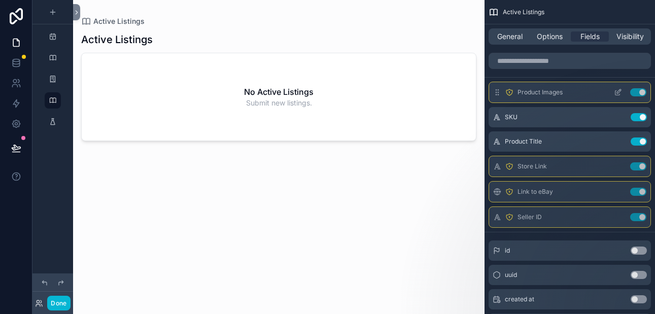
click at [639, 90] on button "Use setting" at bounding box center [638, 92] width 16 height 8
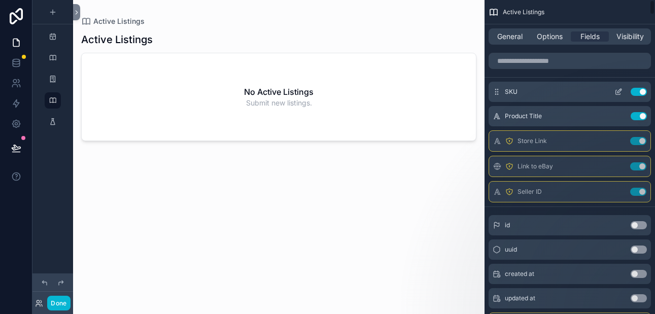
click at [642, 92] on button "Use setting" at bounding box center [638, 92] width 16 height 8
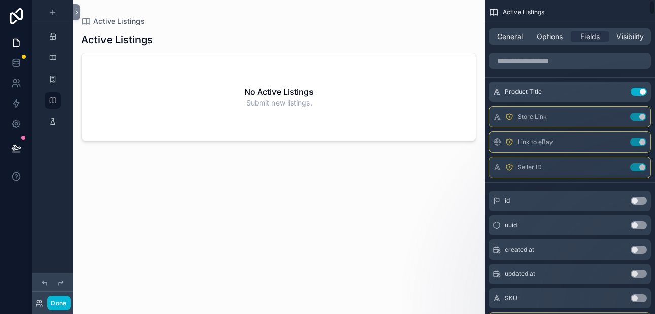
click at [642, 92] on button "Use setting" at bounding box center [638, 92] width 16 height 8
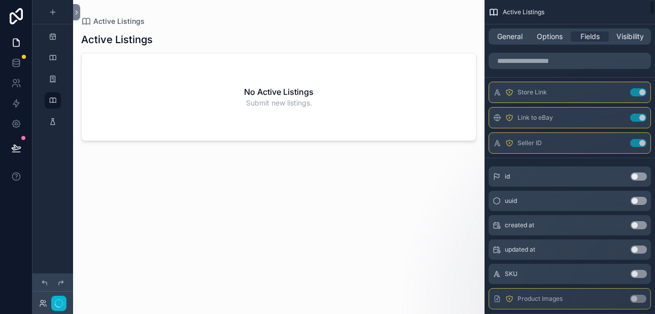
click at [642, 92] on button "Use setting" at bounding box center [638, 92] width 16 height 8
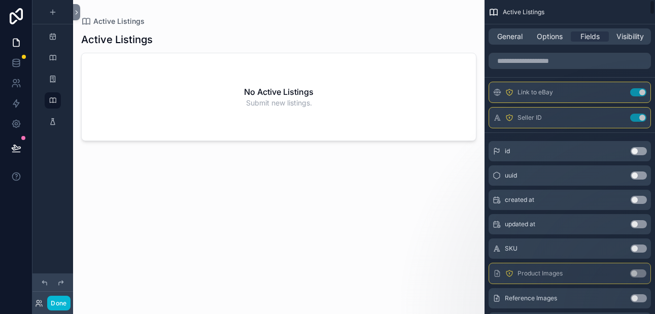
click at [642, 92] on button "Use setting" at bounding box center [638, 92] width 16 height 8
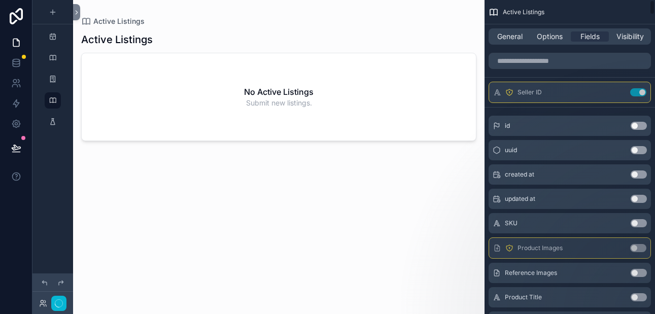
click at [642, 92] on button "Use setting" at bounding box center [638, 92] width 16 height 8
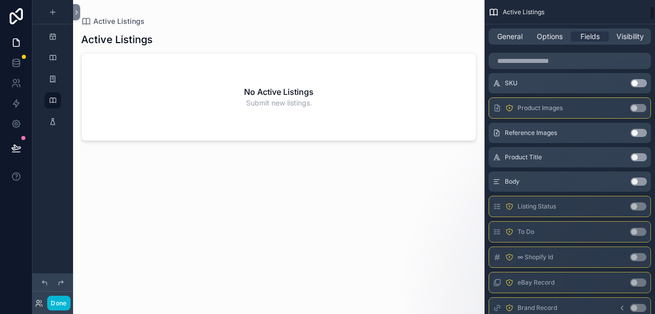
scroll to position [104, 0]
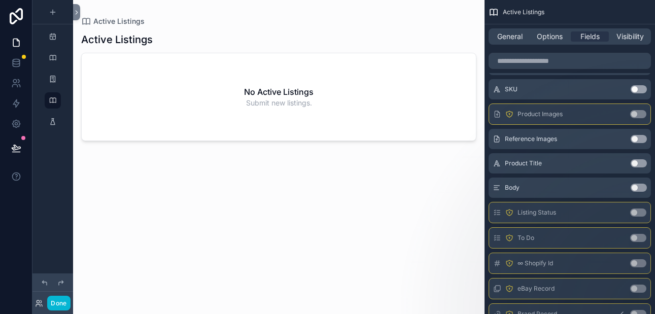
click at [640, 167] on button "Use setting" at bounding box center [638, 163] width 16 height 8
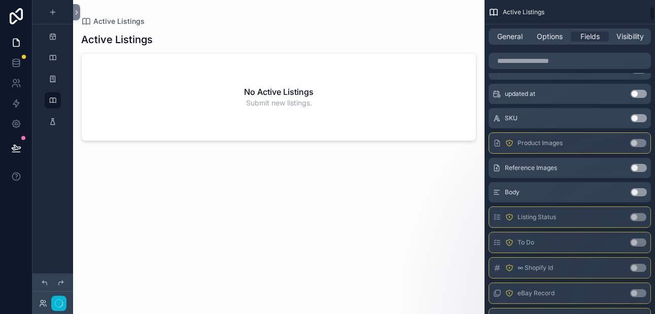
scroll to position [133, 0]
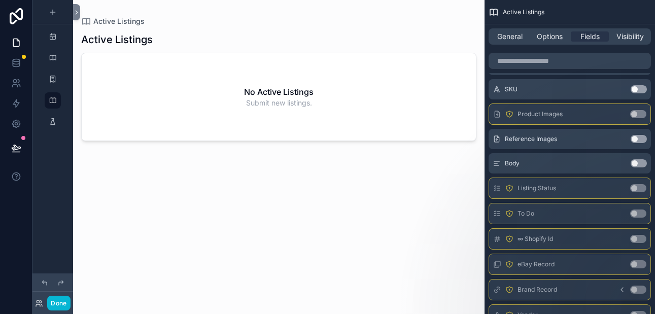
click at [639, 163] on button "Use setting" at bounding box center [638, 163] width 16 height 8
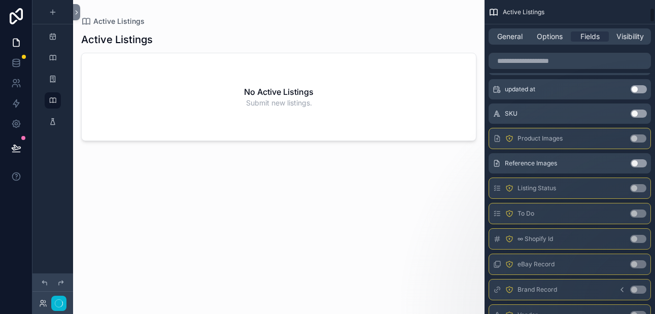
scroll to position [157, 0]
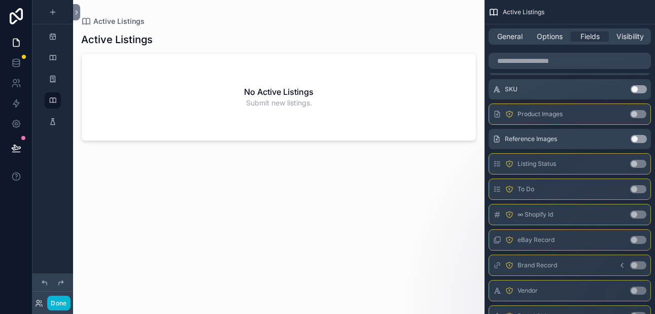
click at [637, 90] on button "Use setting" at bounding box center [638, 89] width 16 height 8
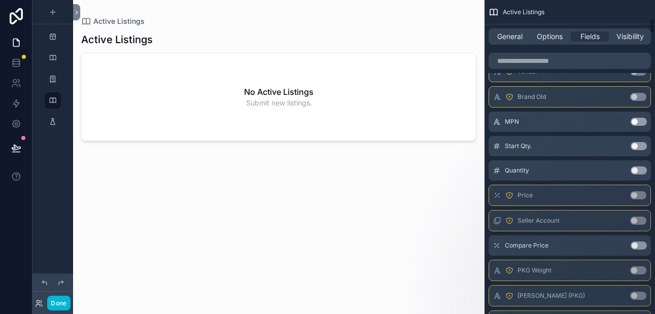
scroll to position [377, 0]
click at [638, 170] on button "Use setting" at bounding box center [638, 169] width 16 height 8
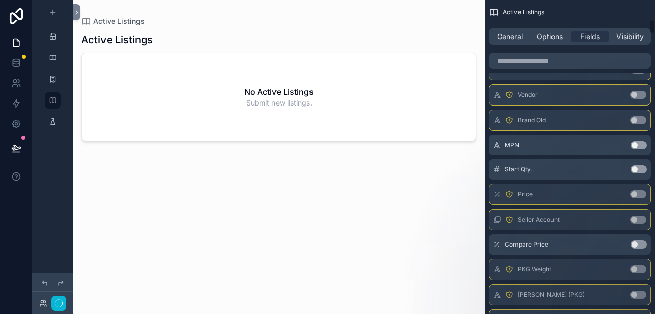
scroll to position [402, 0]
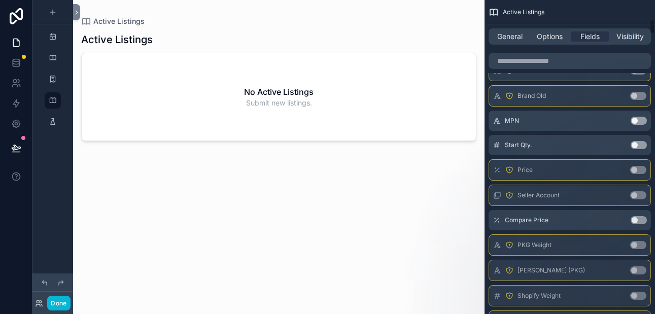
click at [635, 143] on button "Use setting" at bounding box center [638, 145] width 16 height 8
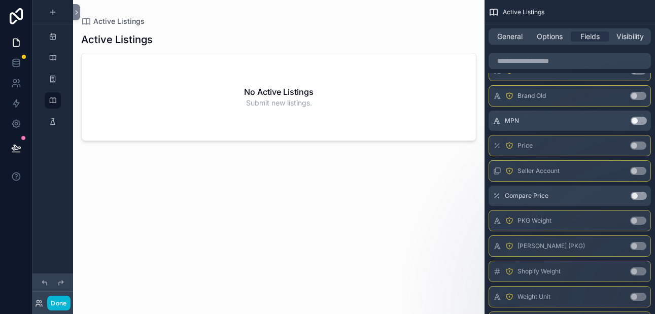
click at [632, 120] on button "Use setting" at bounding box center [638, 121] width 16 height 8
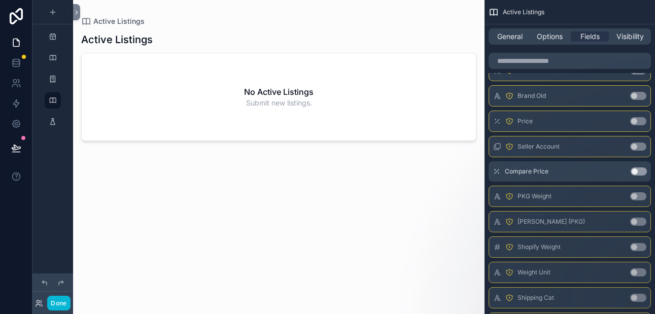
click at [637, 172] on button "Use setting" at bounding box center [638, 171] width 16 height 8
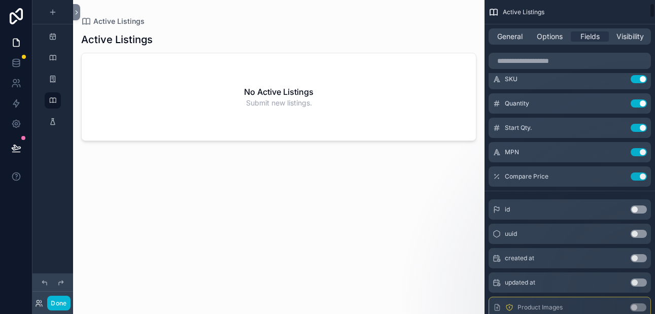
scroll to position [50, 0]
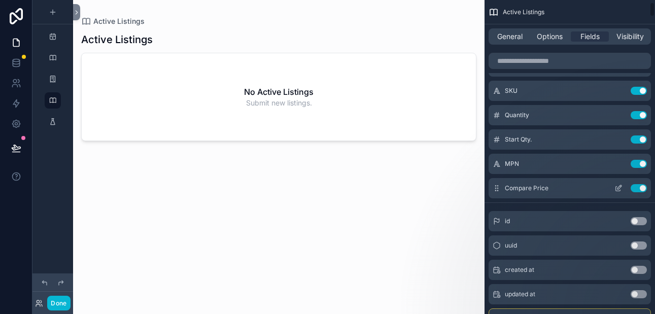
click at [641, 185] on button "Use setting" at bounding box center [638, 188] width 16 height 8
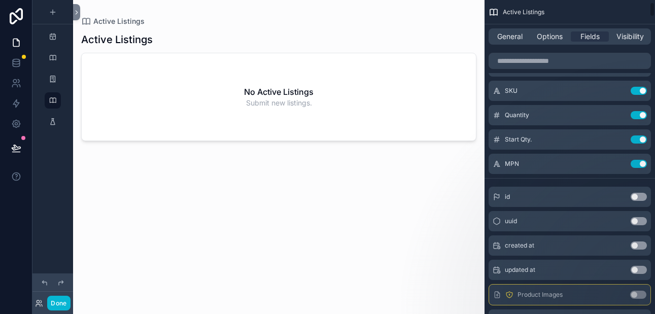
scroll to position [0, 0]
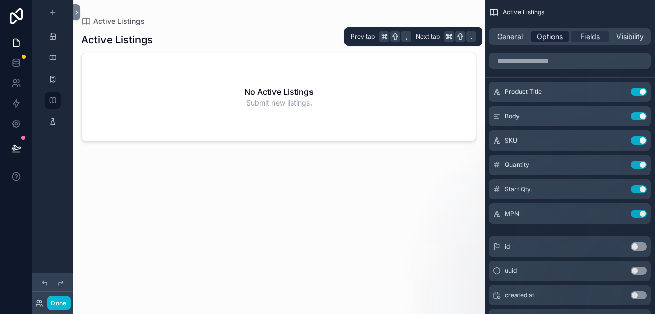
click at [550, 35] on span "Options" at bounding box center [550, 36] width 26 height 10
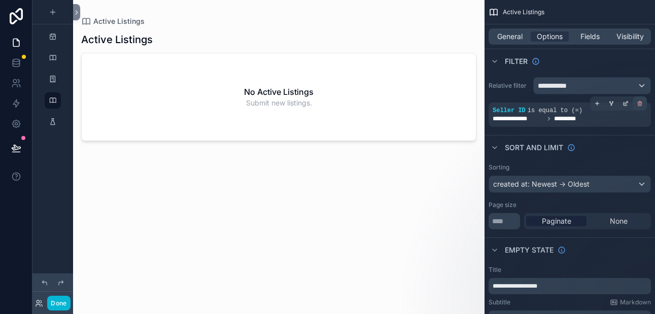
click at [640, 103] on icon "scrollable content" at bounding box center [640, 104] width 0 height 2
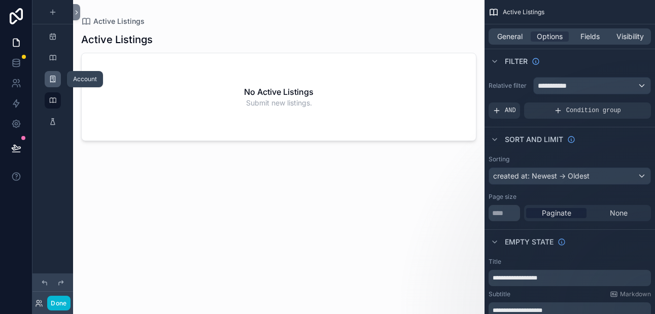
click at [54, 82] on icon "scrollable content" at bounding box center [53, 79] width 8 height 8
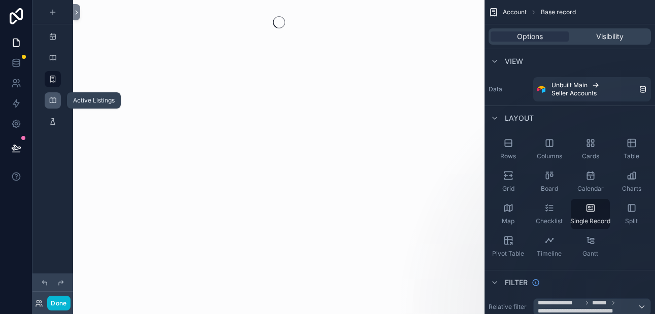
click at [52, 98] on icon "scrollable content" at bounding box center [53, 100] width 8 height 8
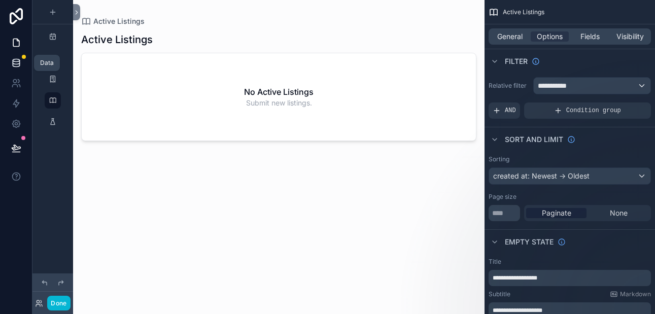
click at [15, 58] on icon at bounding box center [16, 63] width 10 height 10
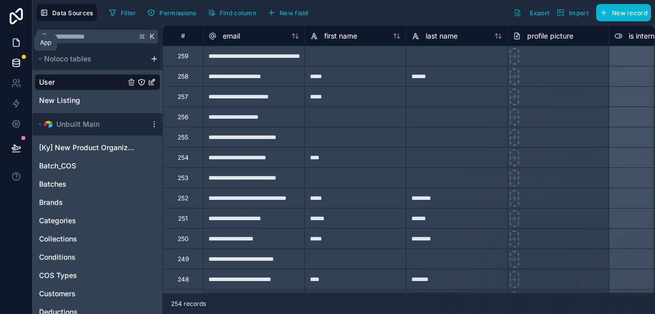
click at [17, 44] on icon at bounding box center [16, 43] width 10 height 10
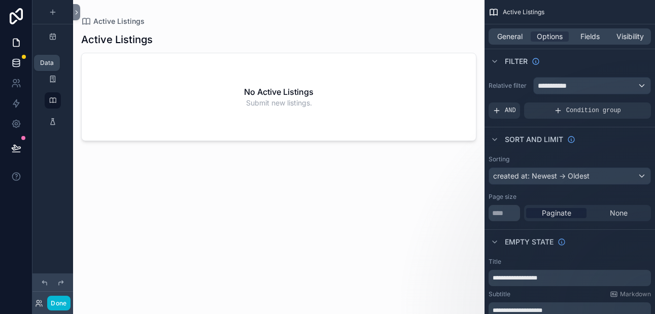
click at [14, 61] on icon at bounding box center [16, 60] width 7 height 3
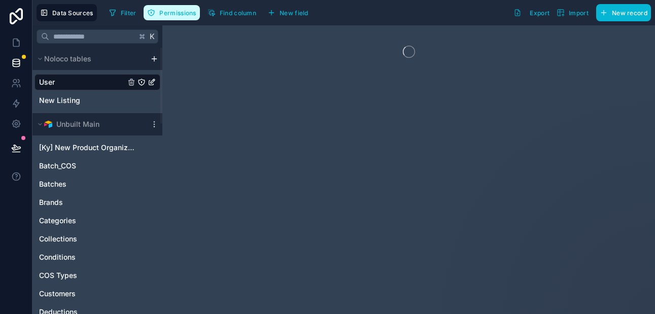
click at [183, 13] on span "Permissions" at bounding box center [177, 13] width 37 height 8
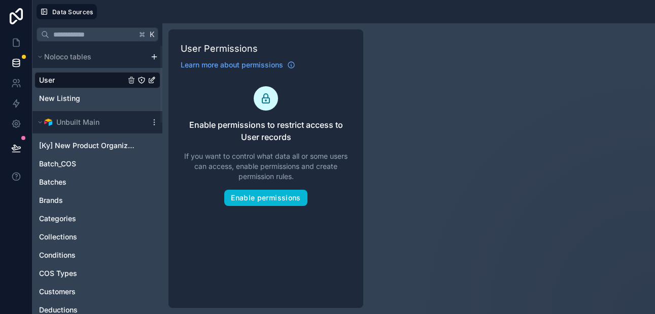
click at [81, 81] on link "User" at bounding box center [82, 80] width 86 height 10
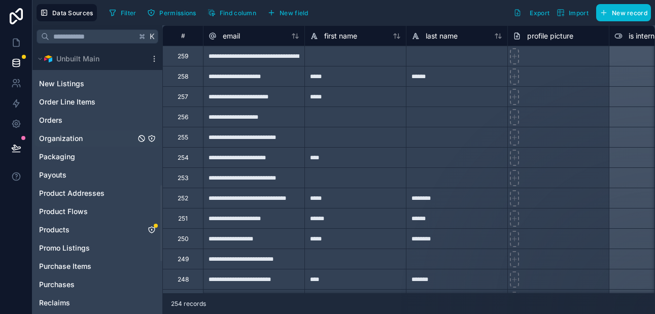
scroll to position [498, 0]
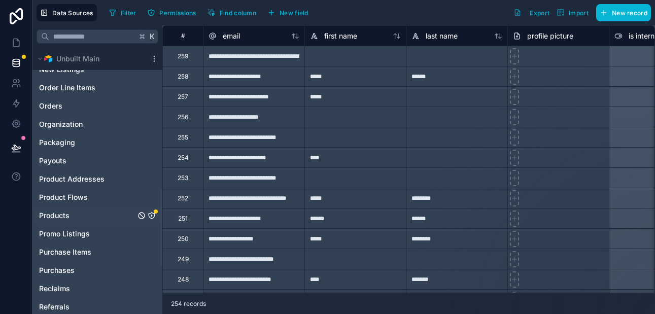
click at [62, 214] on span "Products" at bounding box center [54, 215] width 30 height 10
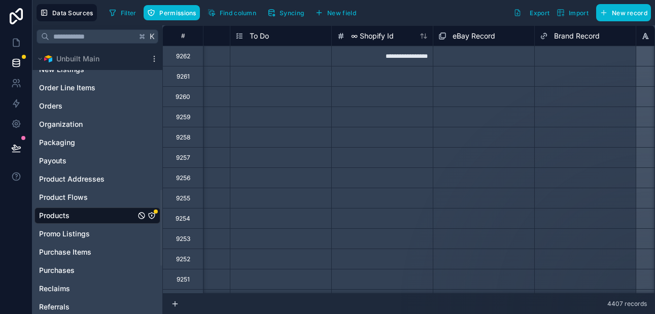
scroll to position [0, 571]
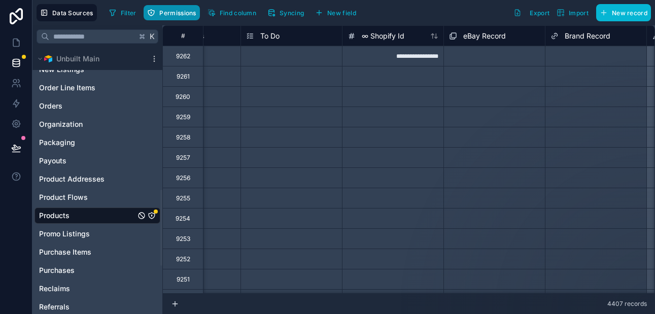
click at [182, 14] on span "Permissions" at bounding box center [177, 13] width 37 height 8
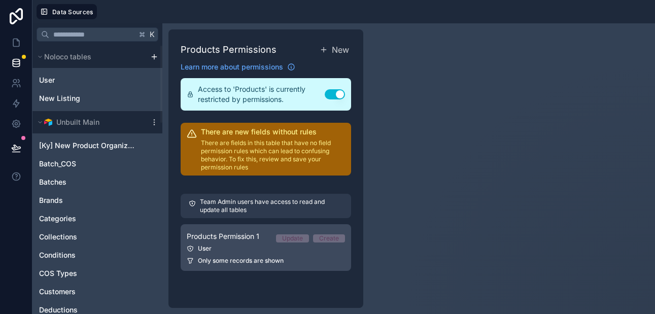
click at [265, 254] on link "Products Permission 1 Update Create User Only some records are shown" at bounding box center [266, 247] width 170 height 47
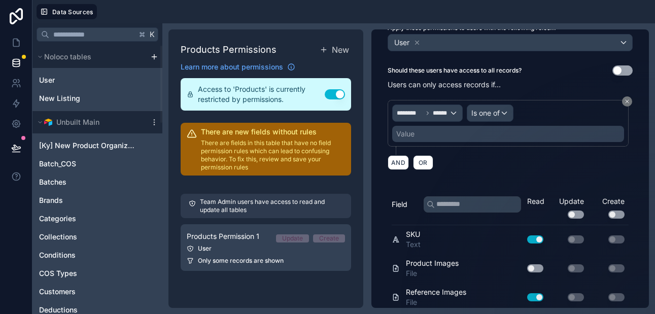
scroll to position [66, 0]
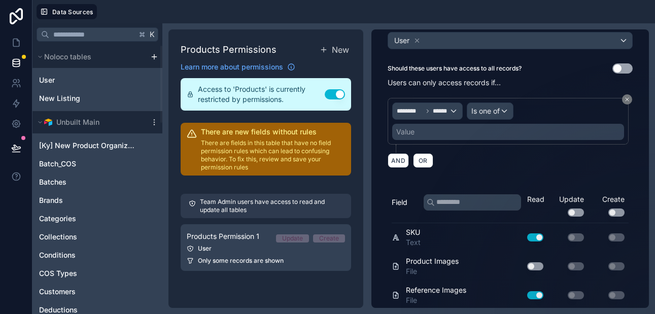
click at [476, 132] on div "Value" at bounding box center [508, 132] width 232 height 16
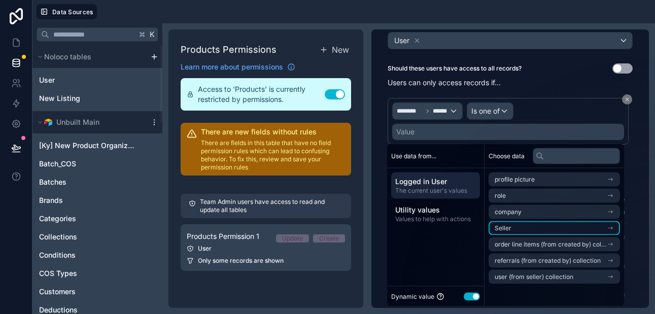
click at [500, 227] on span "Seller" at bounding box center [502, 228] width 17 height 8
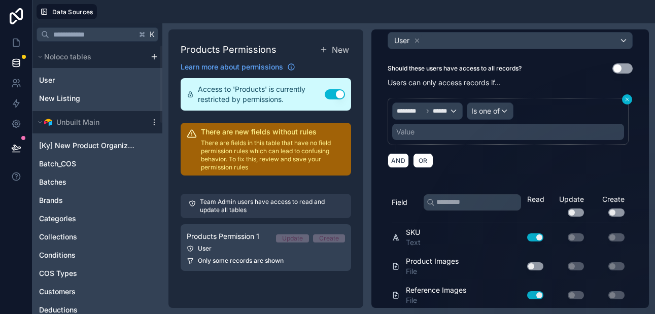
click at [626, 98] on icon at bounding box center [627, 99] width 6 height 6
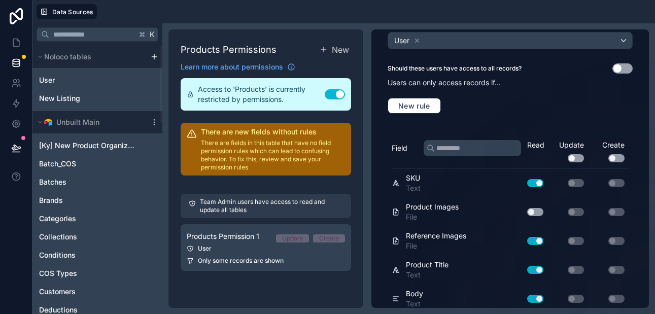
scroll to position [0, 0]
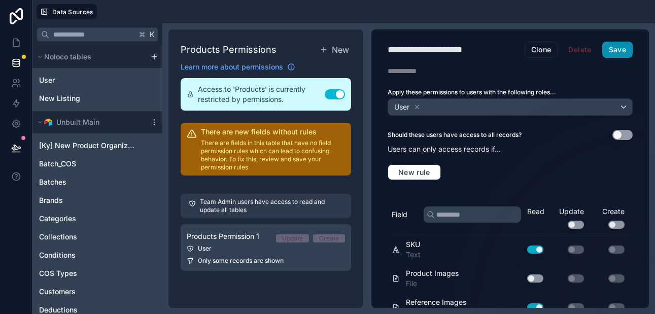
click at [620, 51] on button "Save" at bounding box center [617, 50] width 30 height 16
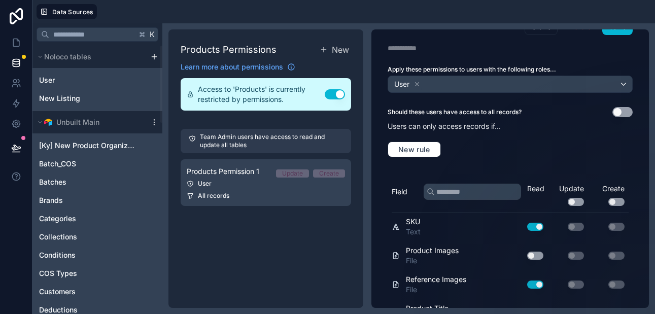
scroll to position [3, 0]
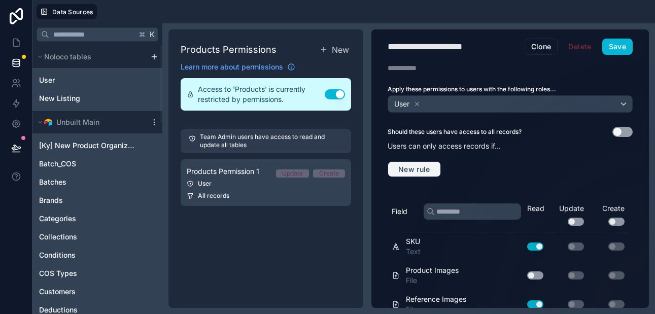
click at [421, 168] on span "New rule" at bounding box center [414, 169] width 40 height 9
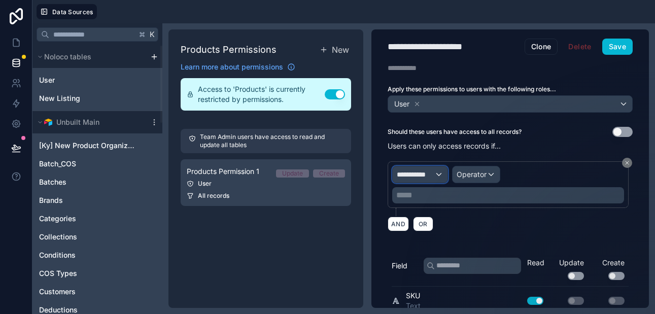
click at [428, 173] on span "**********" at bounding box center [416, 174] width 38 height 10
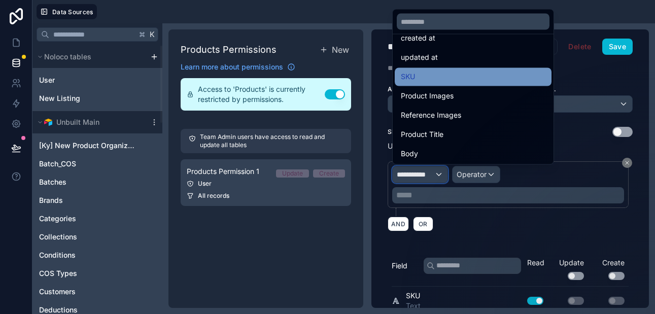
scroll to position [47, 0]
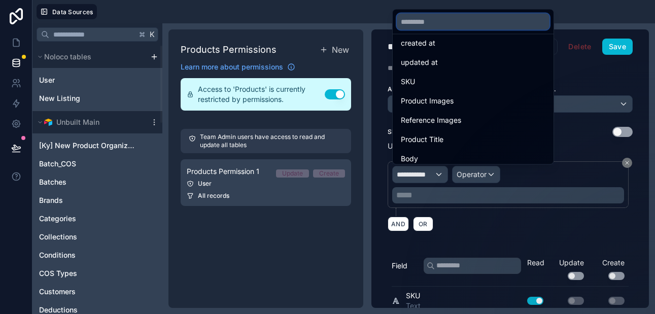
click at [419, 22] on input "text" at bounding box center [473, 22] width 153 height 16
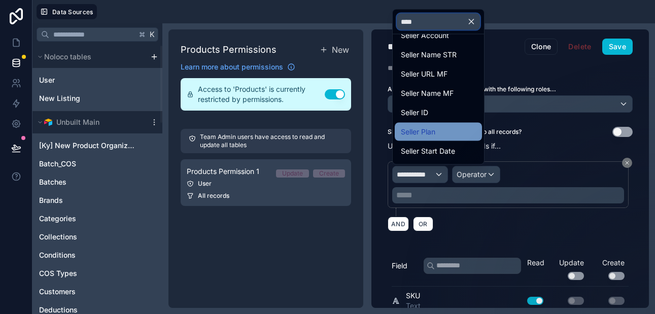
scroll to position [0, 0]
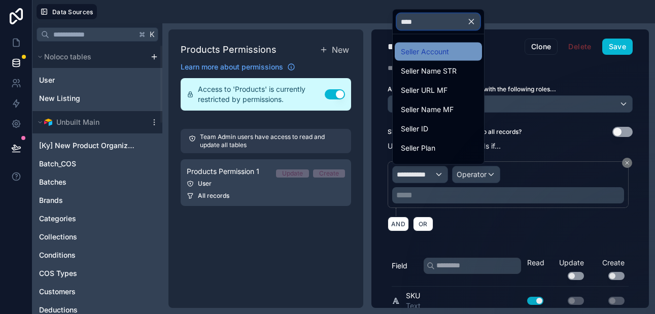
type input "****"
click at [421, 54] on span "Seller Account" at bounding box center [425, 52] width 48 height 12
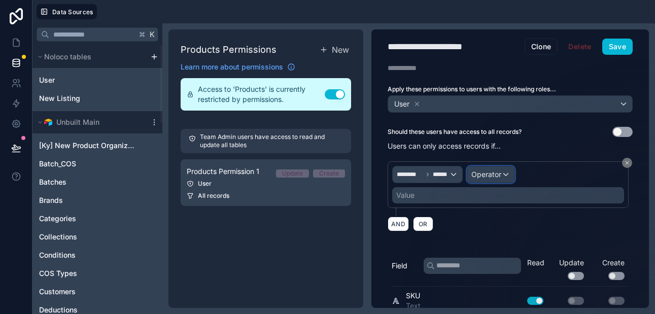
click at [481, 177] on span "Operator" at bounding box center [486, 174] width 30 height 9
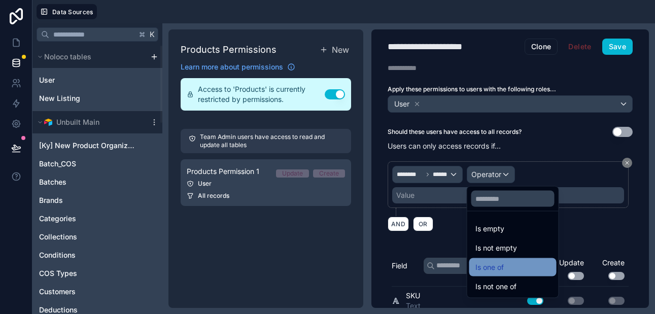
click at [506, 267] on div "Is one of" at bounding box center [512, 267] width 75 height 12
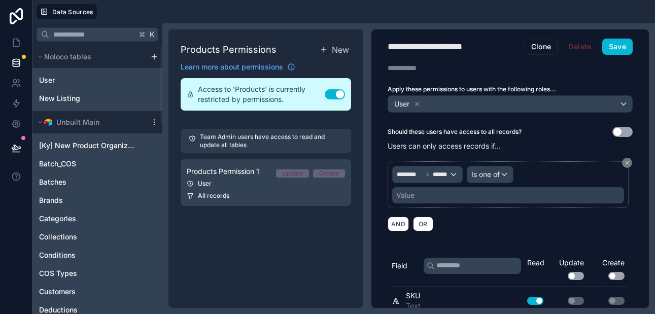
click at [430, 193] on div "Value" at bounding box center [508, 195] width 232 height 16
click at [460, 239] on div "**********" at bounding box center [509, 165] width 277 height 278
click at [488, 173] on span "Is one of" at bounding box center [485, 174] width 28 height 10
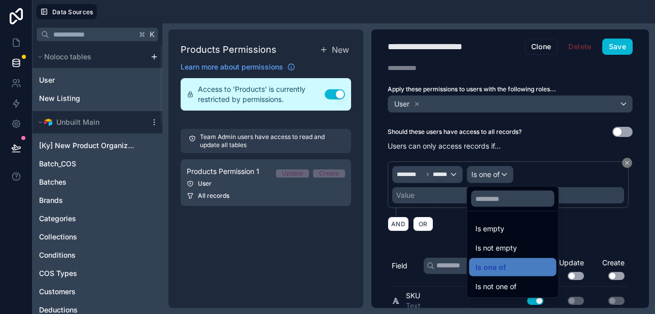
click at [309, 230] on div at bounding box center [327, 157] width 655 height 314
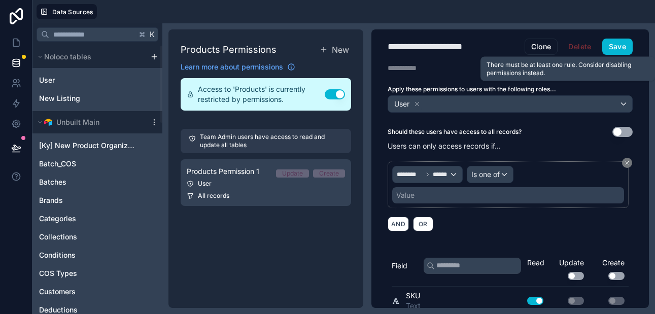
click at [573, 47] on span "Delete" at bounding box center [579, 47] width 36 height 16
click at [581, 47] on span "Delete" at bounding box center [579, 47] width 36 height 16
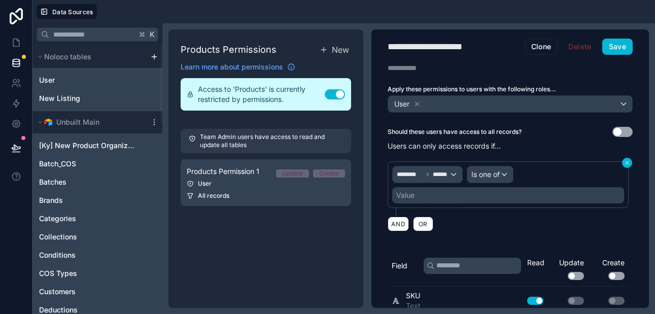
click at [626, 162] on icon at bounding box center [626, 162] width 3 height 3
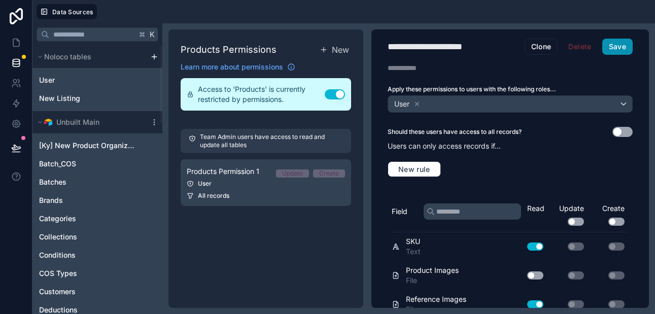
click at [611, 46] on button "Save" at bounding box center [617, 47] width 30 height 16
click at [412, 166] on span "New rule" at bounding box center [414, 169] width 40 height 9
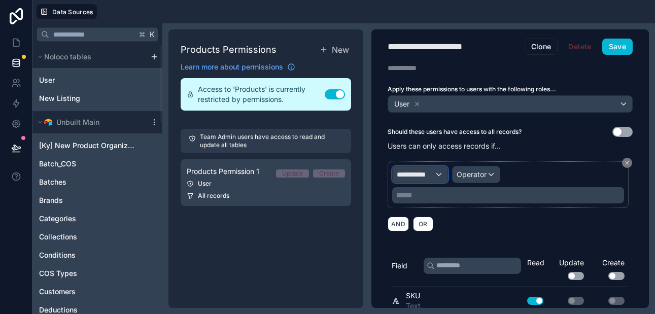
click at [430, 171] on span "**********" at bounding box center [416, 174] width 38 height 10
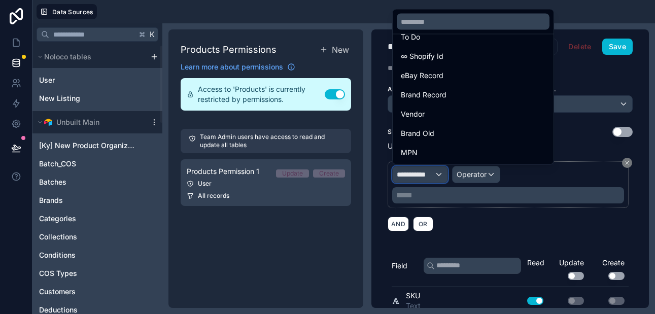
scroll to position [189, 0]
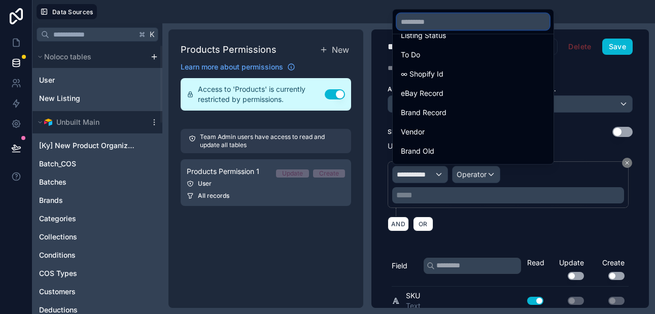
click at [416, 20] on input "text" at bounding box center [473, 22] width 153 height 16
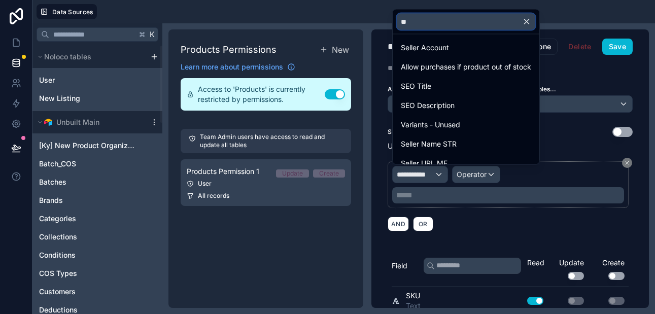
scroll to position [0, 0]
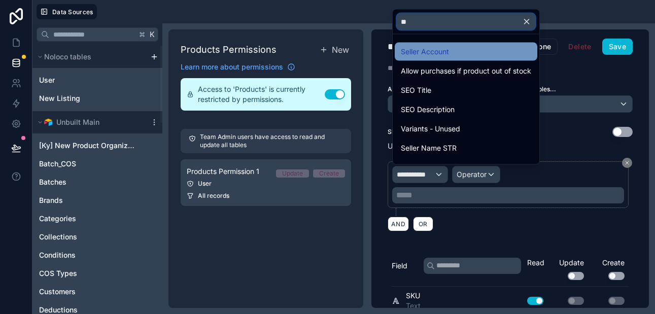
type input "**"
click at [436, 51] on span "Seller Account" at bounding box center [425, 52] width 48 height 12
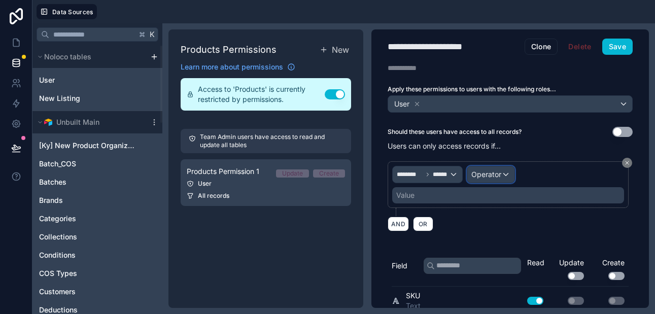
click at [491, 174] on span "Operator" at bounding box center [486, 174] width 30 height 9
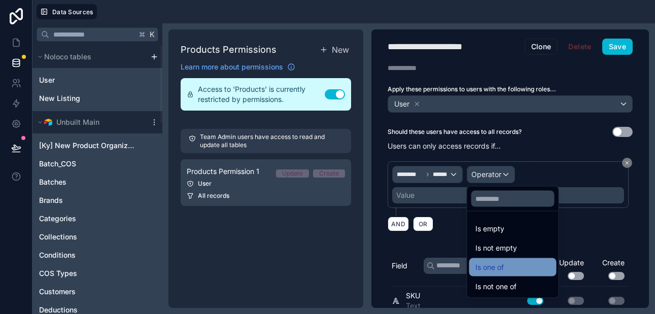
click at [497, 263] on span "Is one of" at bounding box center [489, 267] width 28 height 12
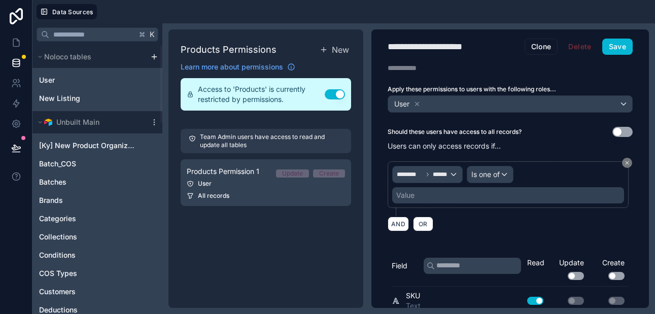
click at [418, 193] on div "Value" at bounding box center [508, 195] width 232 height 16
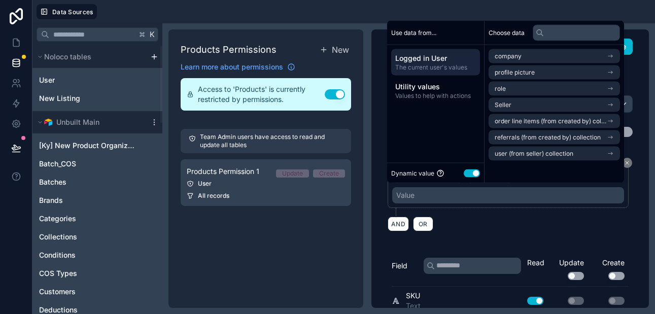
click at [434, 60] on span "Logged in User" at bounding box center [435, 58] width 81 height 10
click at [513, 104] on li "Seller" at bounding box center [553, 105] width 131 height 14
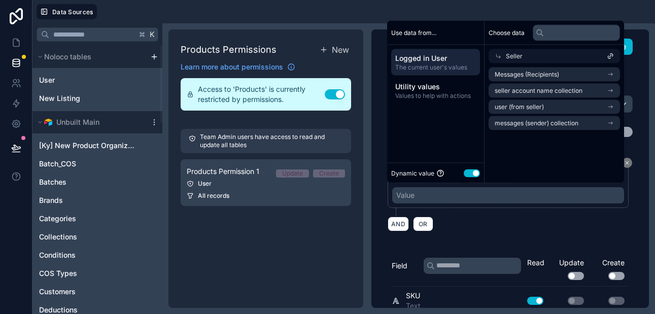
click at [460, 229] on div "AND OR" at bounding box center [509, 223] width 245 height 15
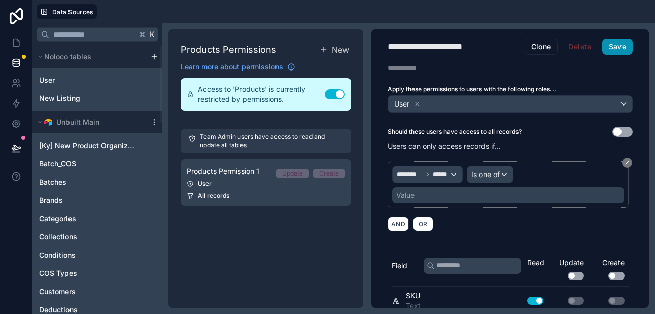
click at [614, 50] on button "Save" at bounding box center [617, 47] width 30 height 16
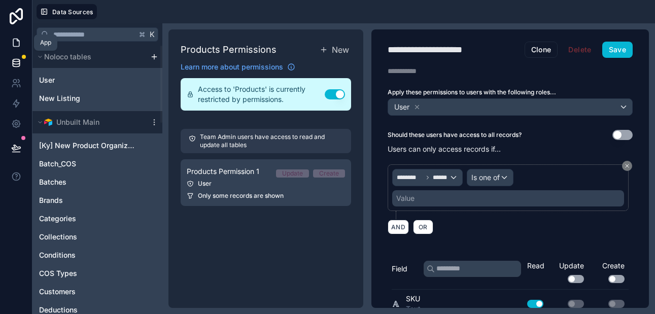
click at [22, 46] on link at bounding box center [16, 42] width 32 height 20
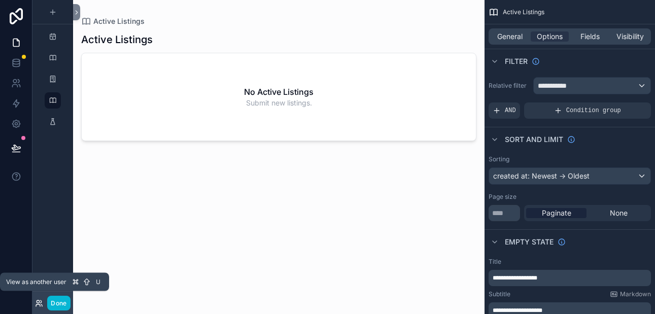
click at [41, 307] on icon at bounding box center [39, 303] width 8 height 8
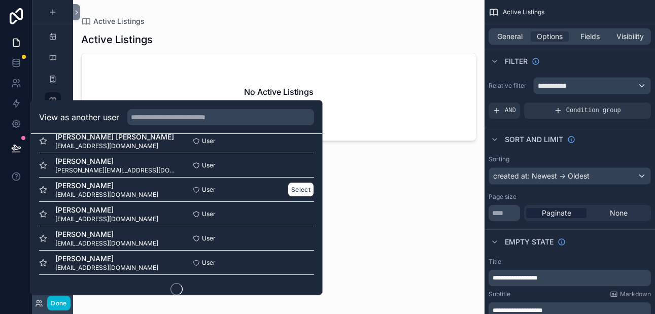
scroll to position [598, 0]
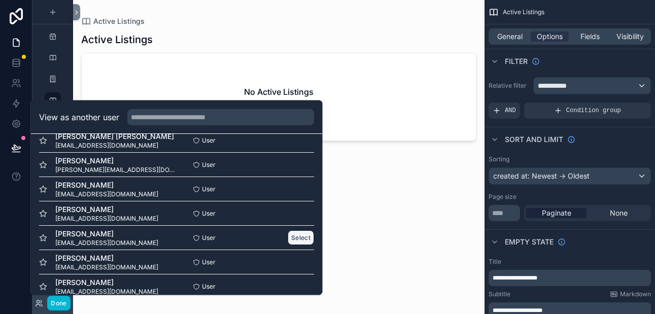
click at [297, 237] on button "Select" at bounding box center [301, 238] width 26 height 15
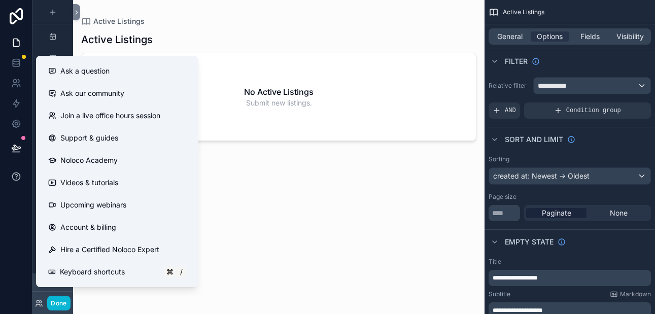
click at [19, 178] on icon at bounding box center [16, 176] width 8 height 8
click at [89, 72] on span "Ask a question" at bounding box center [84, 71] width 49 height 10
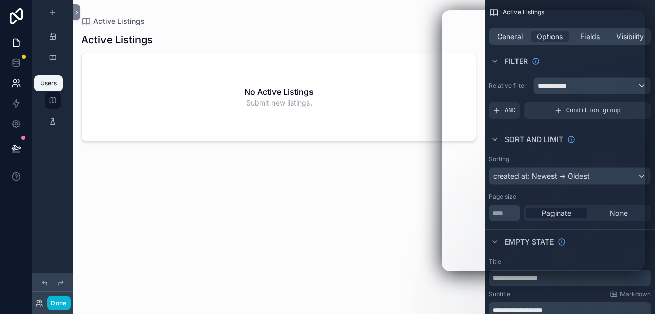
click at [18, 86] on icon at bounding box center [16, 83] width 10 height 10
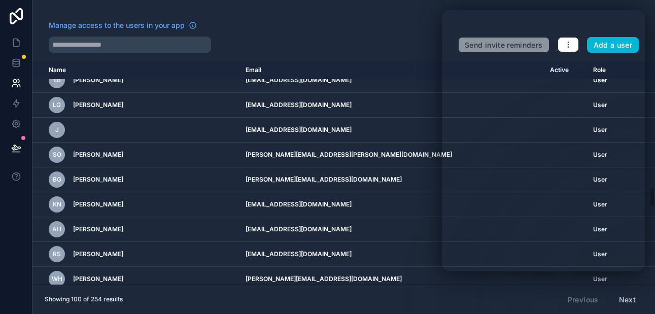
scroll to position [1429, 0]
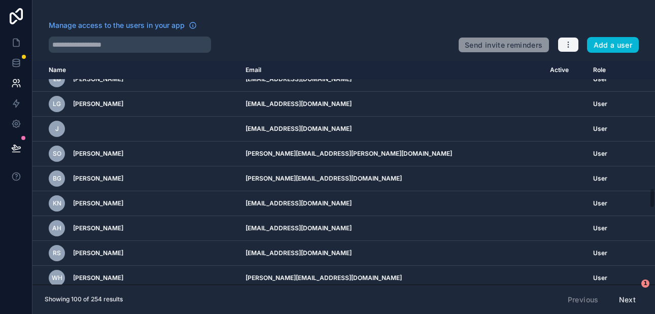
click at [571, 43] on icon "button" at bounding box center [568, 45] width 8 height 8
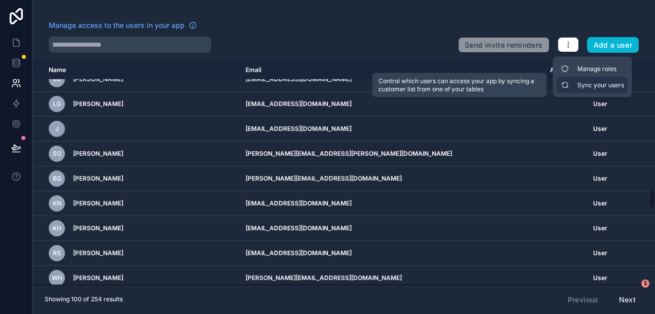
click at [573, 88] on link "Sync your users" at bounding box center [592, 85] width 71 height 16
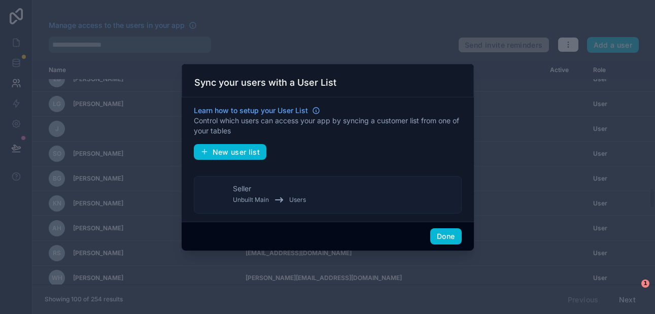
click at [398, 198] on button "Seller Unbuilt Main Users" at bounding box center [328, 195] width 268 height 38
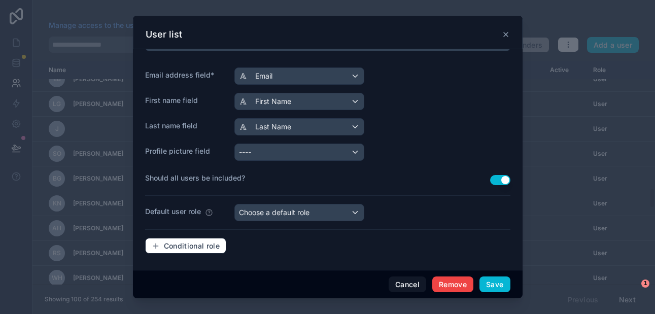
scroll to position [153, 0]
click at [405, 285] on button "Cancel" at bounding box center [407, 284] width 38 height 16
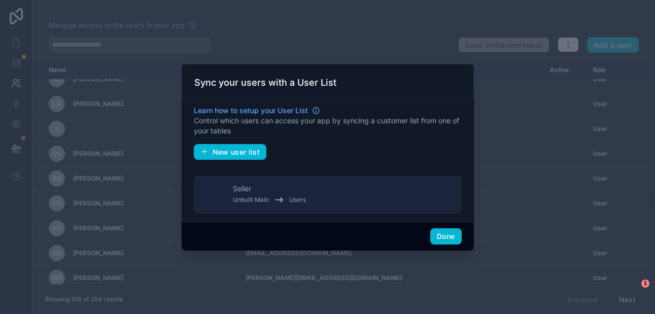
click at [373, 44] on div at bounding box center [327, 157] width 655 height 314
click at [443, 238] on button "Done" at bounding box center [445, 236] width 31 height 16
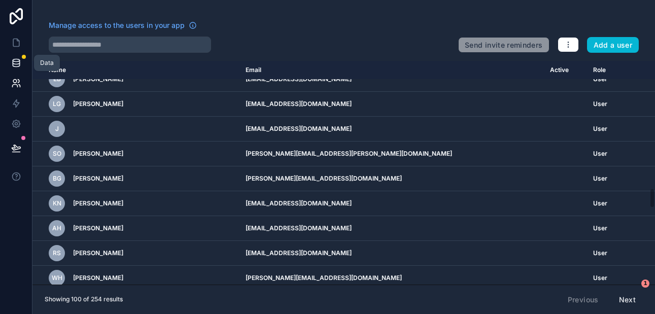
click at [18, 63] on icon at bounding box center [16, 63] width 10 height 10
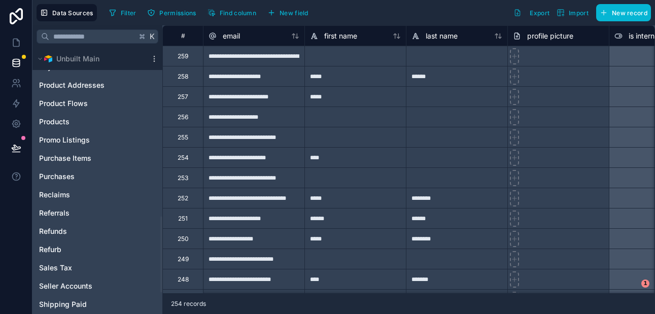
scroll to position [591, 0]
click at [61, 122] on span "Products" at bounding box center [54, 122] width 30 height 10
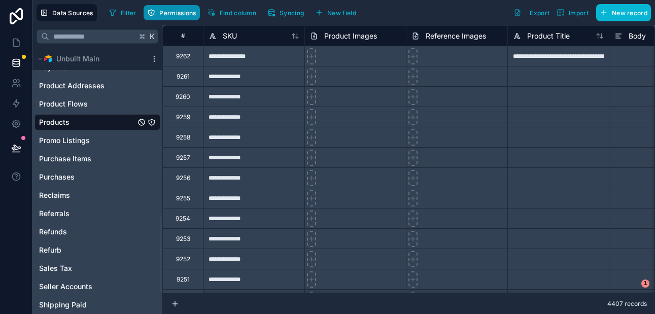
click at [174, 15] on span "Permissions" at bounding box center [177, 13] width 37 height 8
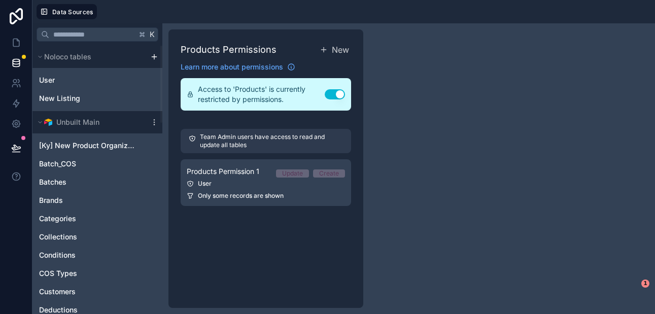
click at [331, 91] on button "Use setting" at bounding box center [335, 94] width 20 height 10
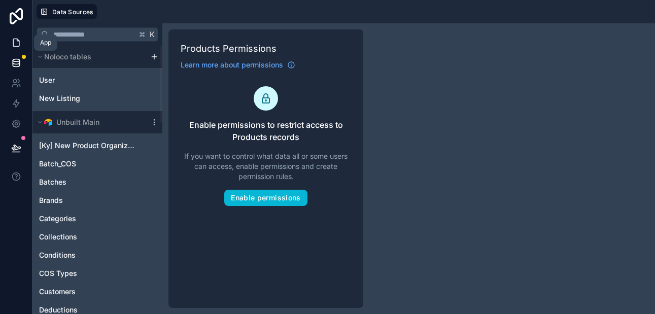
click at [19, 43] on icon at bounding box center [16, 43] width 6 height 8
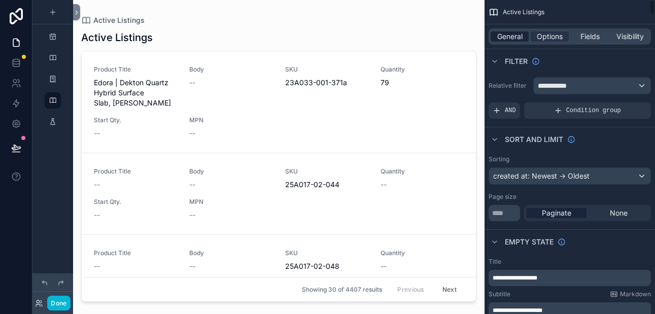
click at [505, 40] on span "General" at bounding box center [509, 36] width 25 height 10
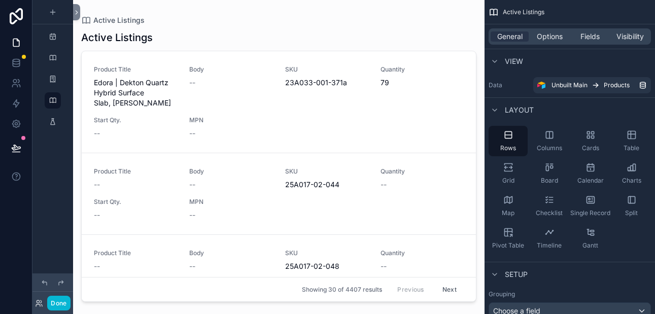
drag, startPoint x: 628, startPoint y: 136, endPoint x: 465, endPoint y: 161, distance: 165.7
click at [465, 161] on div "Home New Listings Account Active Listings Payouts Viewing as [PERSON_NAME] EN […" at bounding box center [364, 157] width 582 height 314
click at [636, 135] on div "Table" at bounding box center [631, 141] width 39 height 30
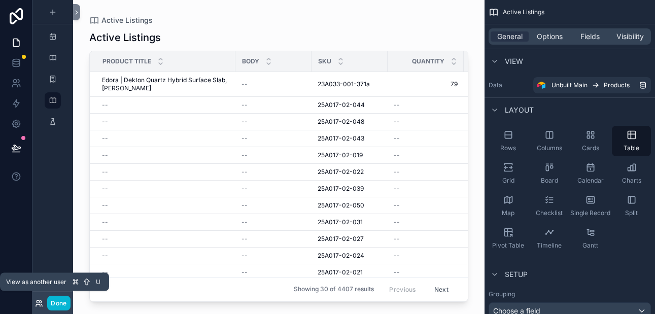
click at [38, 305] on icon at bounding box center [39, 303] width 8 height 8
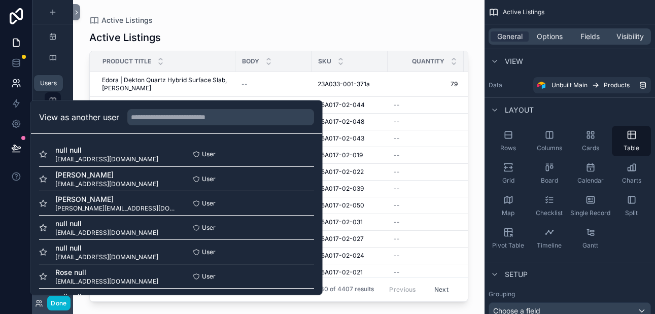
click at [14, 82] on icon at bounding box center [16, 83] width 10 height 10
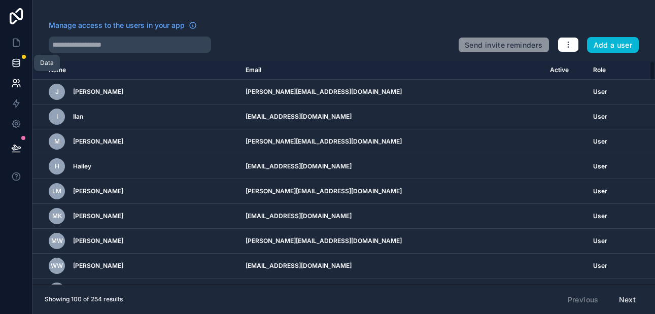
click at [16, 62] on icon at bounding box center [16, 63] width 10 height 10
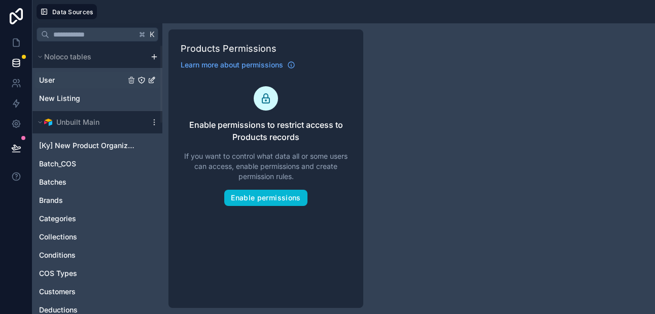
click at [69, 81] on link "User" at bounding box center [82, 80] width 86 height 10
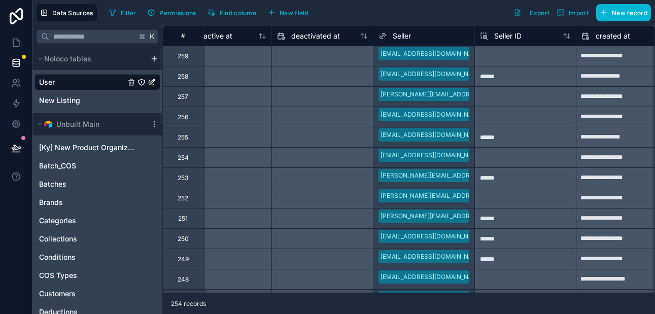
scroll to position [0, 846]
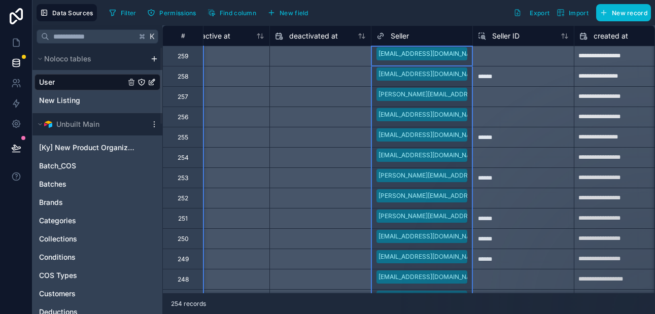
click at [402, 37] on span "Seller" at bounding box center [399, 36] width 18 height 10
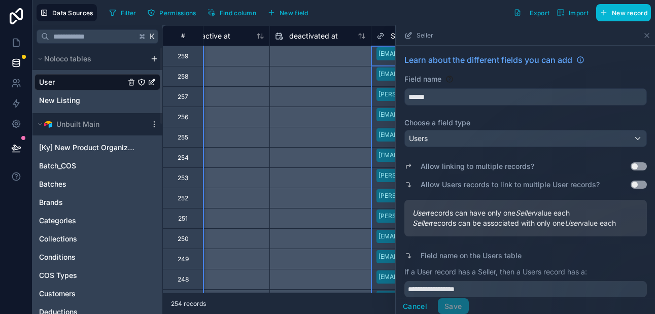
click at [353, 83] on div at bounding box center [320, 76] width 101 height 16
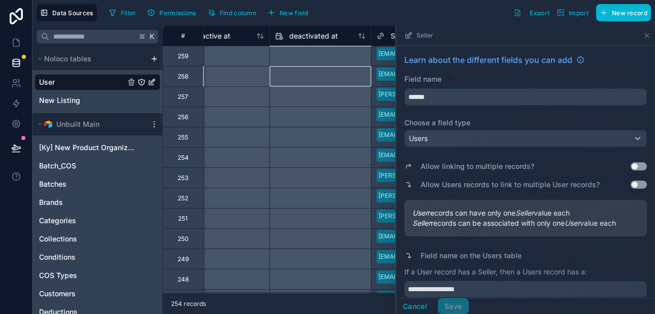
click at [422, 35] on span "Seller" at bounding box center [424, 35] width 17 height 8
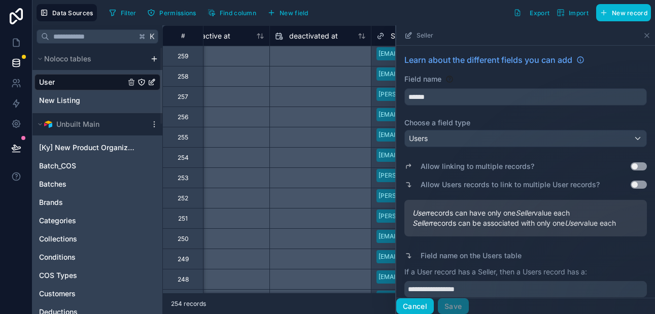
click at [411, 305] on button "Cancel" at bounding box center [415, 306] width 38 height 16
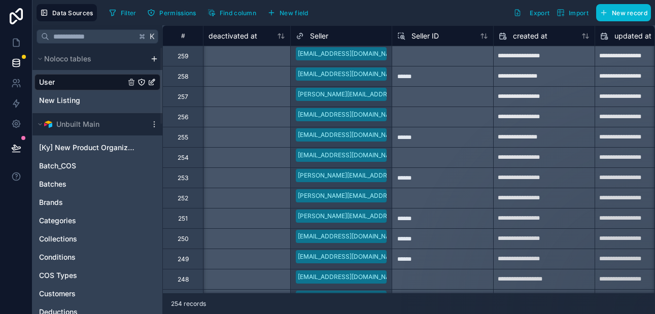
scroll to position [0, 927]
click at [150, 81] on icon "User" at bounding box center [151, 83] width 5 height 5
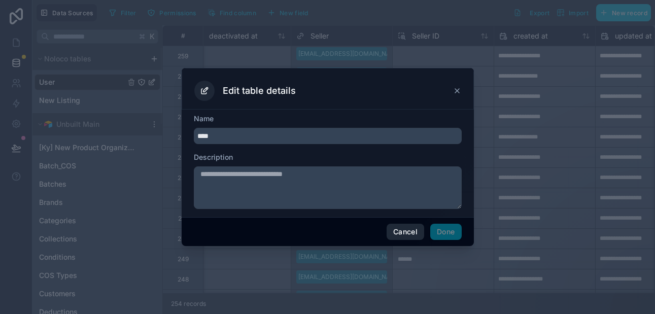
click at [398, 227] on button "Cancel" at bounding box center [405, 232] width 38 height 16
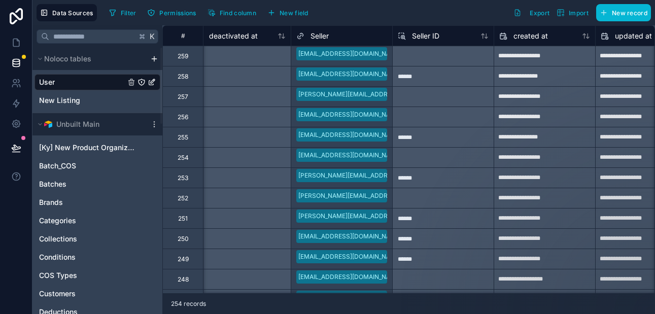
click at [95, 82] on link "User" at bounding box center [82, 82] width 86 height 10
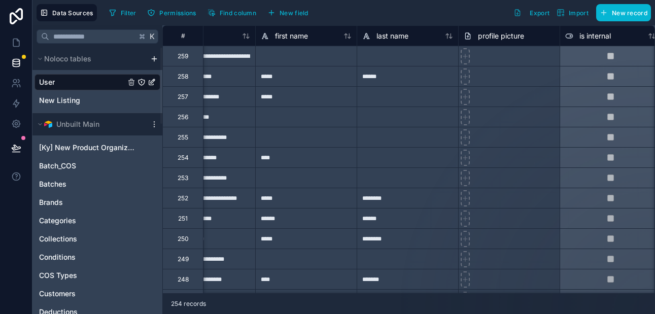
scroll to position [0, 0]
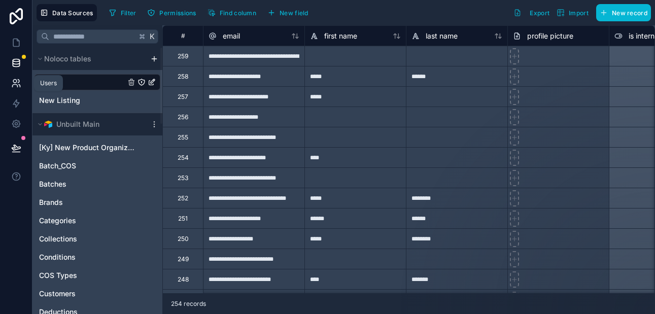
click at [16, 81] on icon at bounding box center [15, 82] width 4 height 4
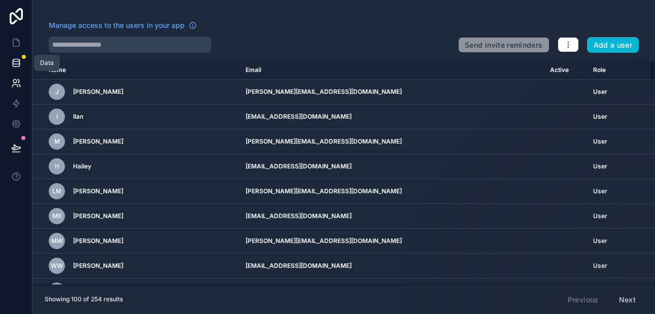
click at [17, 62] on icon at bounding box center [16, 63] width 10 height 10
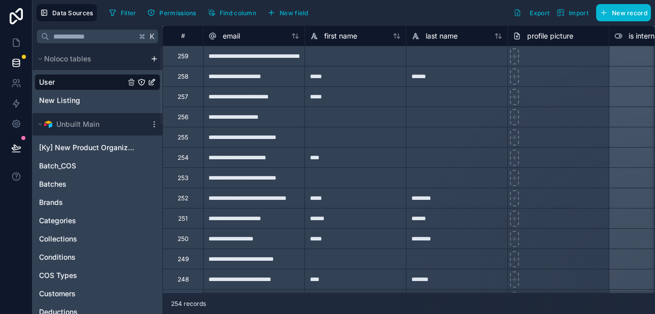
click at [112, 81] on link "User" at bounding box center [82, 82] width 86 height 10
click at [142, 81] on icon "User" at bounding box center [141, 82] width 8 height 8
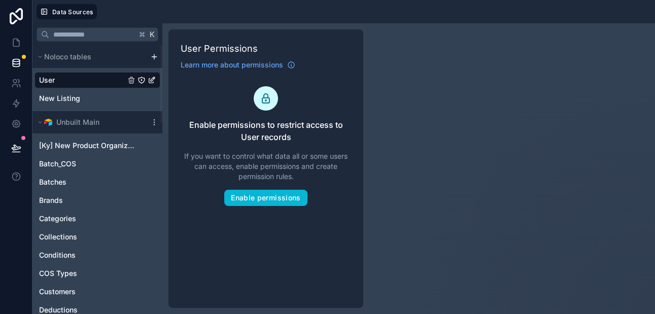
click at [114, 82] on link "User" at bounding box center [82, 80] width 86 height 10
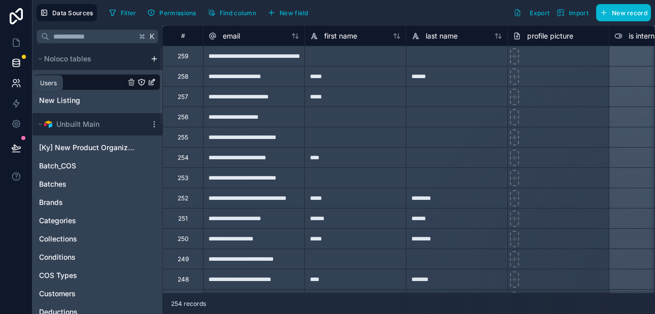
click at [20, 84] on icon at bounding box center [16, 83] width 10 height 10
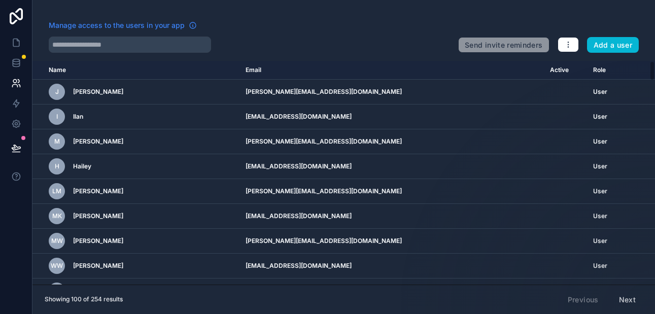
click at [171, 26] on span "Manage access to the users in your app" at bounding box center [117, 25] width 136 height 10
